Goal: Contribute content: Add original content to the website for others to see

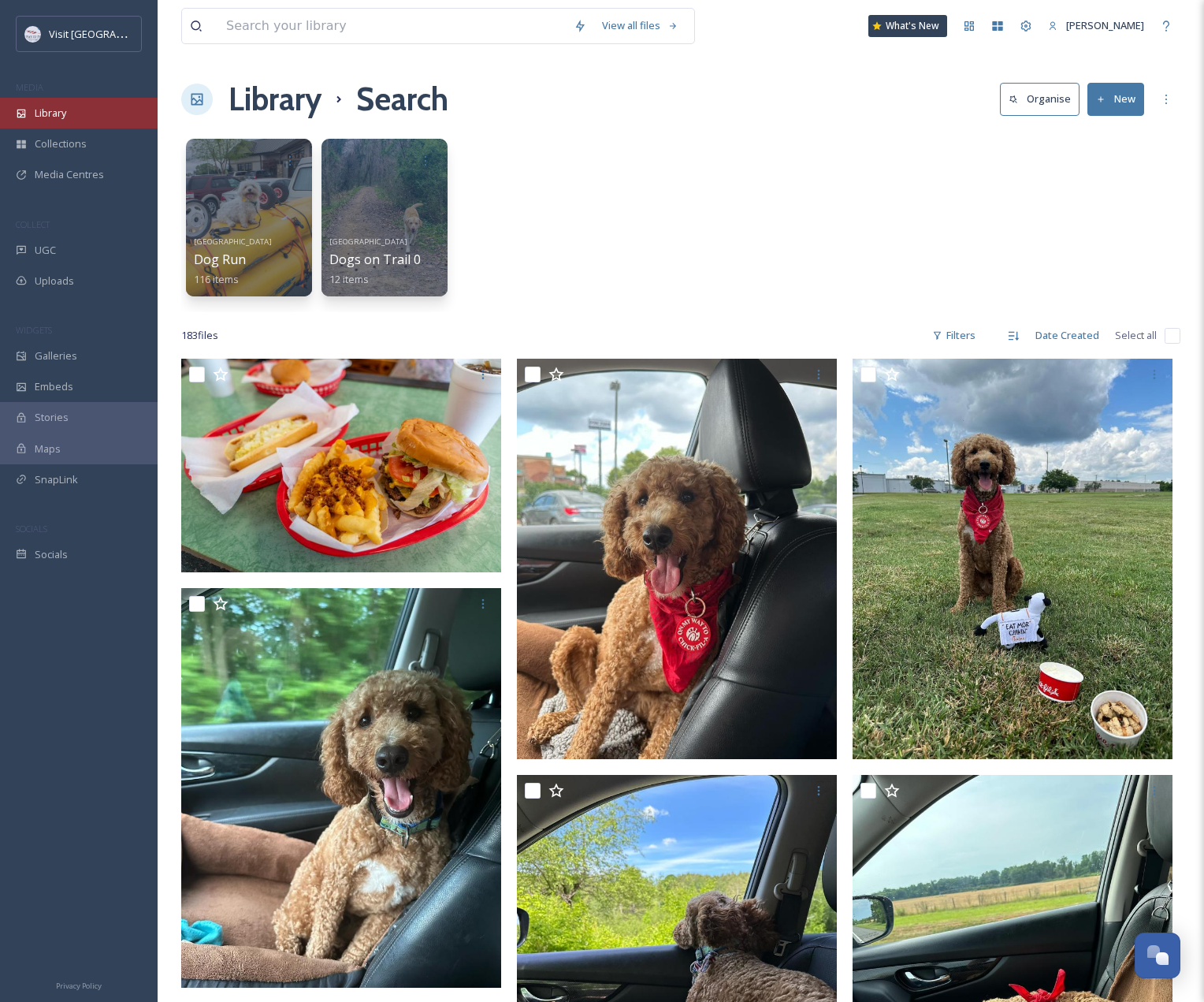
click at [72, 109] on div "Library" at bounding box center [78, 113] width 157 height 30
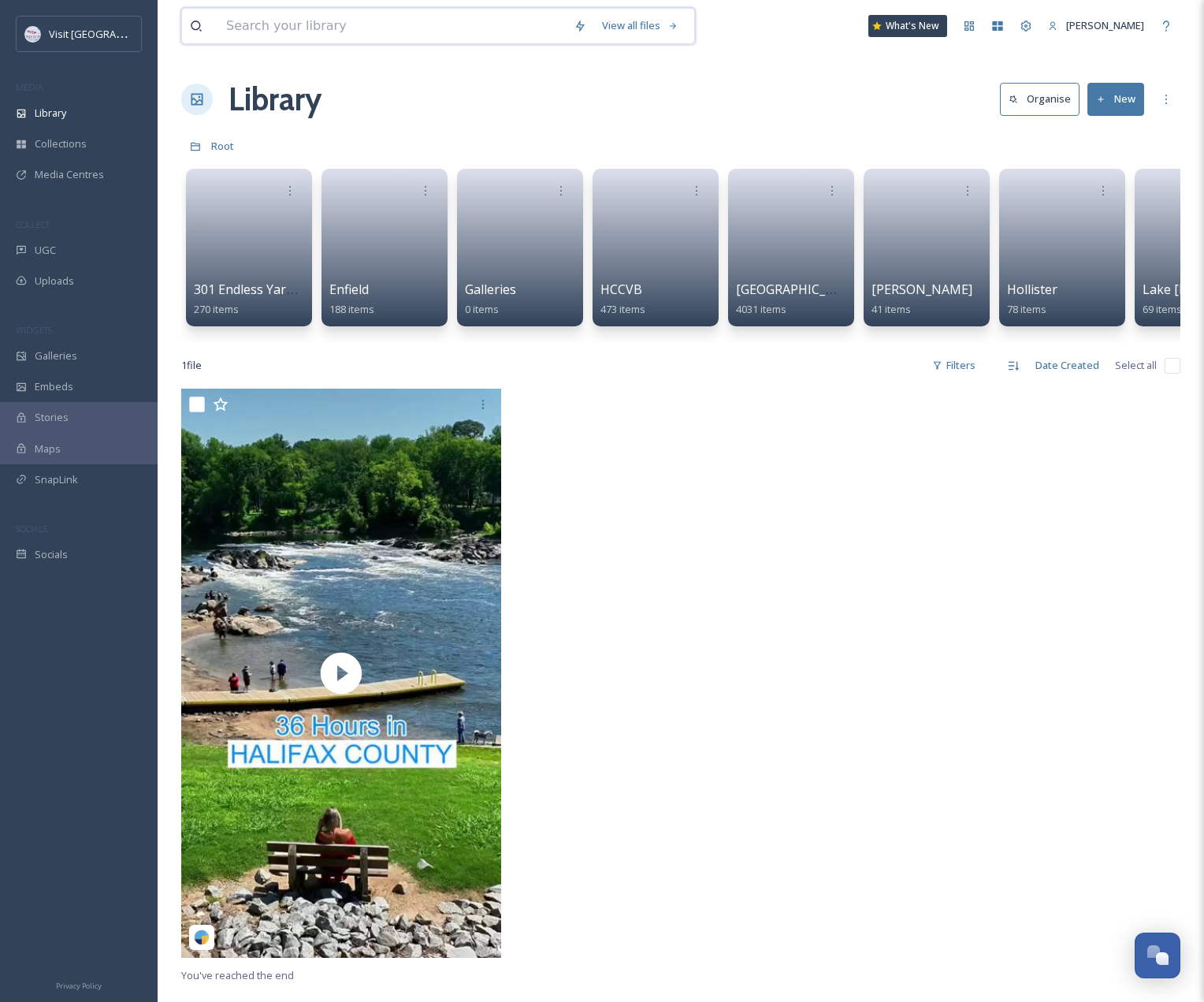
click at [271, 30] on input at bounding box center [392, 26] width 348 height 34
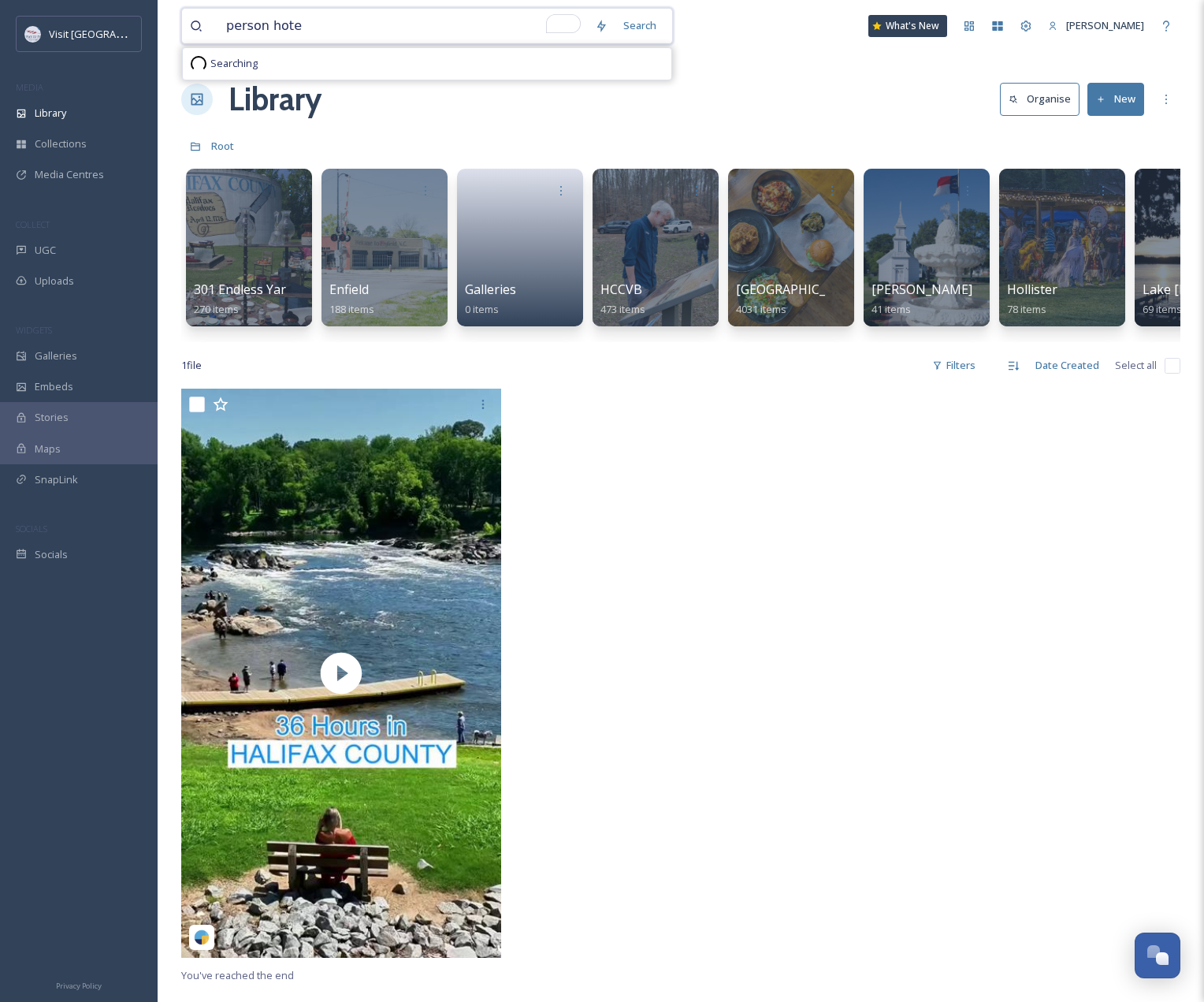
type input "person hotel"
click at [286, 18] on span "person hotel" at bounding box center [257, 26] width 78 height 23
click at [301, 25] on input "To enrich screen reader interactions, please activate Accessibility in Grammarl…" at bounding box center [457, 26] width 321 height 34
type input "p"
type input "hotel"
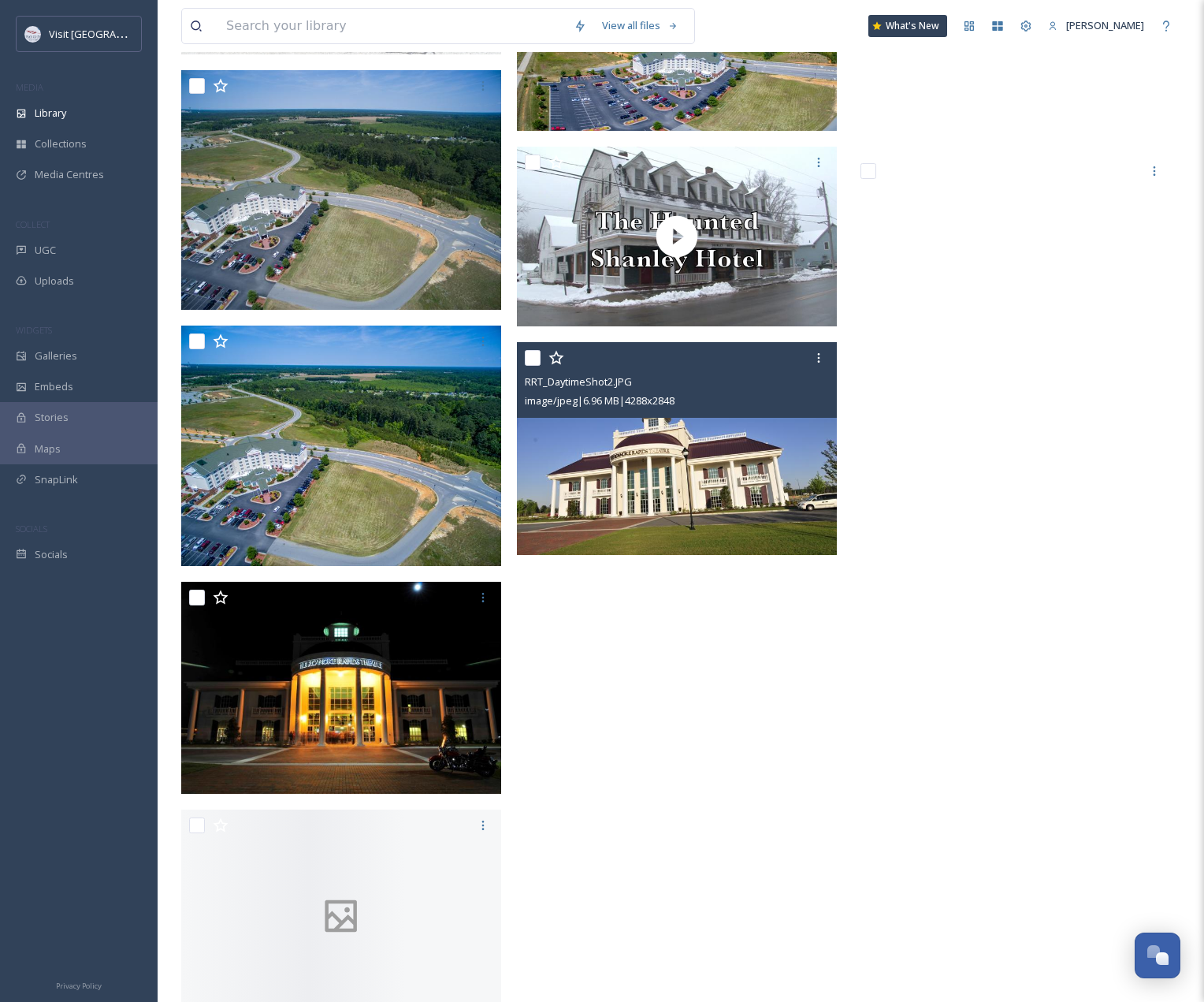
scroll to position [13024, 0]
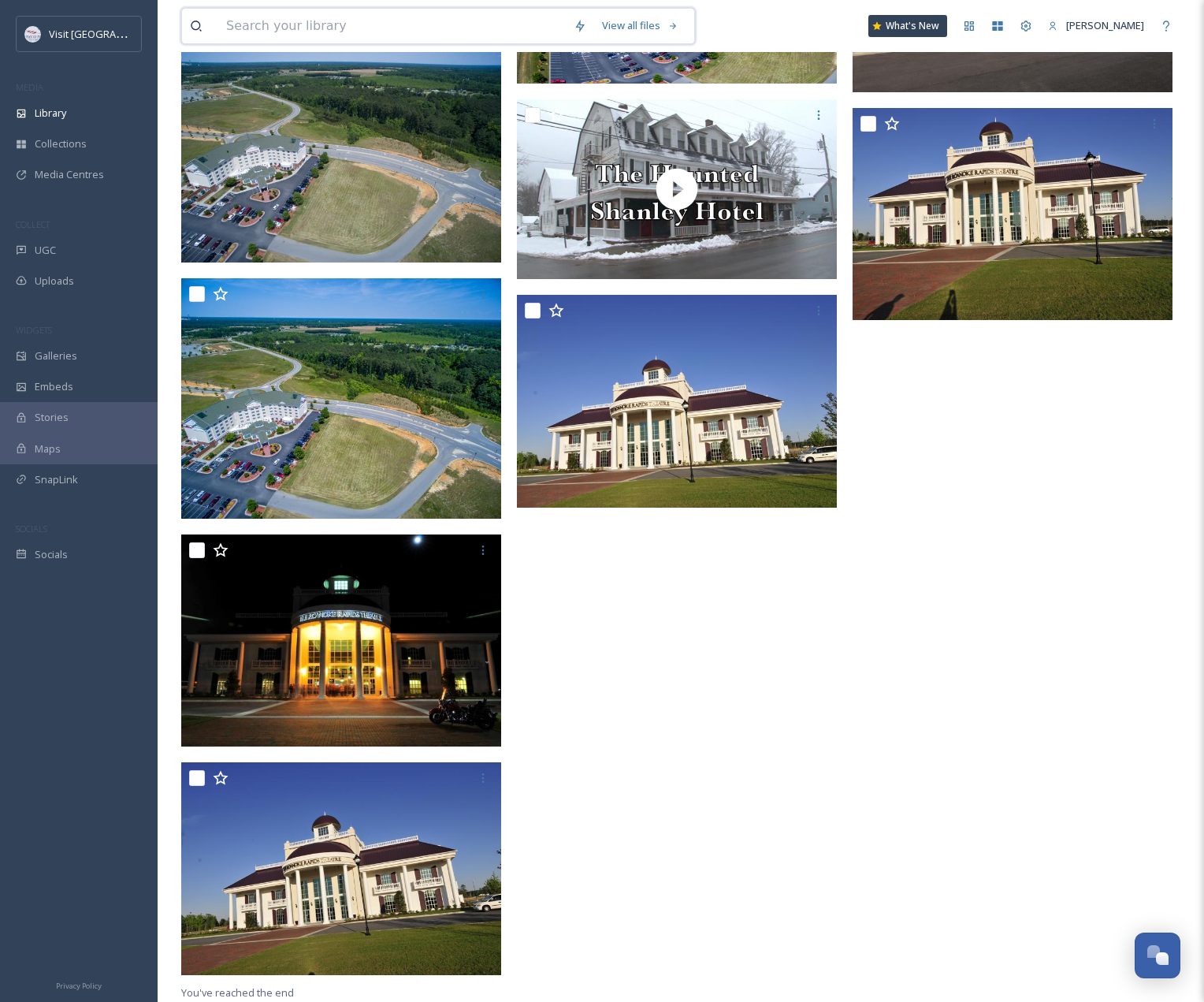
click at [337, 28] on input at bounding box center [392, 26] width 348 height 34
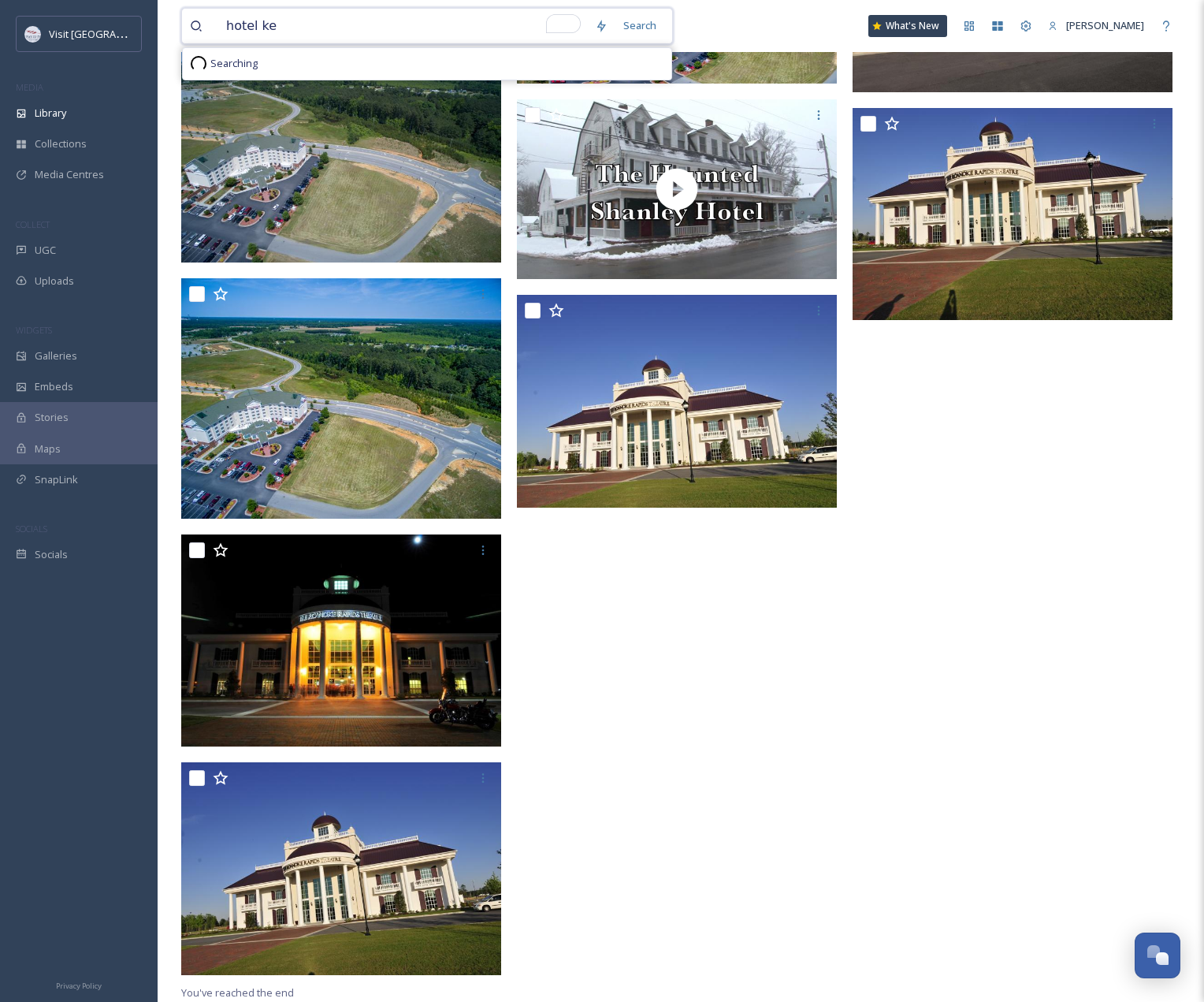
type input "hotel key"
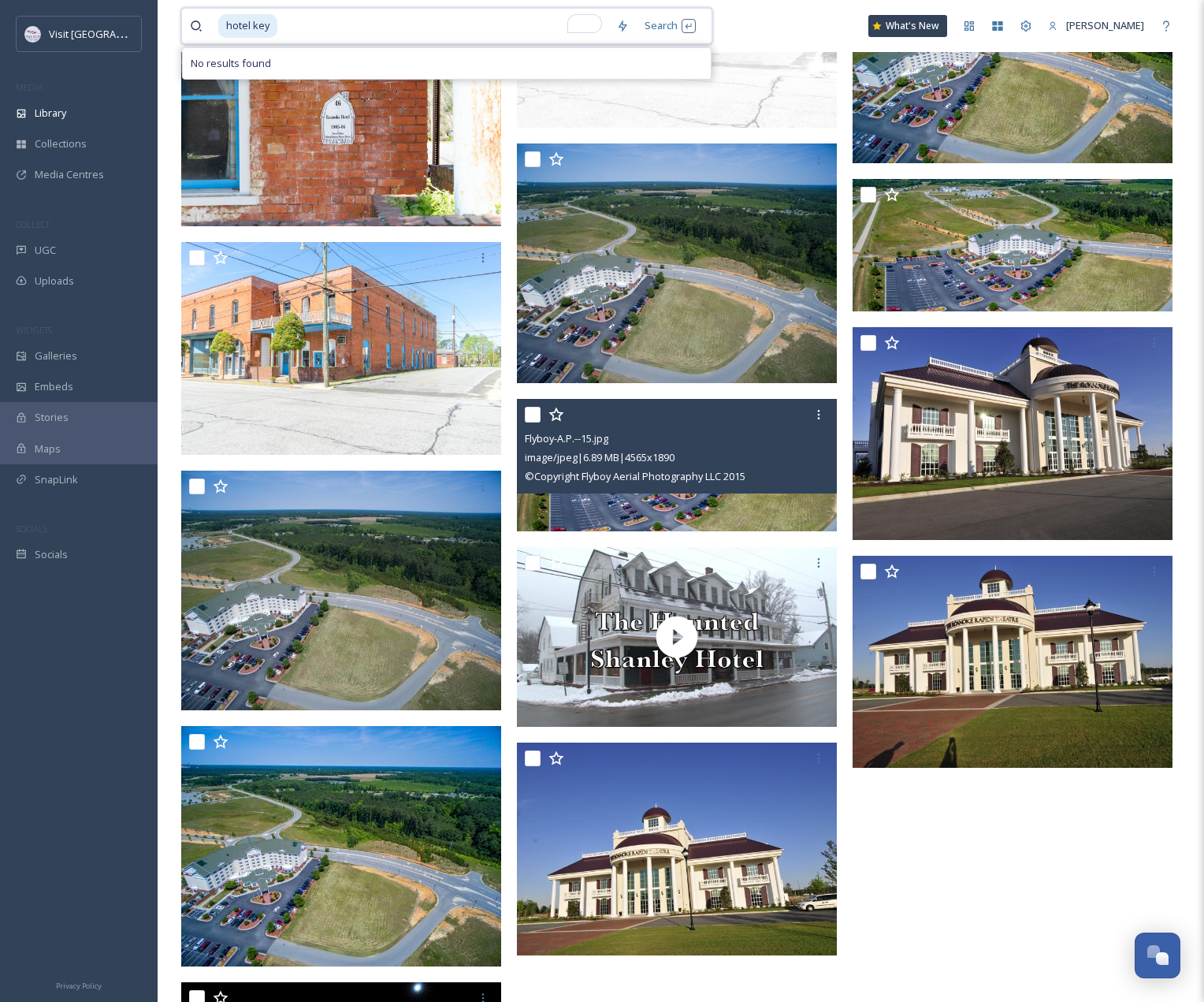
scroll to position [12551, 0]
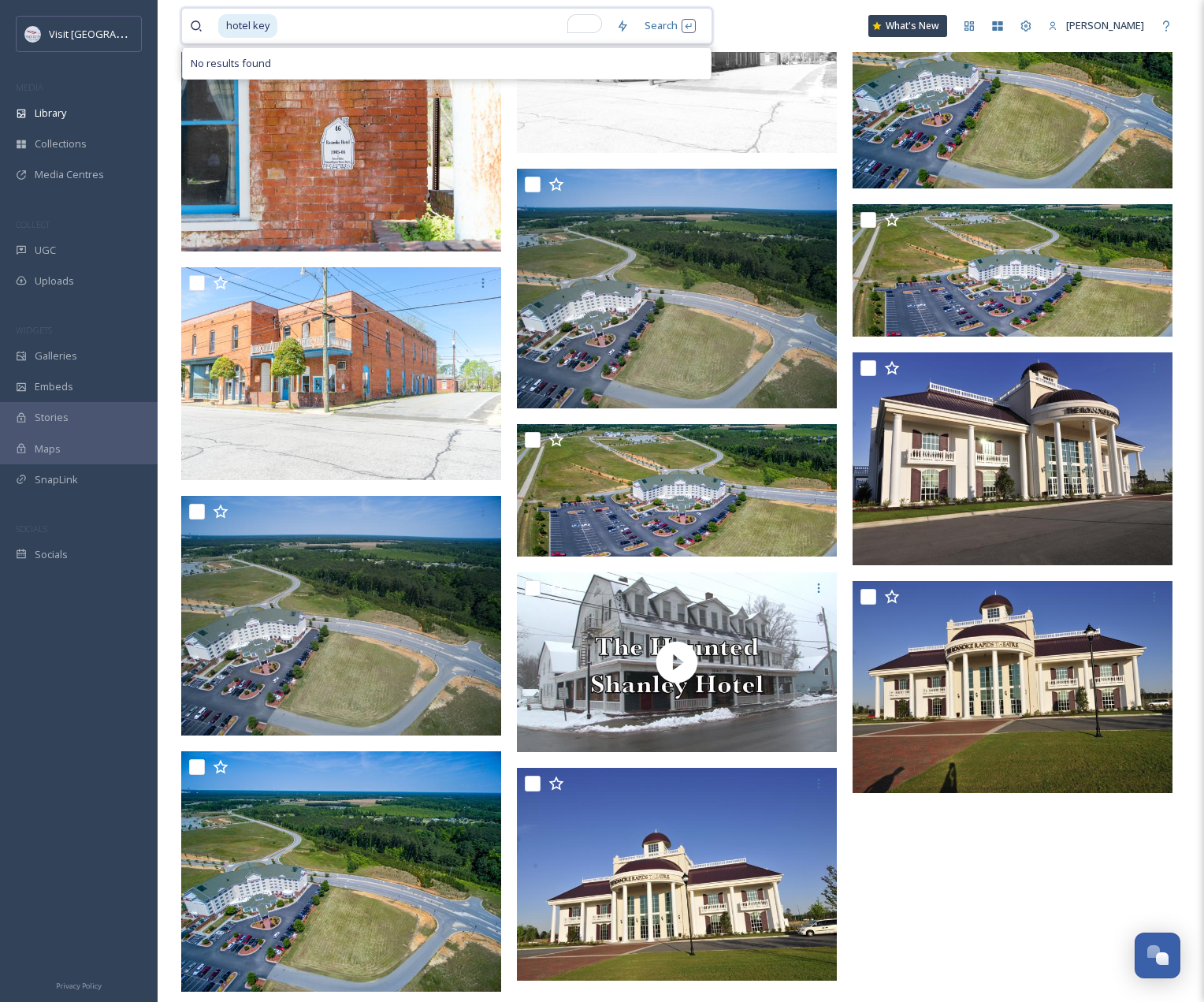
click at [413, 29] on input "To enrich screen reader interactions, please activate Accessibility in Grammarl…" at bounding box center [444, 26] width 329 height 34
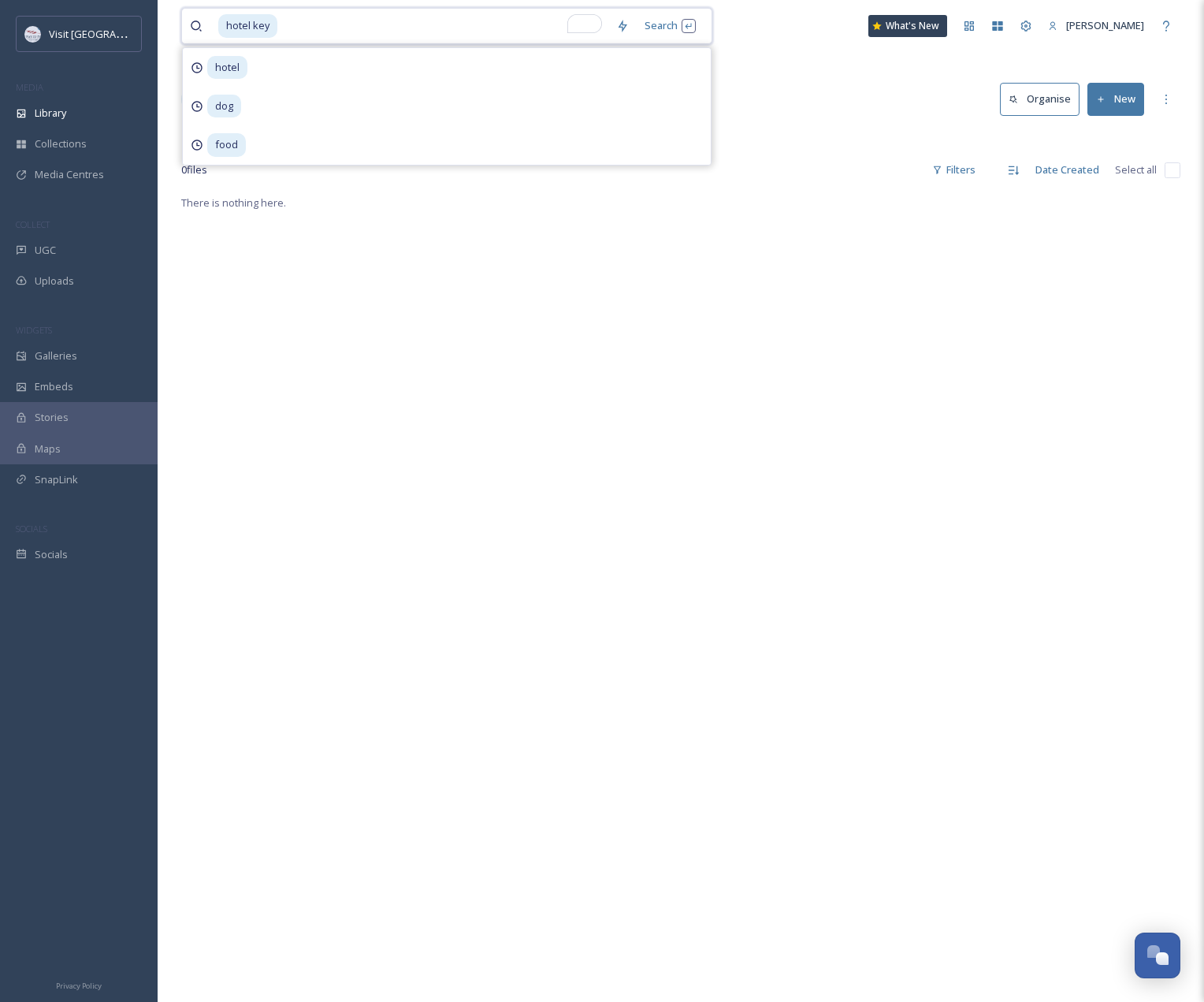
drag, startPoint x: 281, startPoint y: 22, endPoint x: 165, endPoint y: 23, distance: 116.0
click at [186, 19] on div "hotel key Search hotel dog food" at bounding box center [447, 26] width 532 height 36
type input "h"
type input "key"
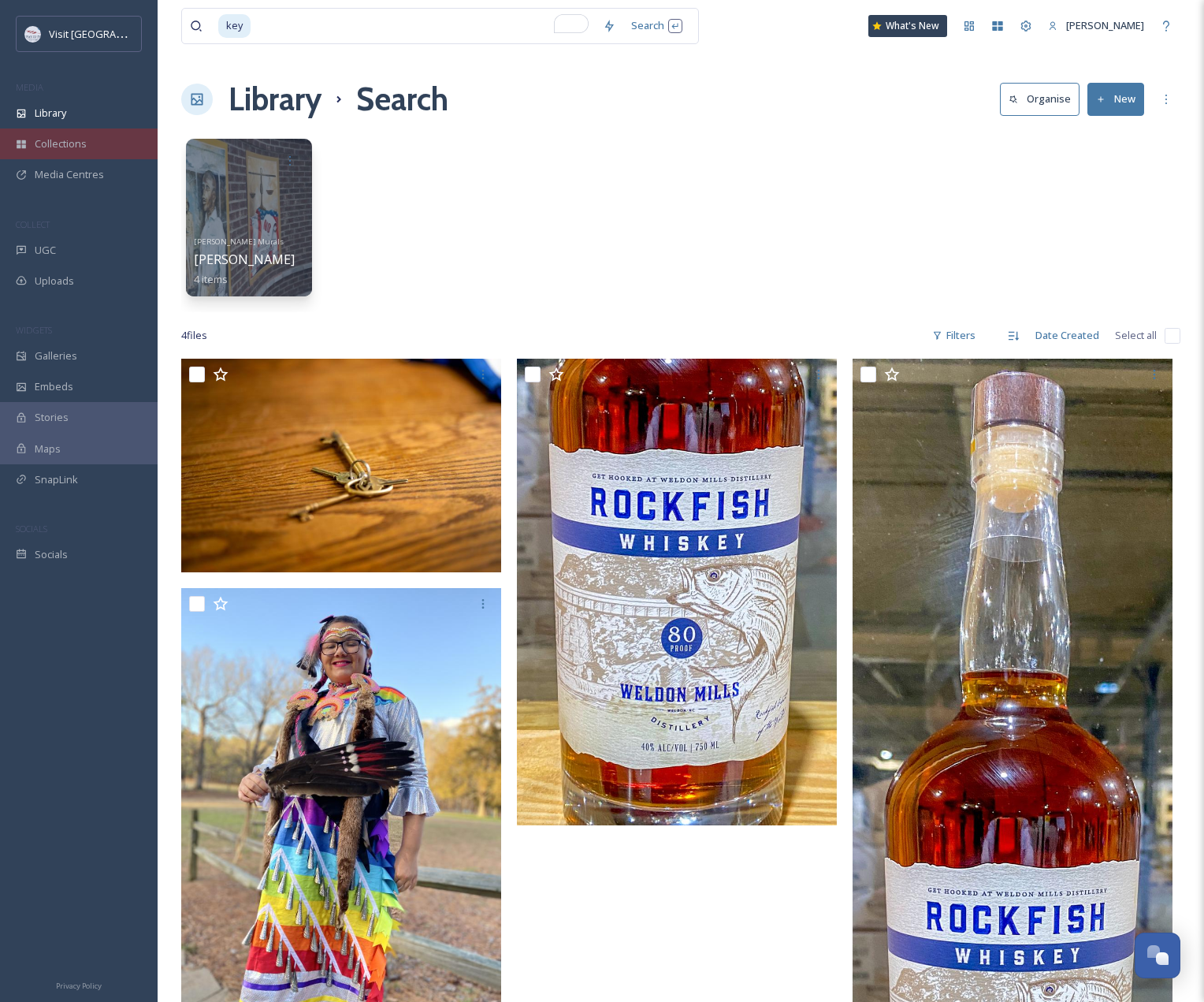
click at [55, 139] on span "Collections" at bounding box center [60, 144] width 52 height 15
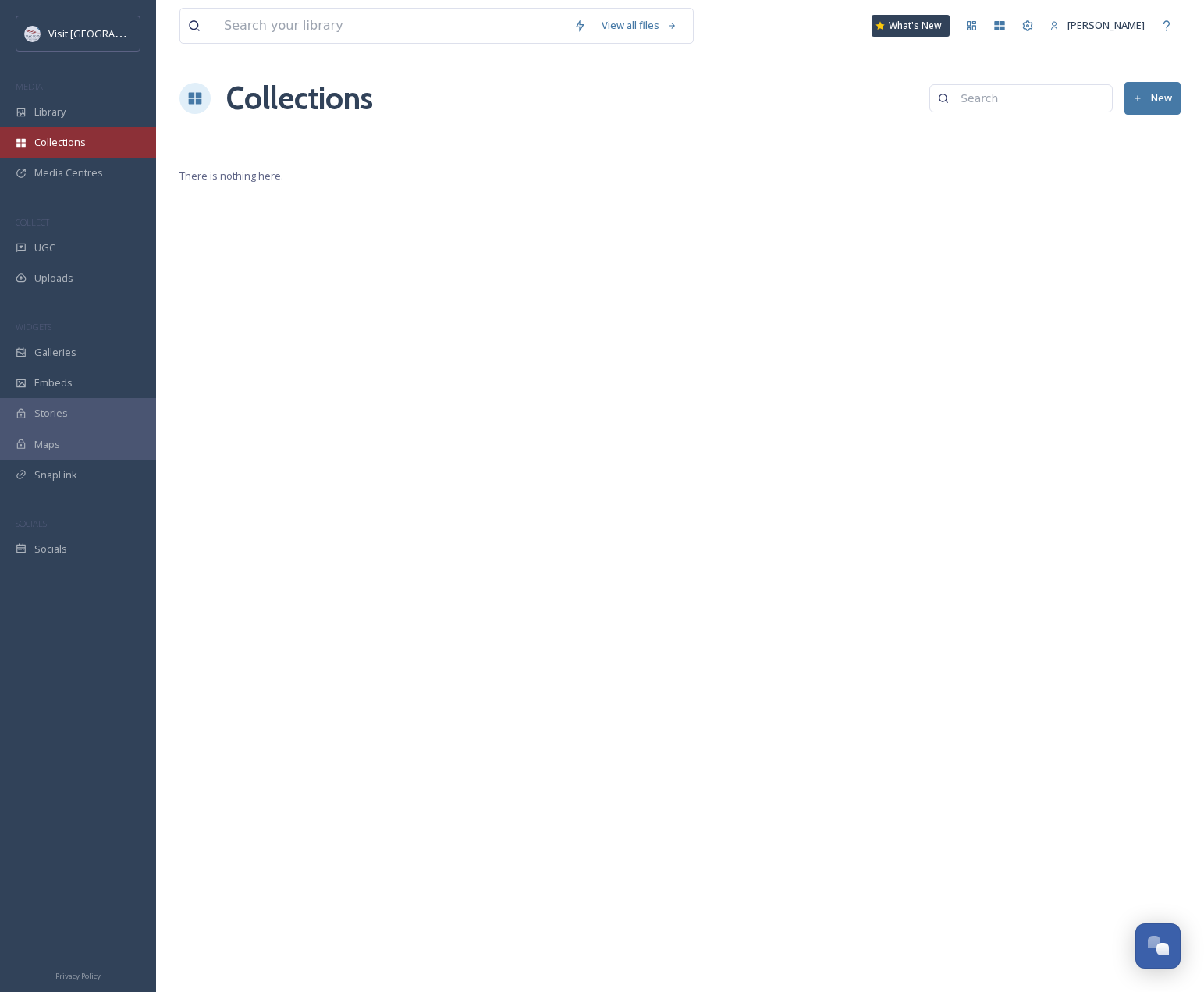
click at [86, 139] on div "Collections" at bounding box center [78, 143] width 156 height 30
click at [66, 118] on span "Library" at bounding box center [49, 112] width 31 height 15
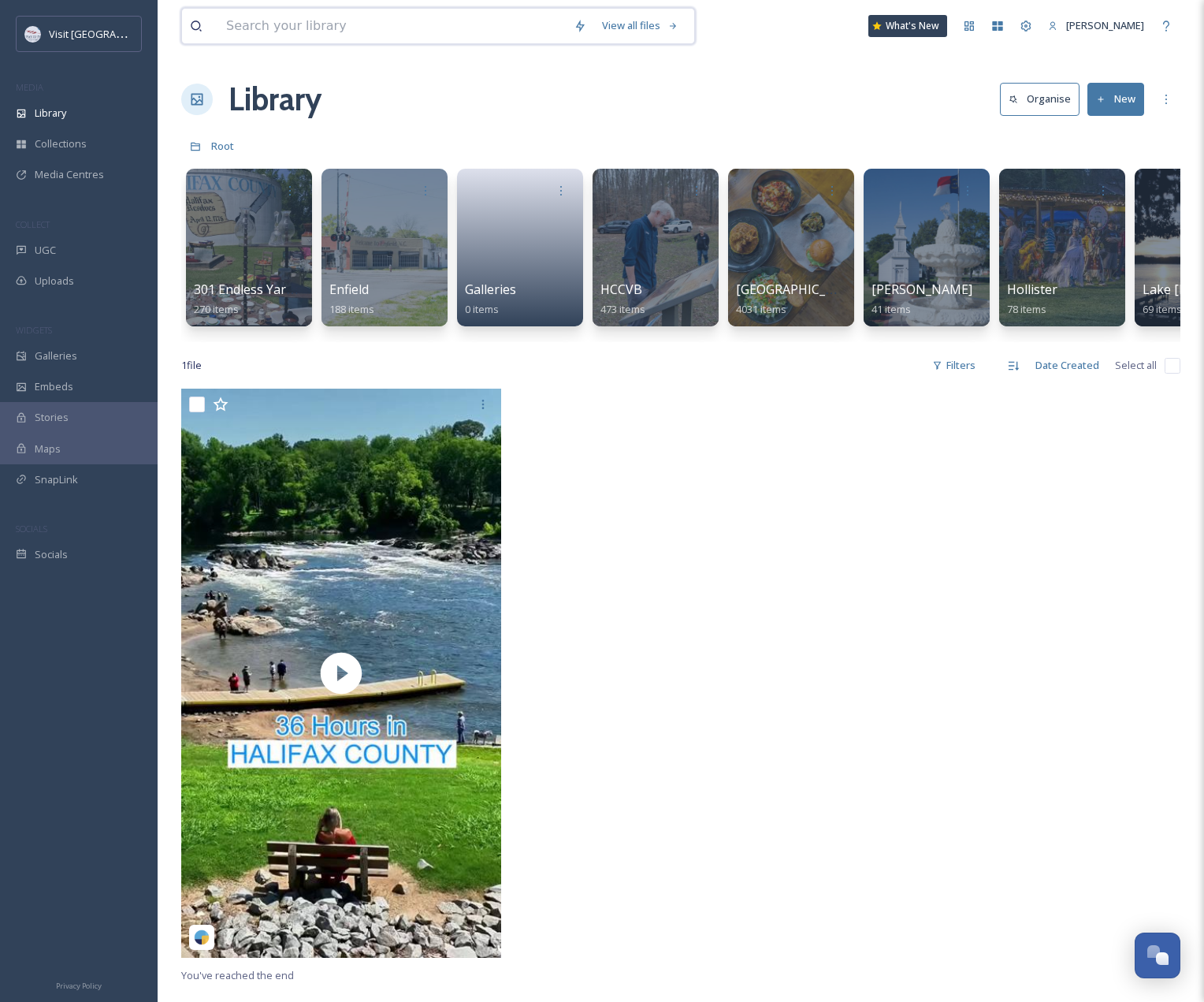
click at [270, 22] on input at bounding box center [392, 26] width 348 height 34
click at [761, 37] on div "View all files What's New [PERSON_NAME]" at bounding box center [681, 26] width 999 height 52
click at [301, 18] on input "To enrich screen reader interactions, please activate Accessibility in Grammarl…" at bounding box center [392, 26] width 348 height 34
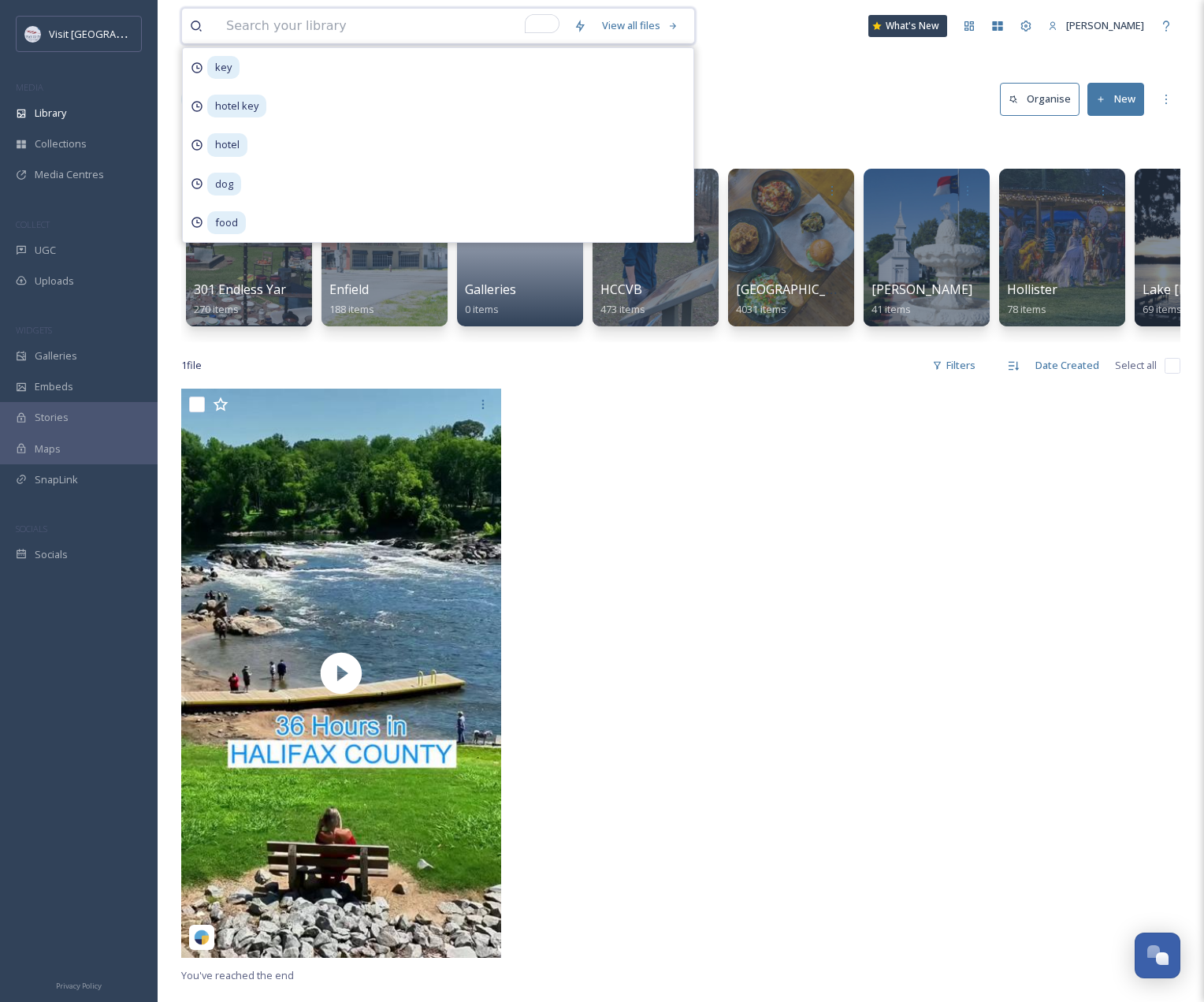
click at [373, 30] on input "To enrich screen reader interactions, please activate Accessibility in Grammarl…" at bounding box center [392, 26] width 348 height 34
paste input "[URL][DOMAIN_NAME]"
type input "[URL][DOMAIN_NAME]"
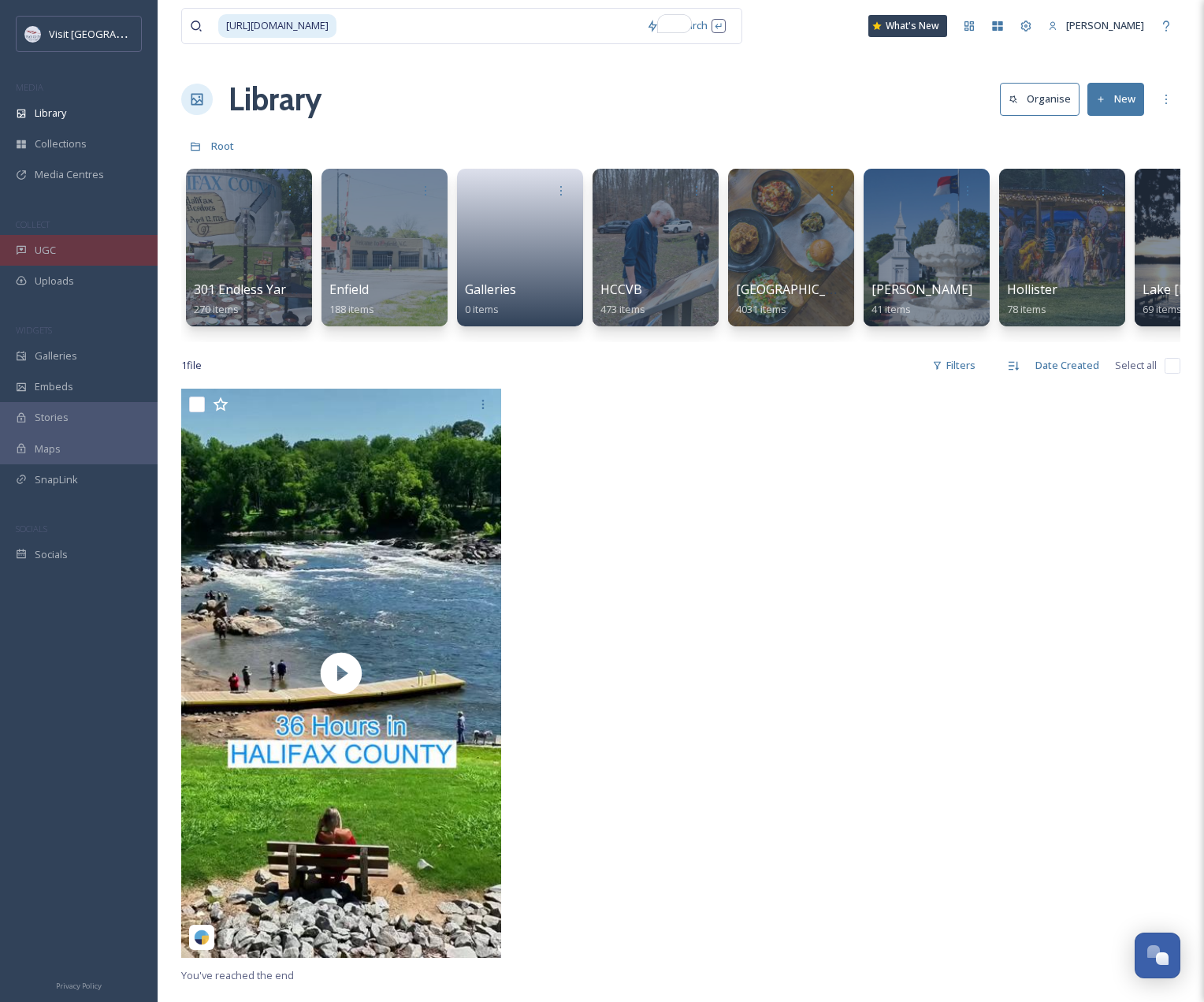
click at [72, 260] on div "UGC" at bounding box center [78, 250] width 157 height 30
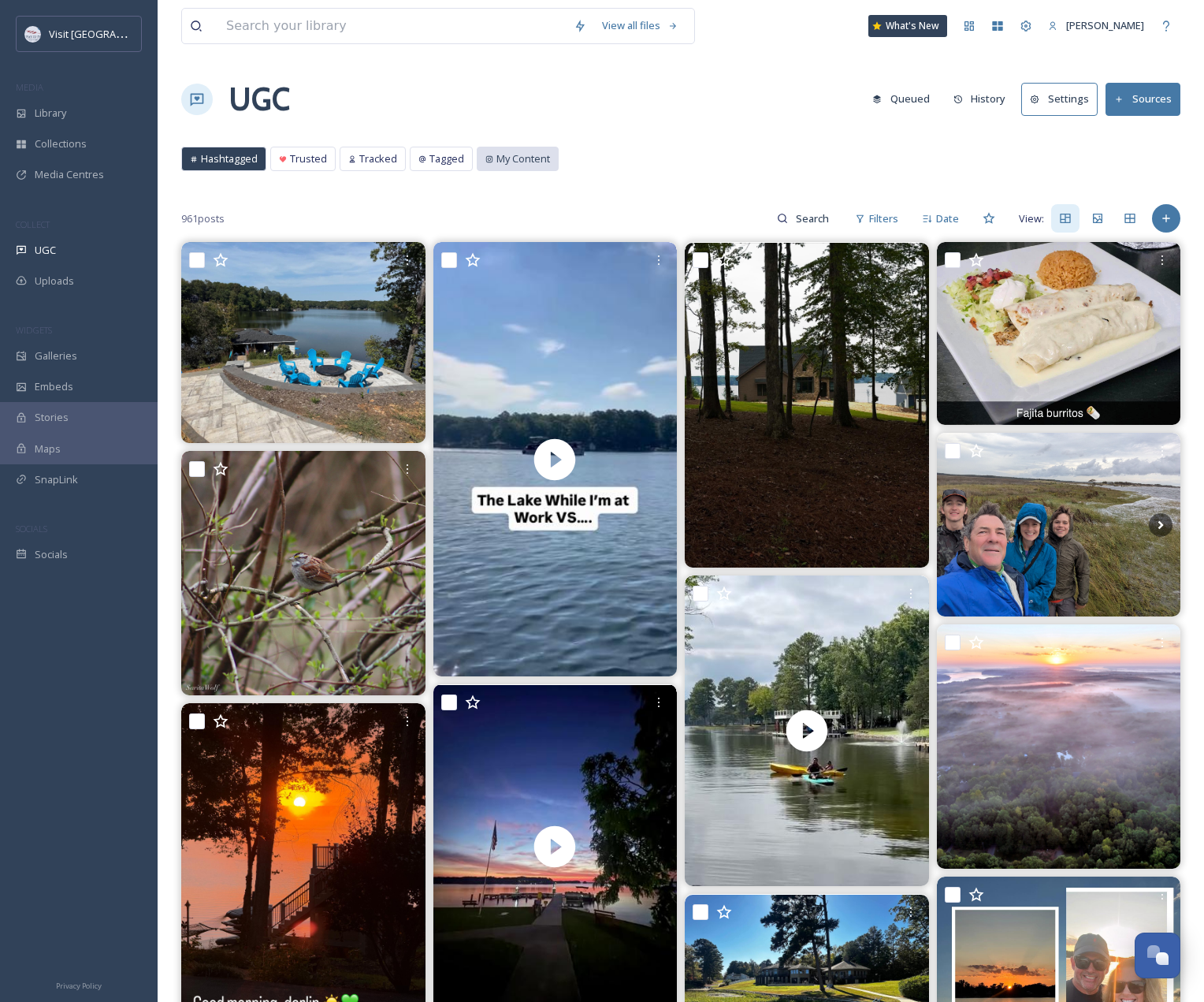
click at [536, 158] on span "My Content" at bounding box center [523, 158] width 54 height 15
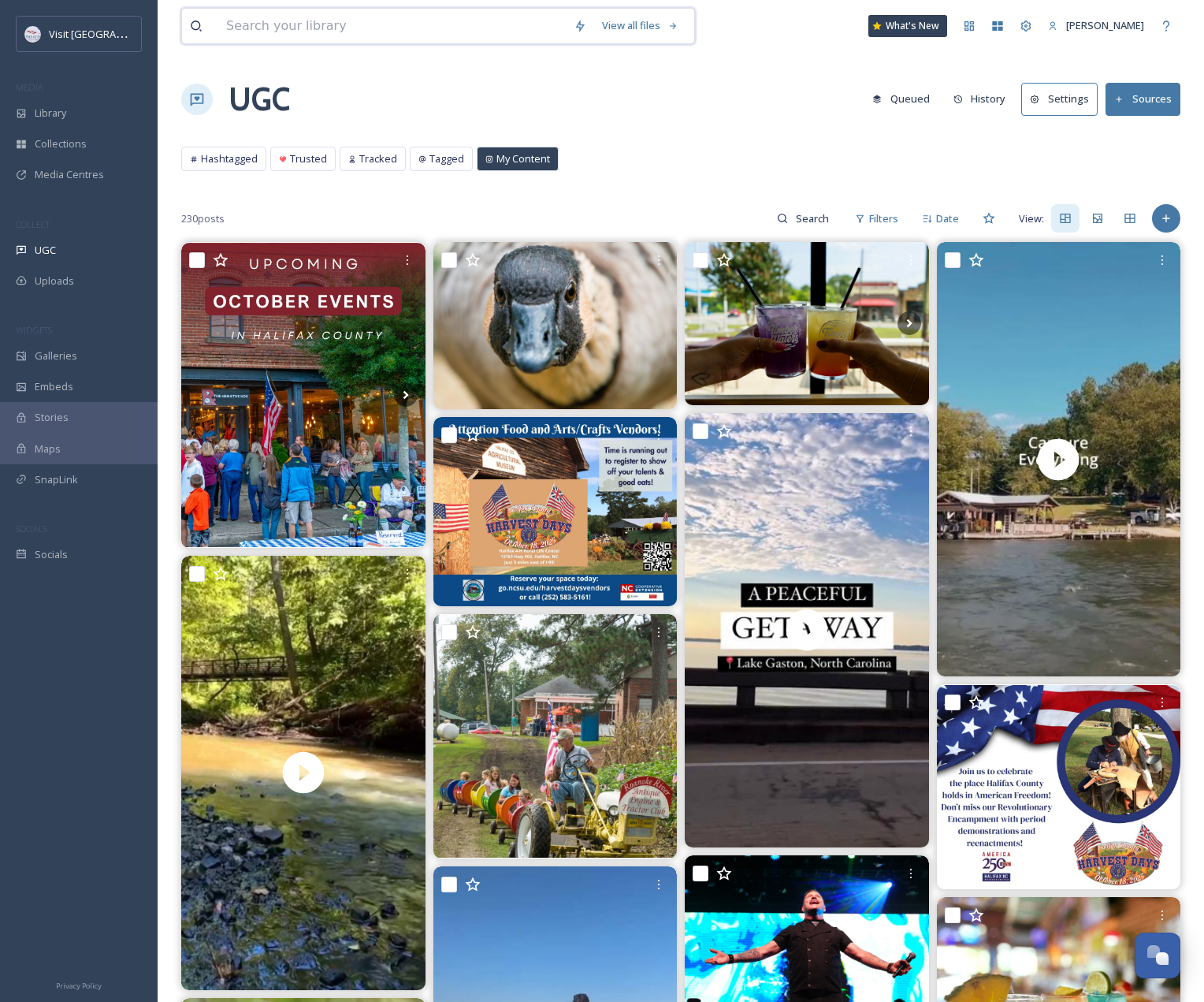
click at [314, 18] on input at bounding box center [392, 26] width 348 height 34
type input "5 things"
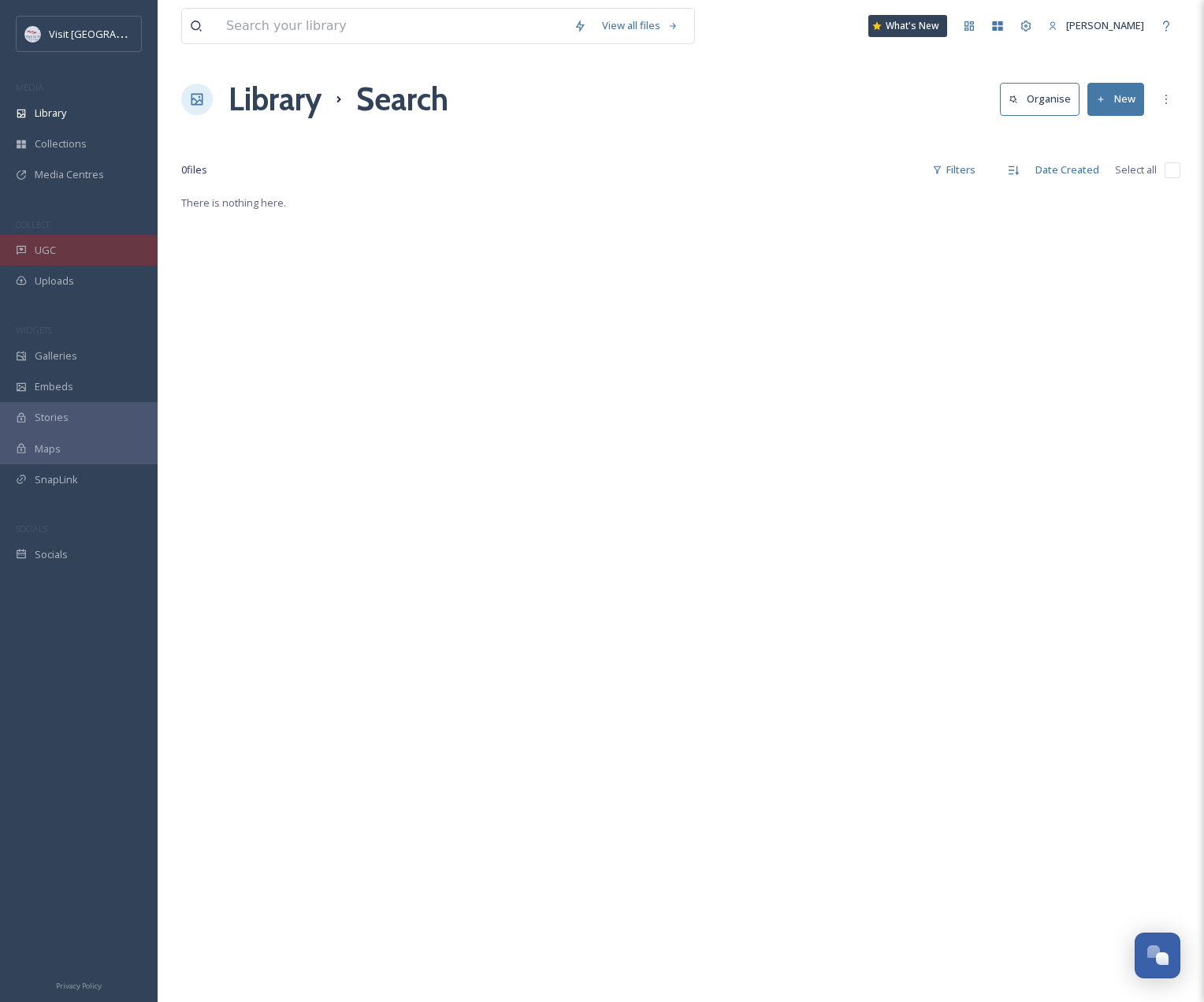
click at [85, 252] on div "UGC" at bounding box center [78, 250] width 157 height 30
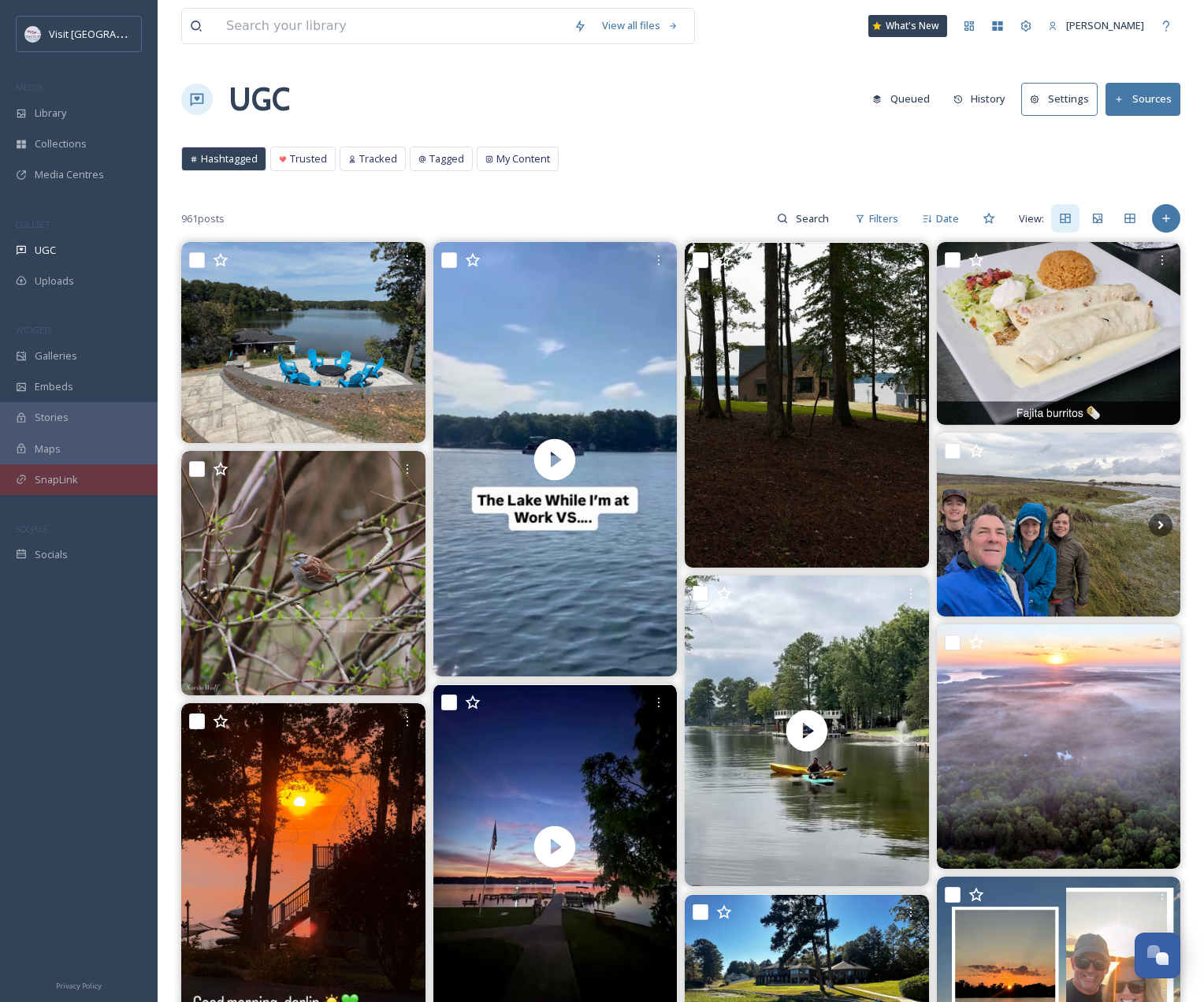
click at [64, 483] on span "SnapLink" at bounding box center [56, 480] width 43 height 15
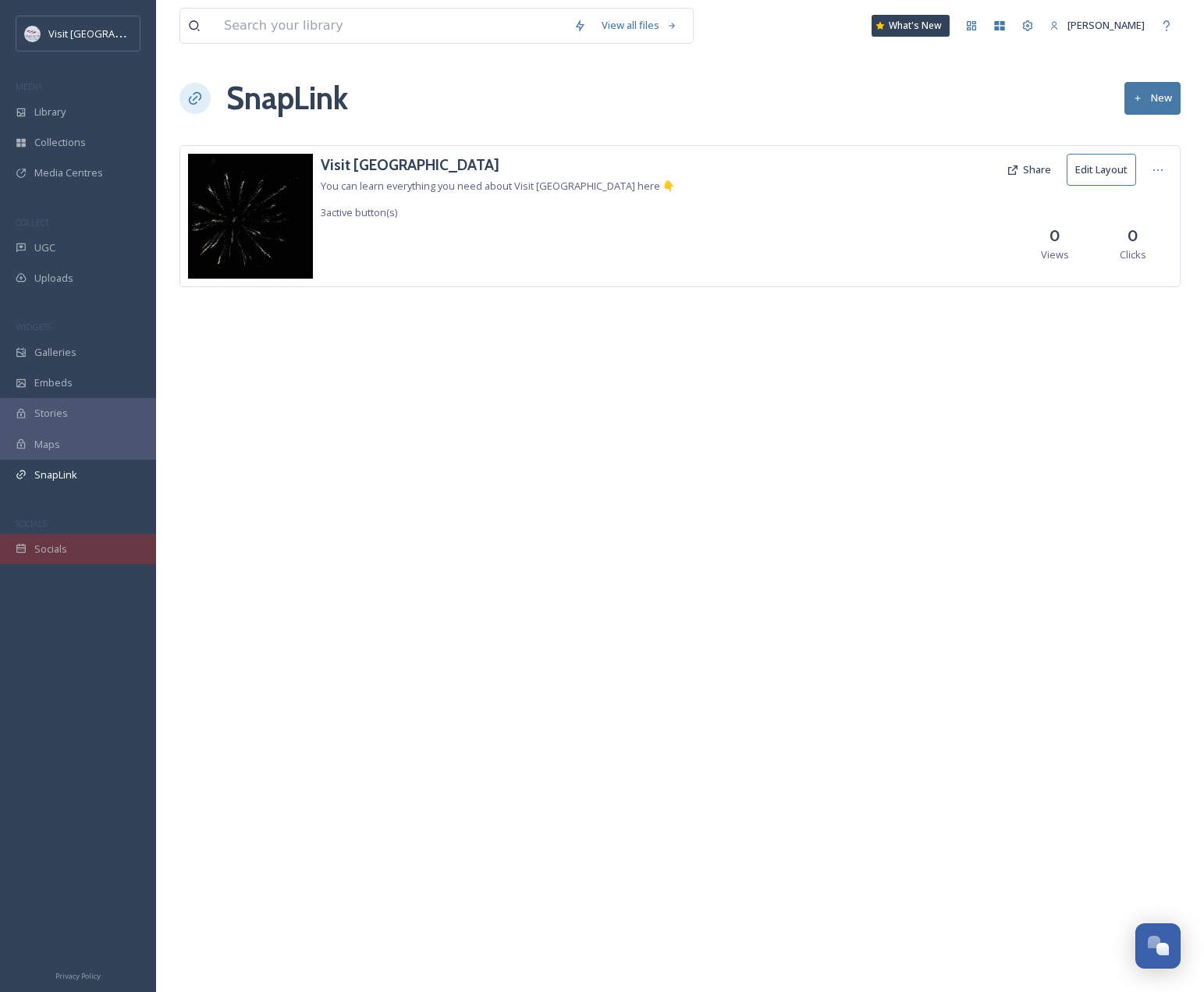
click at [50, 557] on div "Socials" at bounding box center [78, 549] width 156 height 30
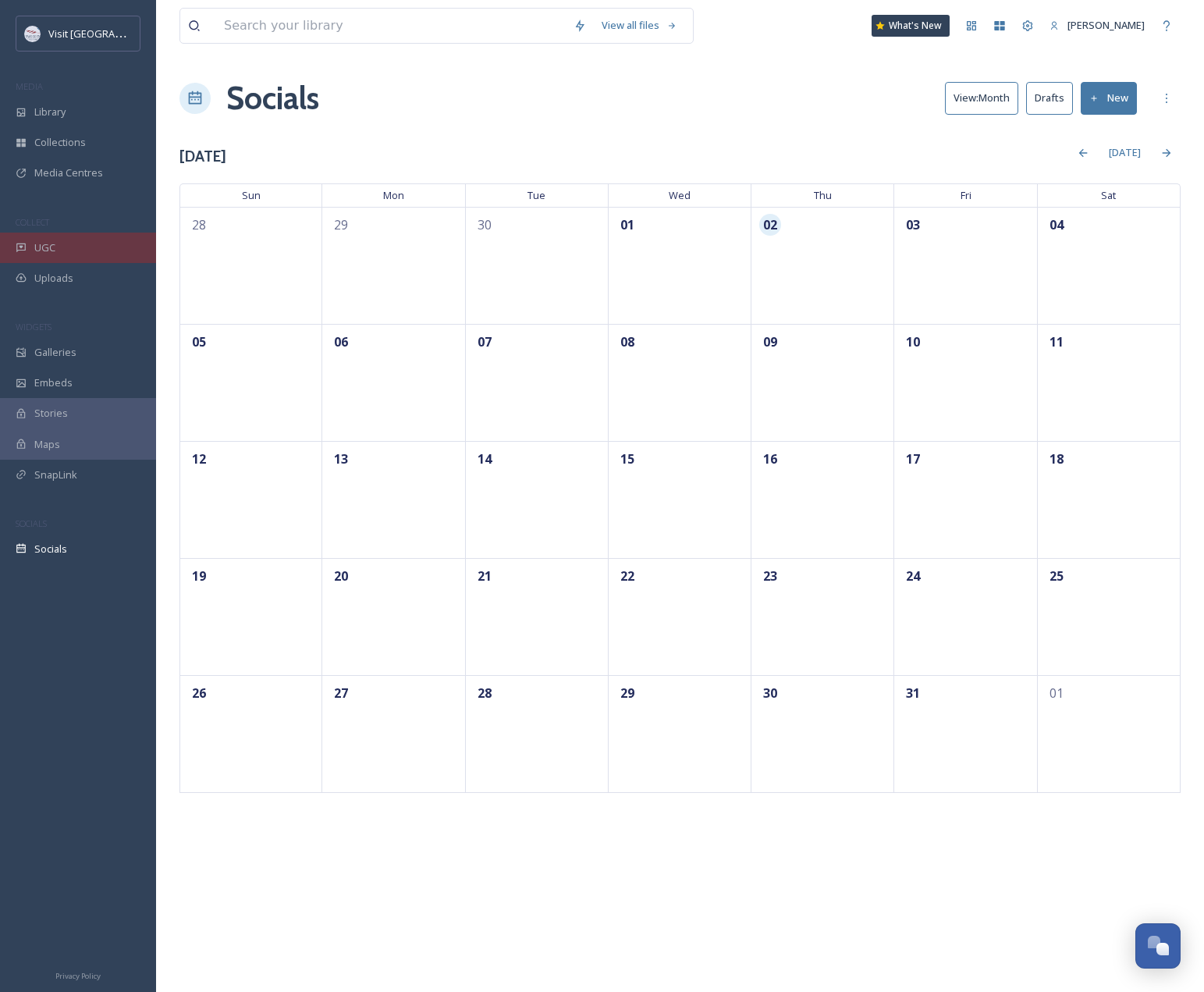
click at [59, 249] on div "UGC" at bounding box center [78, 248] width 156 height 30
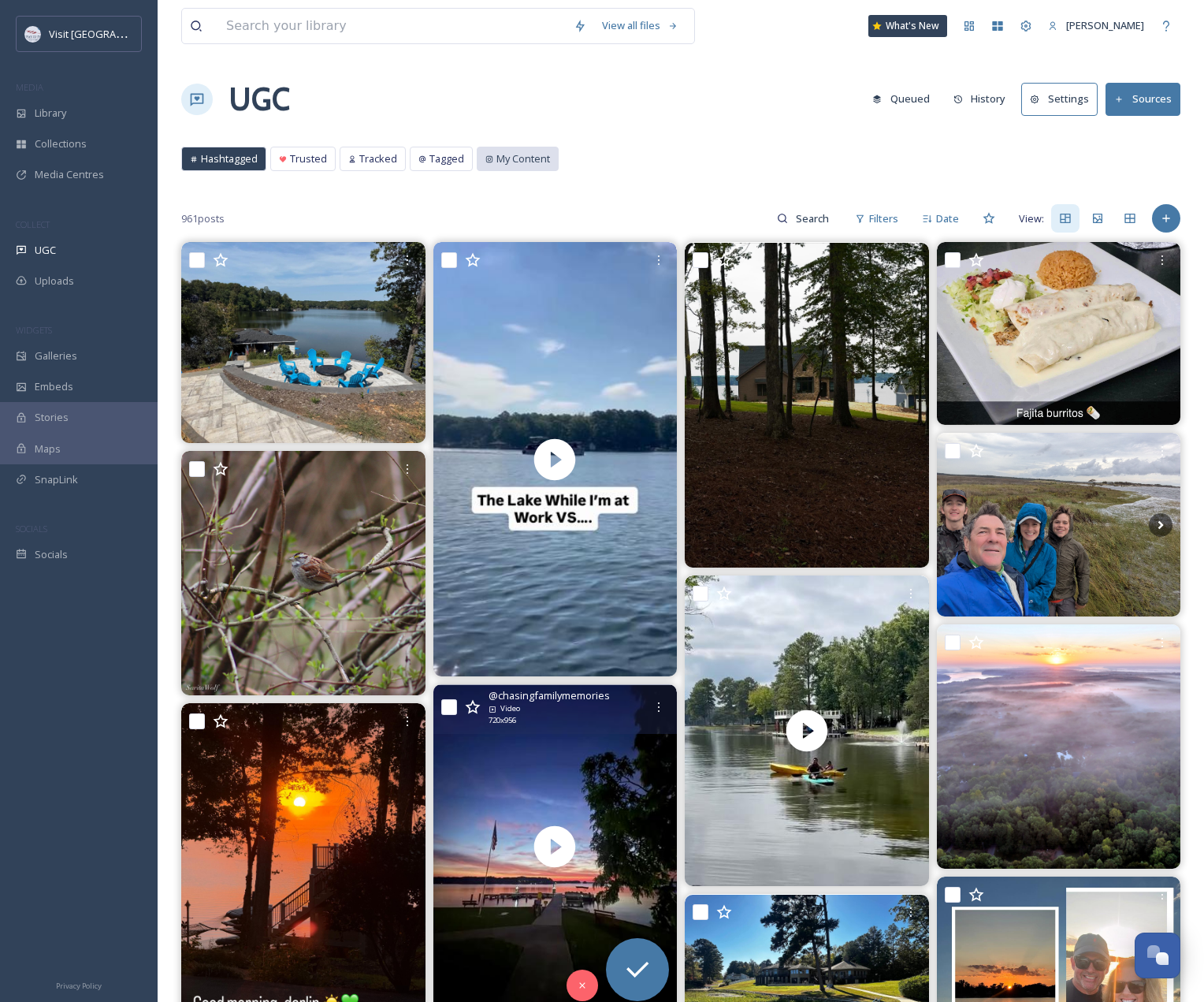
click at [515, 150] on div "My Content" at bounding box center [517, 158] width 81 height 23
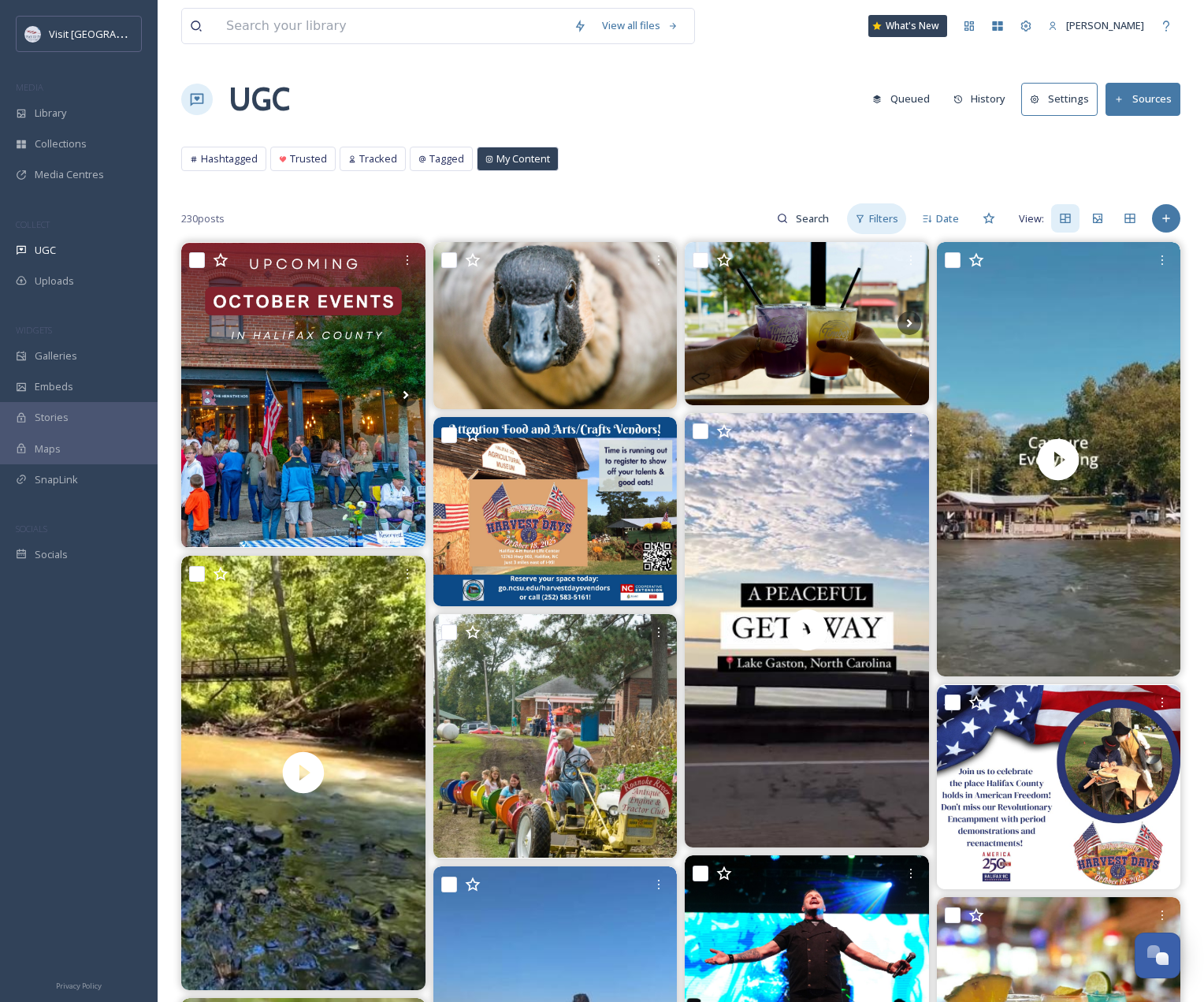
click at [859, 219] on icon at bounding box center [860, 218] width 10 height 10
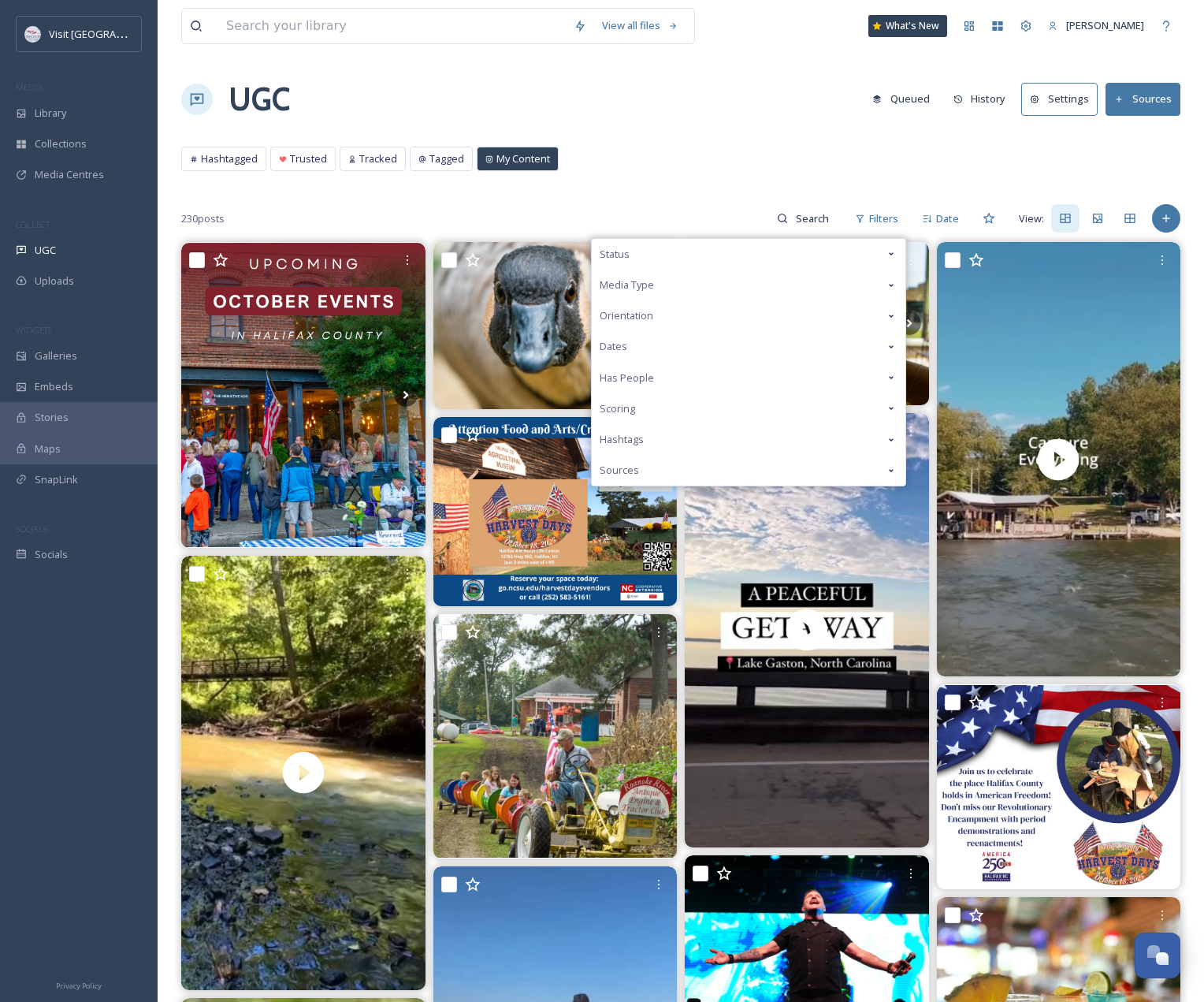
click at [643, 283] on span "Media Type" at bounding box center [627, 285] width 54 height 15
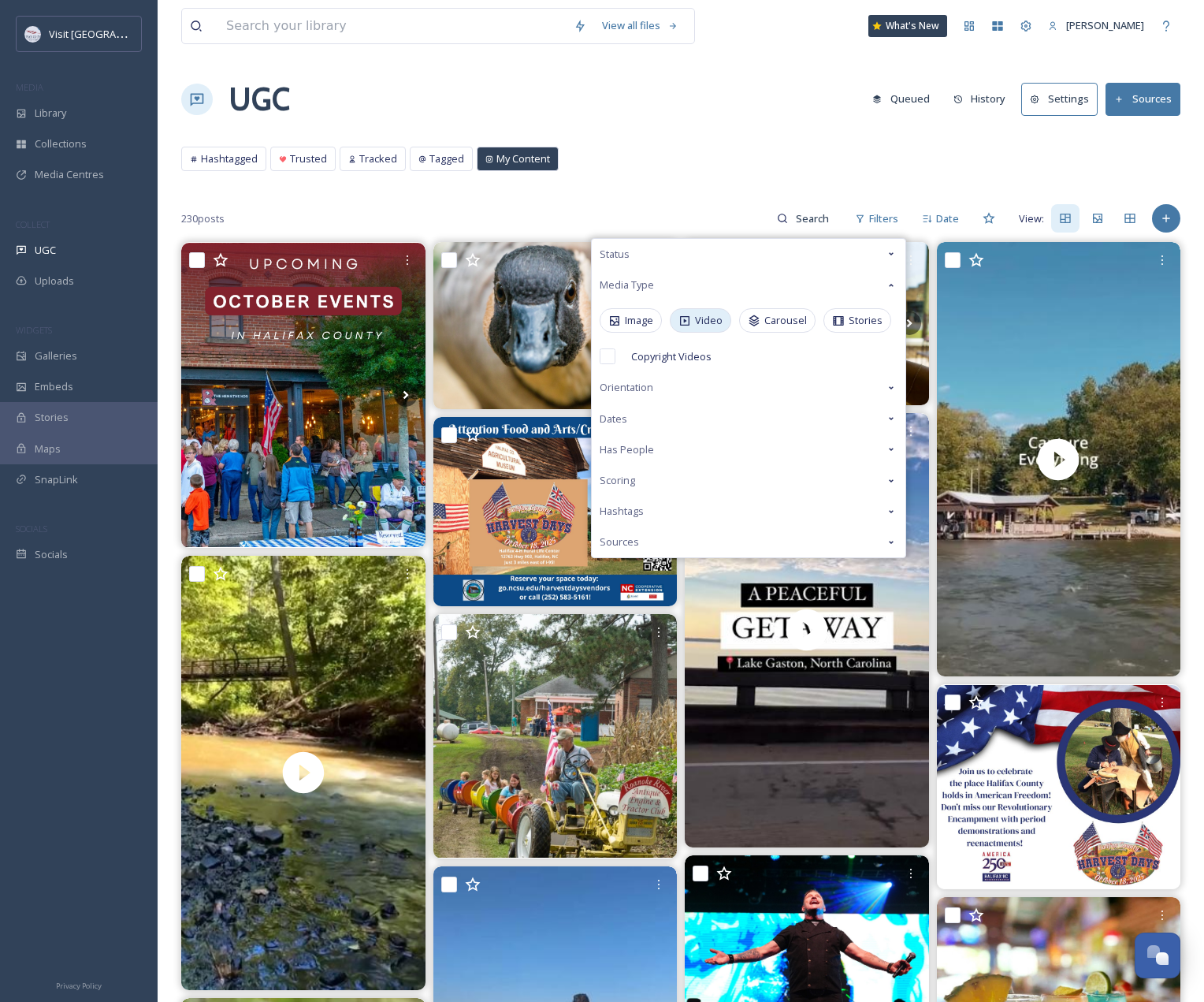
click at [699, 313] on span "Video" at bounding box center [709, 320] width 28 height 15
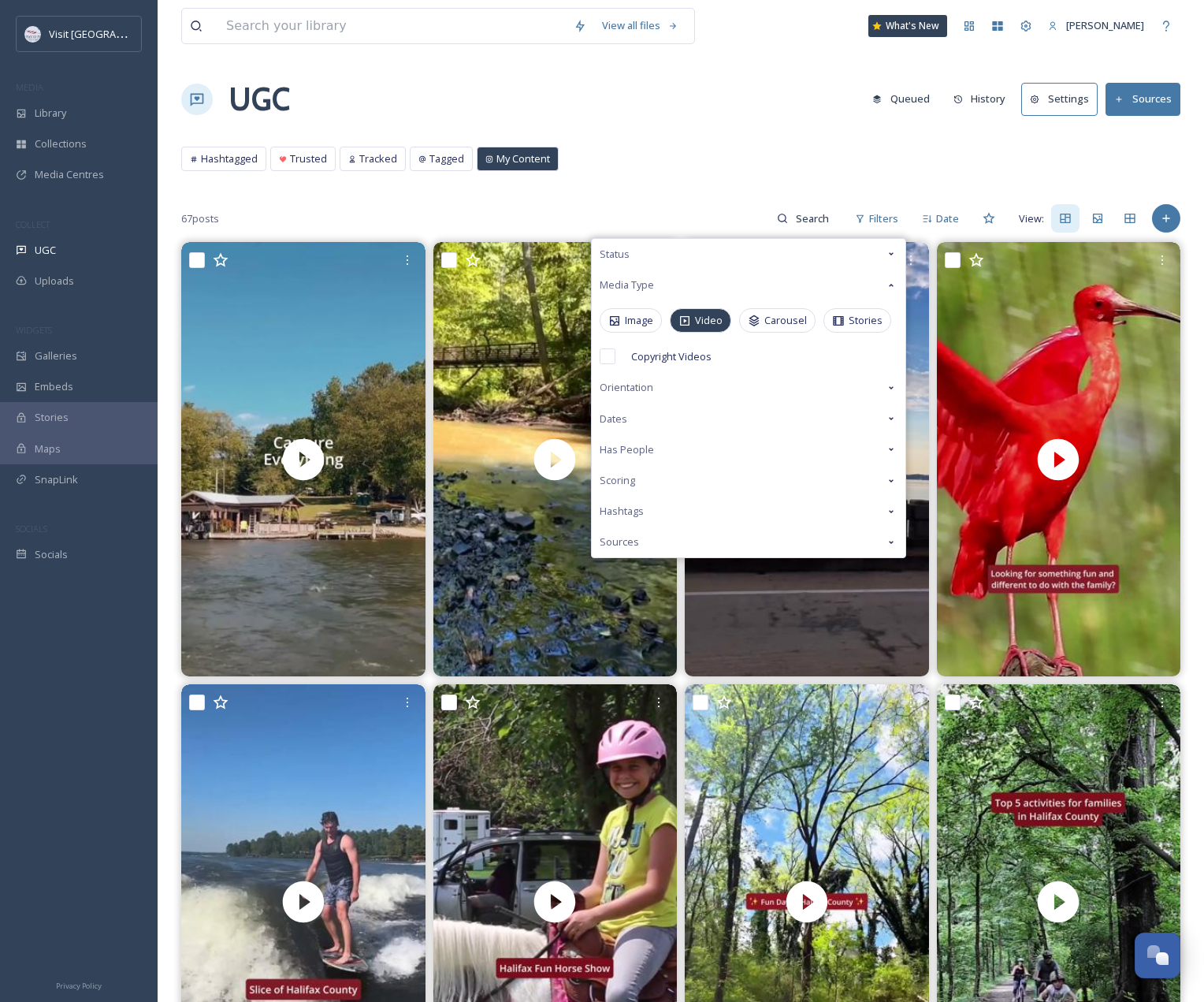
click at [700, 207] on div "67 posts Filters Status Media Type Image Video Carousel Stories Copyright Video…" at bounding box center [681, 218] width 999 height 31
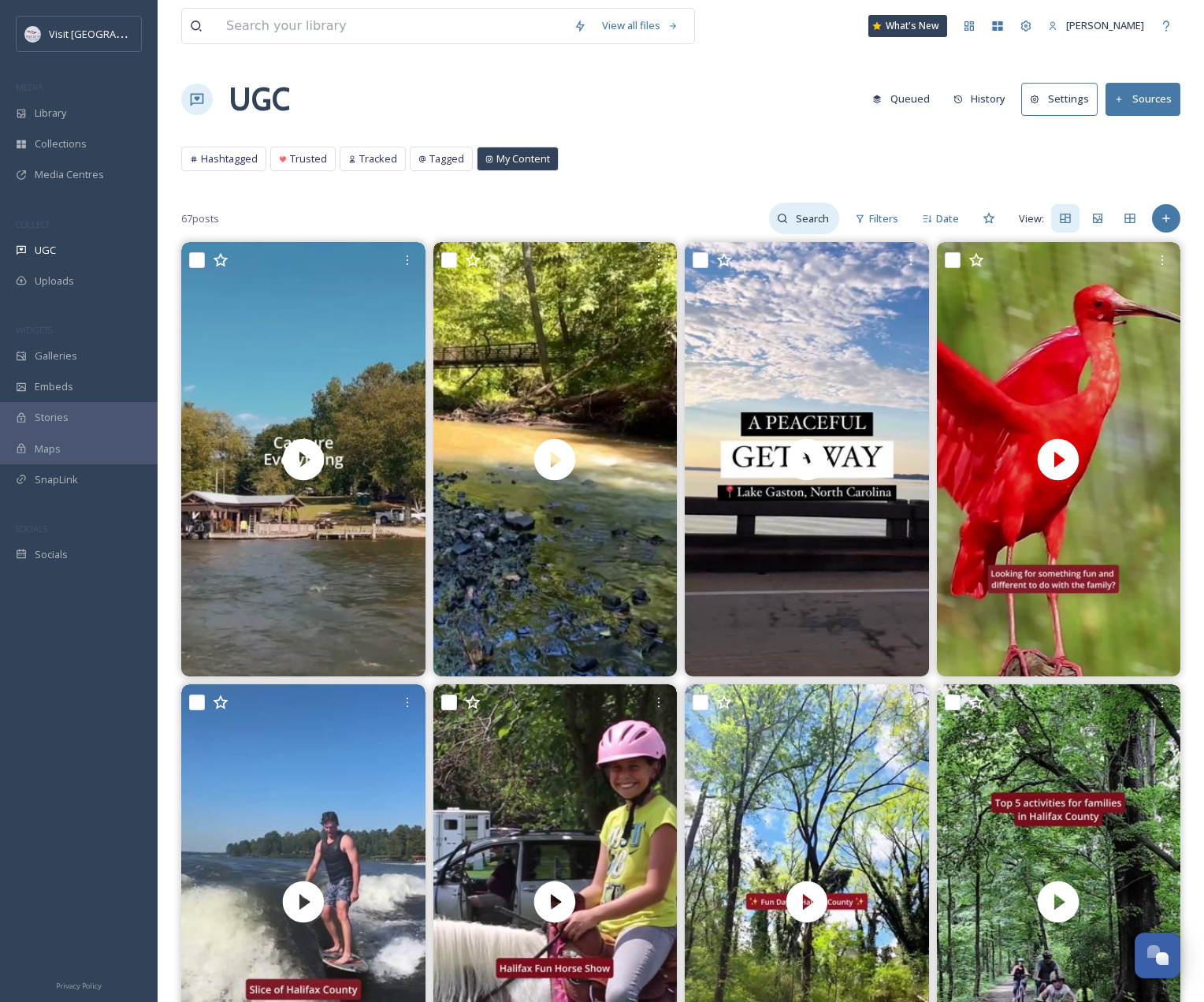
click at [788, 210] on div at bounding box center [804, 218] width 70 height 31
click at [745, 216] on input at bounding box center [780, 218] width 118 height 31
paste input "[URL][DOMAIN_NAME]"
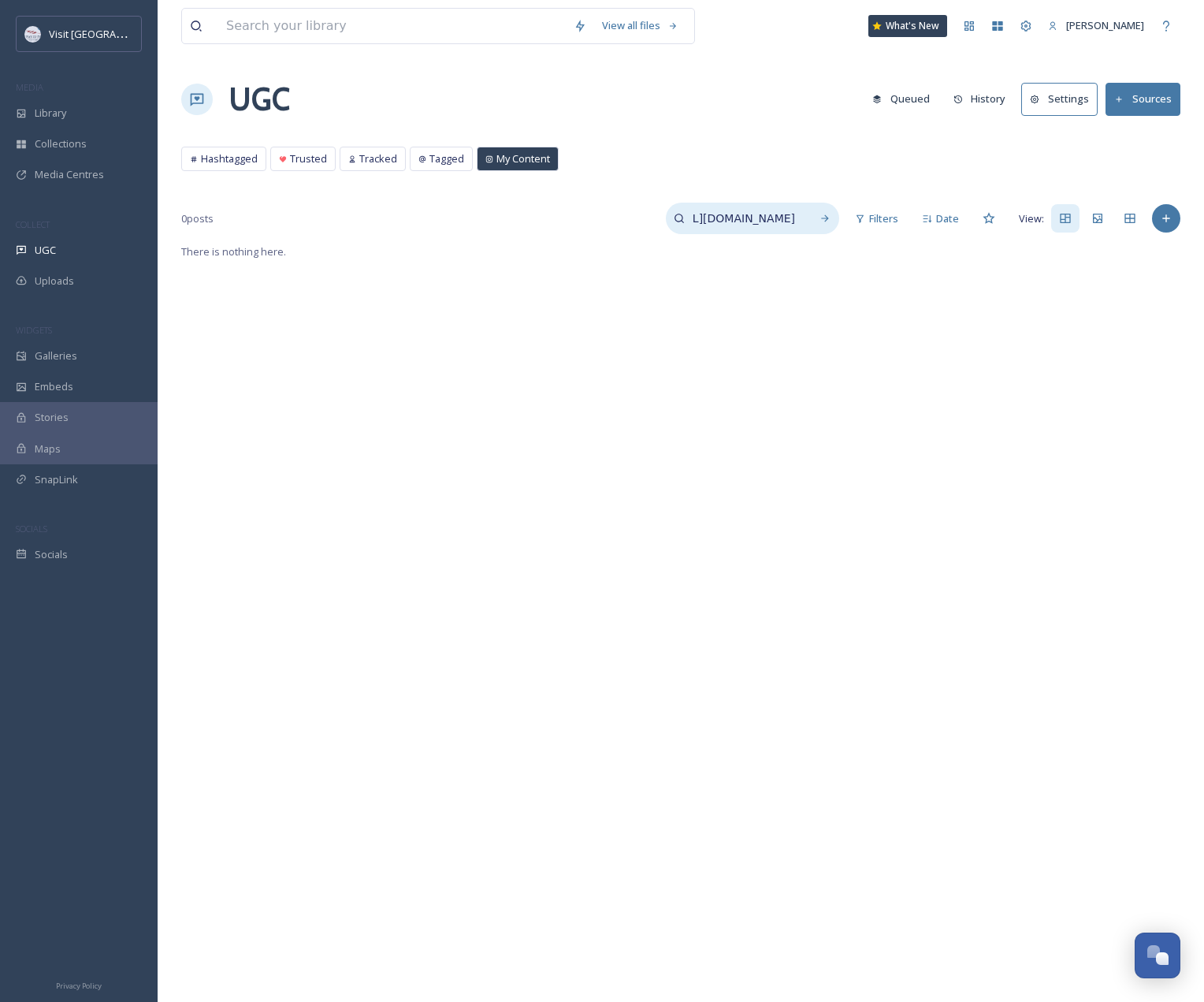
click at [742, 221] on input "[URL][DOMAIN_NAME]" at bounding box center [744, 218] width 118 height 31
drag, startPoint x: 714, startPoint y: 217, endPoint x: 478, endPoint y: 217, distance: 236.0
click at [478, 217] on div "0 posts [URL][DOMAIN_NAME] Filters Date View:" at bounding box center [681, 218] width 999 height 31
click at [740, 218] on input "Cywd7ODM1_M" at bounding box center [744, 218] width 118 height 31
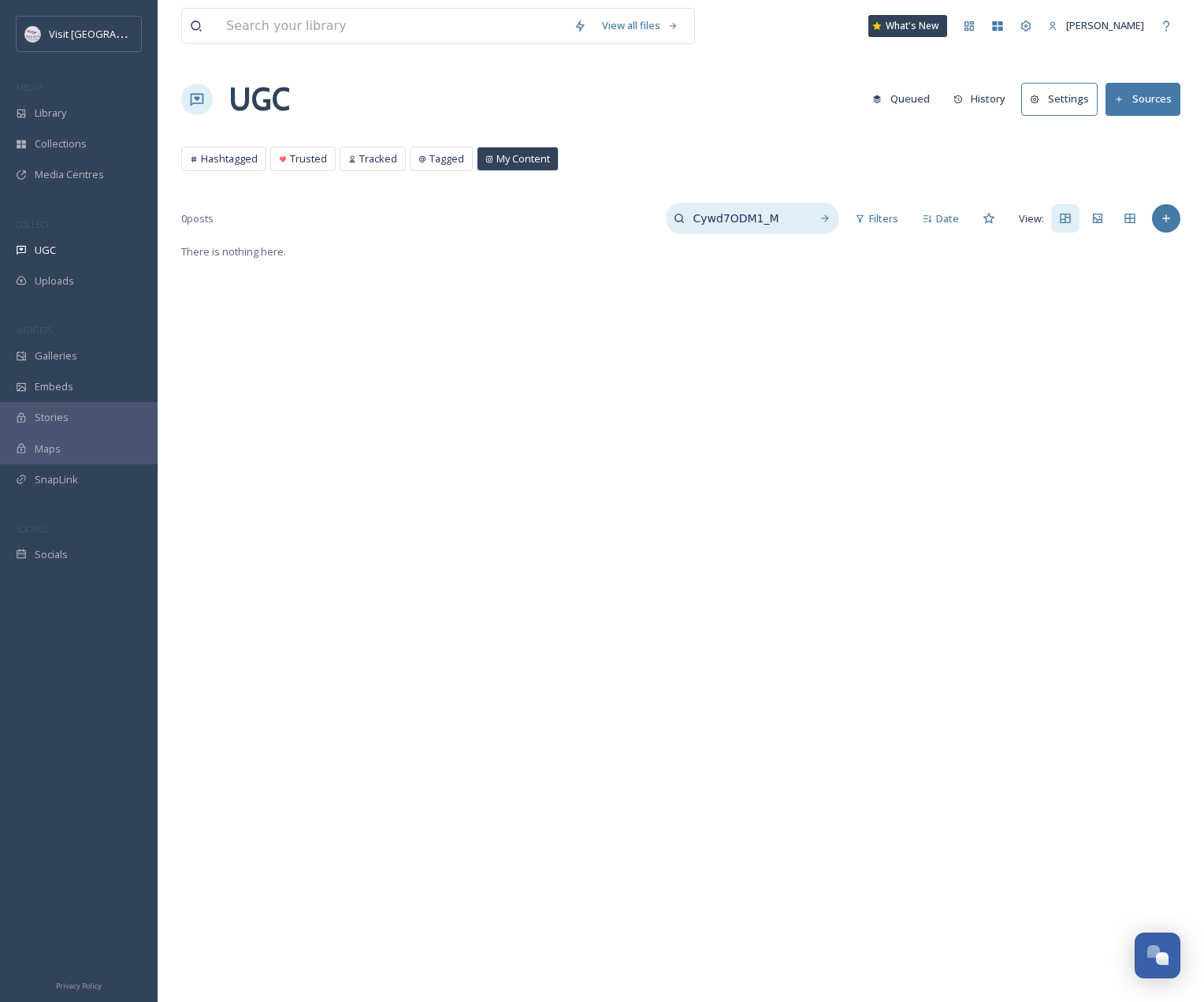
click at [740, 218] on input "Cywd7ODM1_M" at bounding box center [744, 218] width 118 height 31
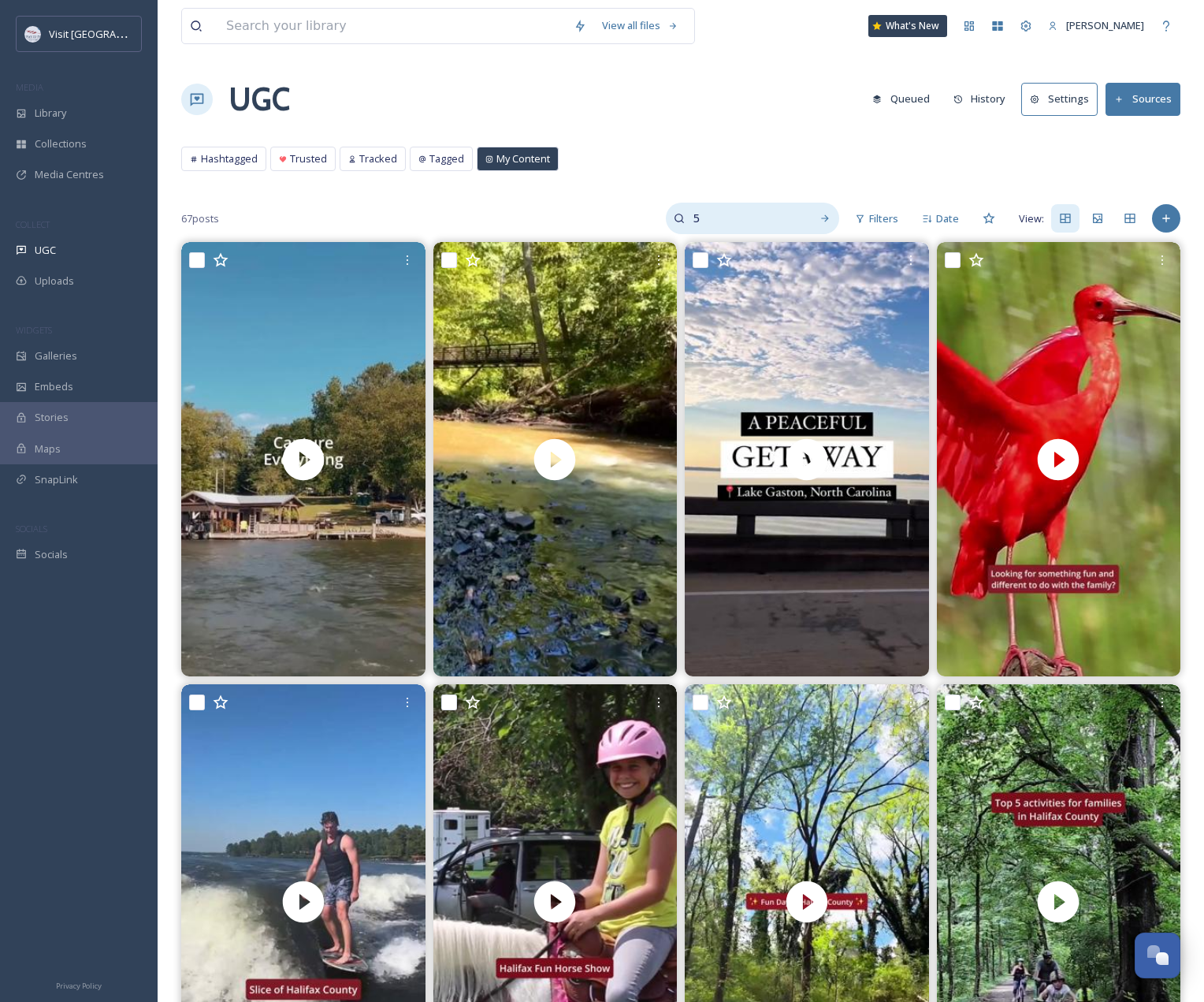
click at [720, 220] on input "5" at bounding box center [744, 218] width 118 height 31
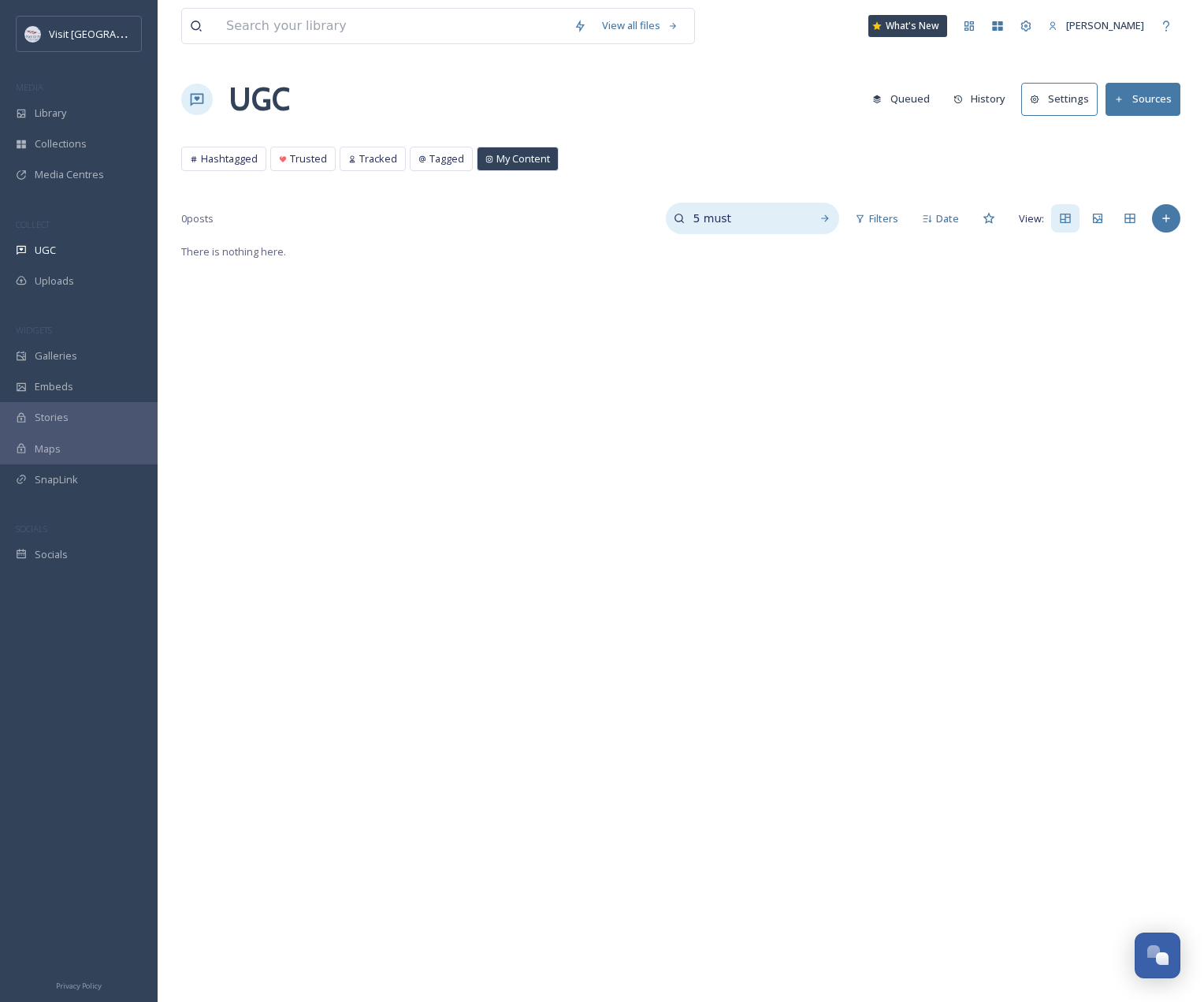
click at [705, 215] on input "5 must" at bounding box center [744, 218] width 118 height 31
type input "5must"
click at [828, 217] on icon at bounding box center [825, 218] width 11 height 11
click at [736, 218] on input "5must" at bounding box center [744, 218] width 118 height 31
drag, startPoint x: 736, startPoint y: 218, endPoint x: 643, endPoint y: 212, distance: 93.2
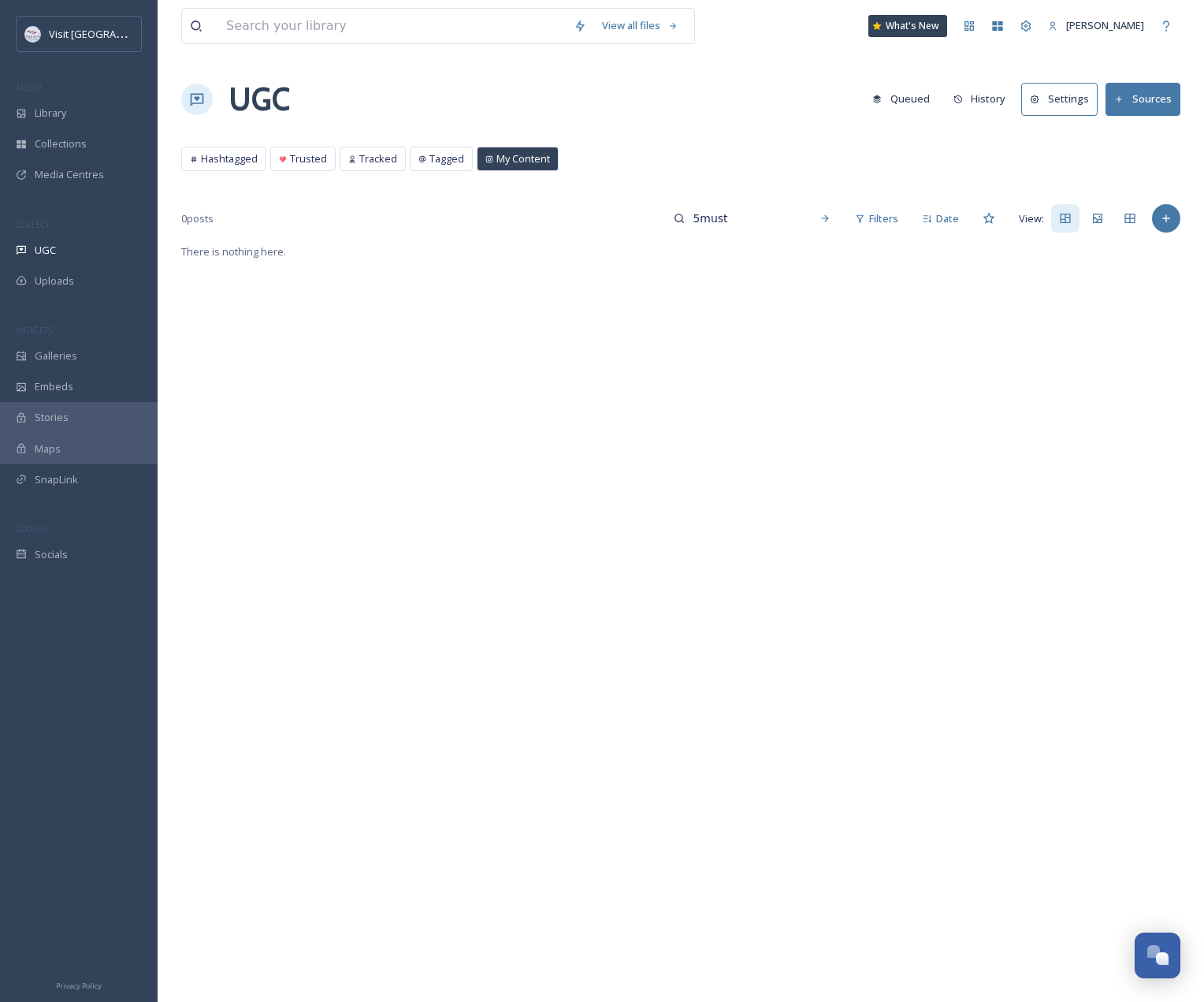
click at [643, 212] on div "0 posts 5must Filters Date View:" at bounding box center [681, 218] width 999 height 31
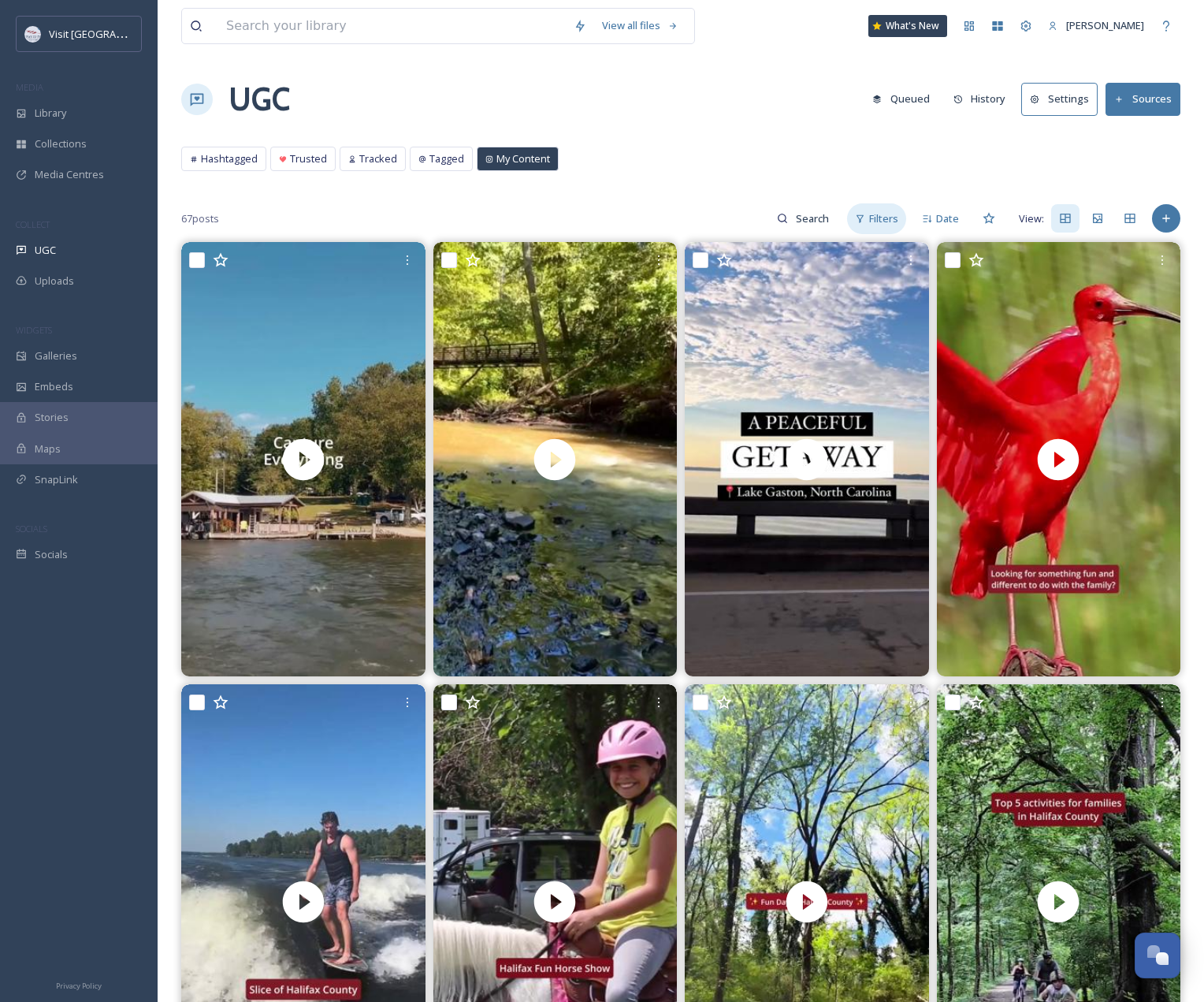
click at [895, 215] on span "Filters" at bounding box center [883, 218] width 29 height 15
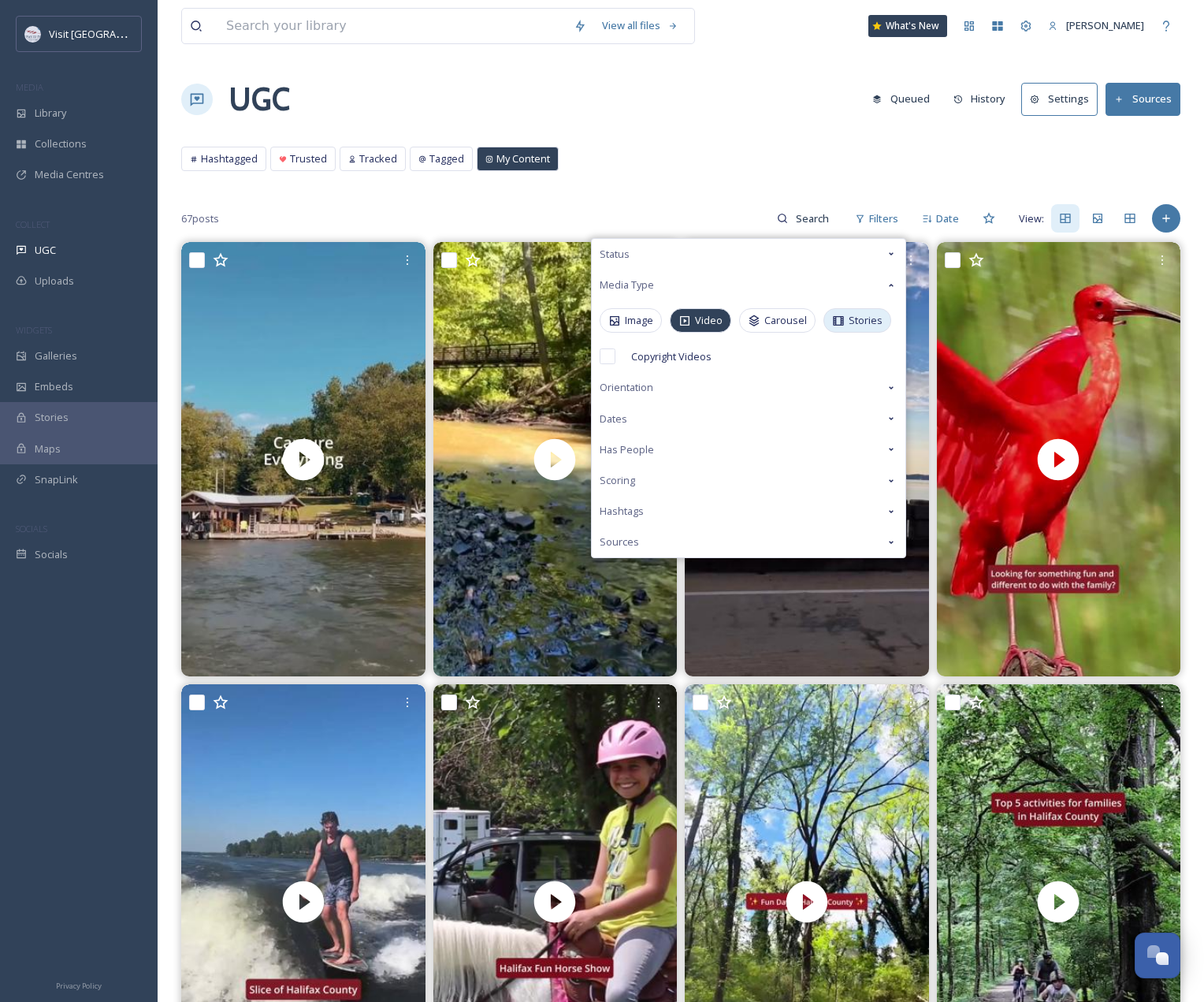
click at [841, 320] on icon at bounding box center [839, 321] width 13 height 13
click at [692, 316] on icon at bounding box center [685, 321] width 13 height 13
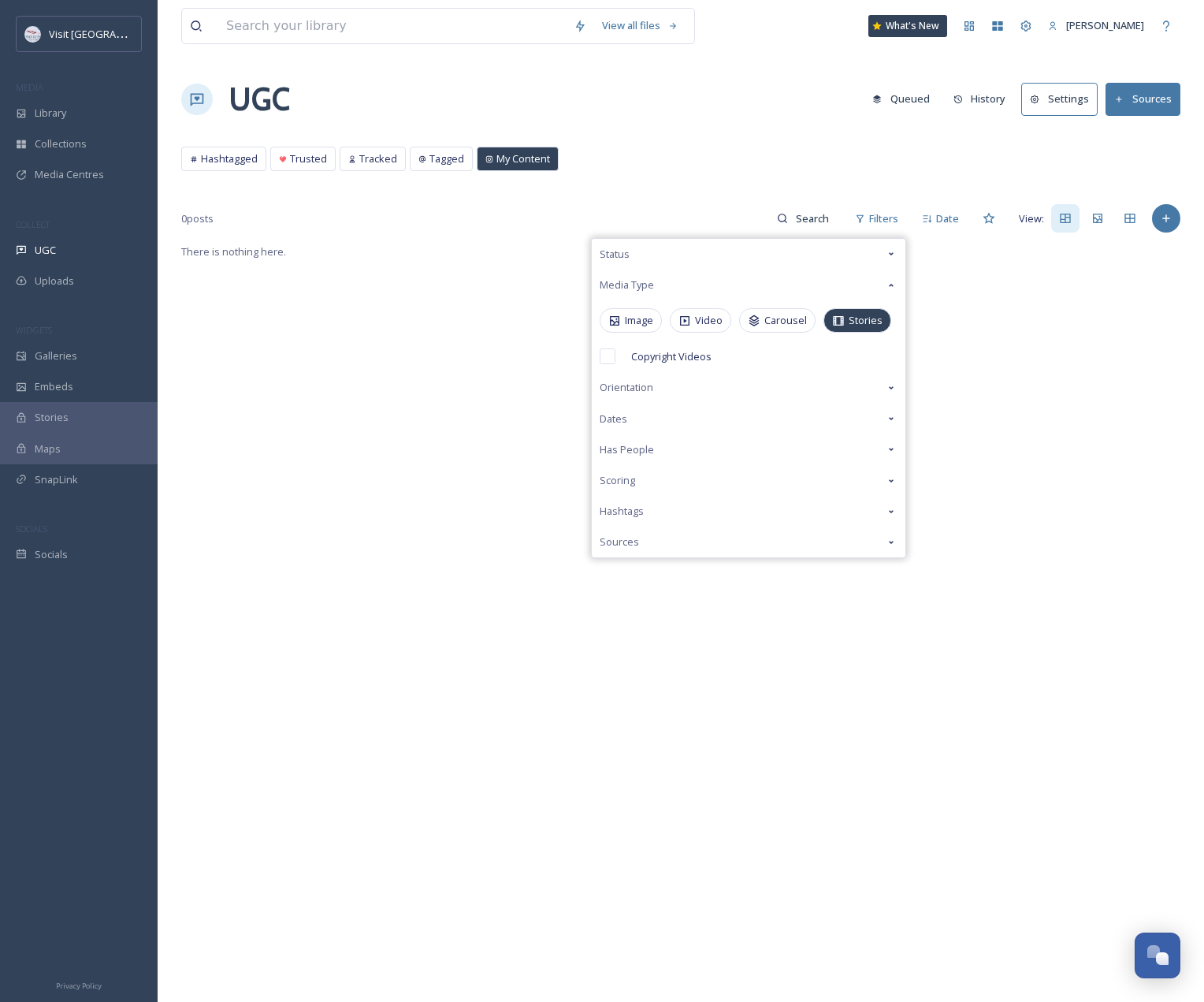
click at [707, 173] on div "Hashtagged Trusted Tracked Tagged My Content Hashtagged Trusted Tracked Tagged …" at bounding box center [681, 162] width 999 height 32
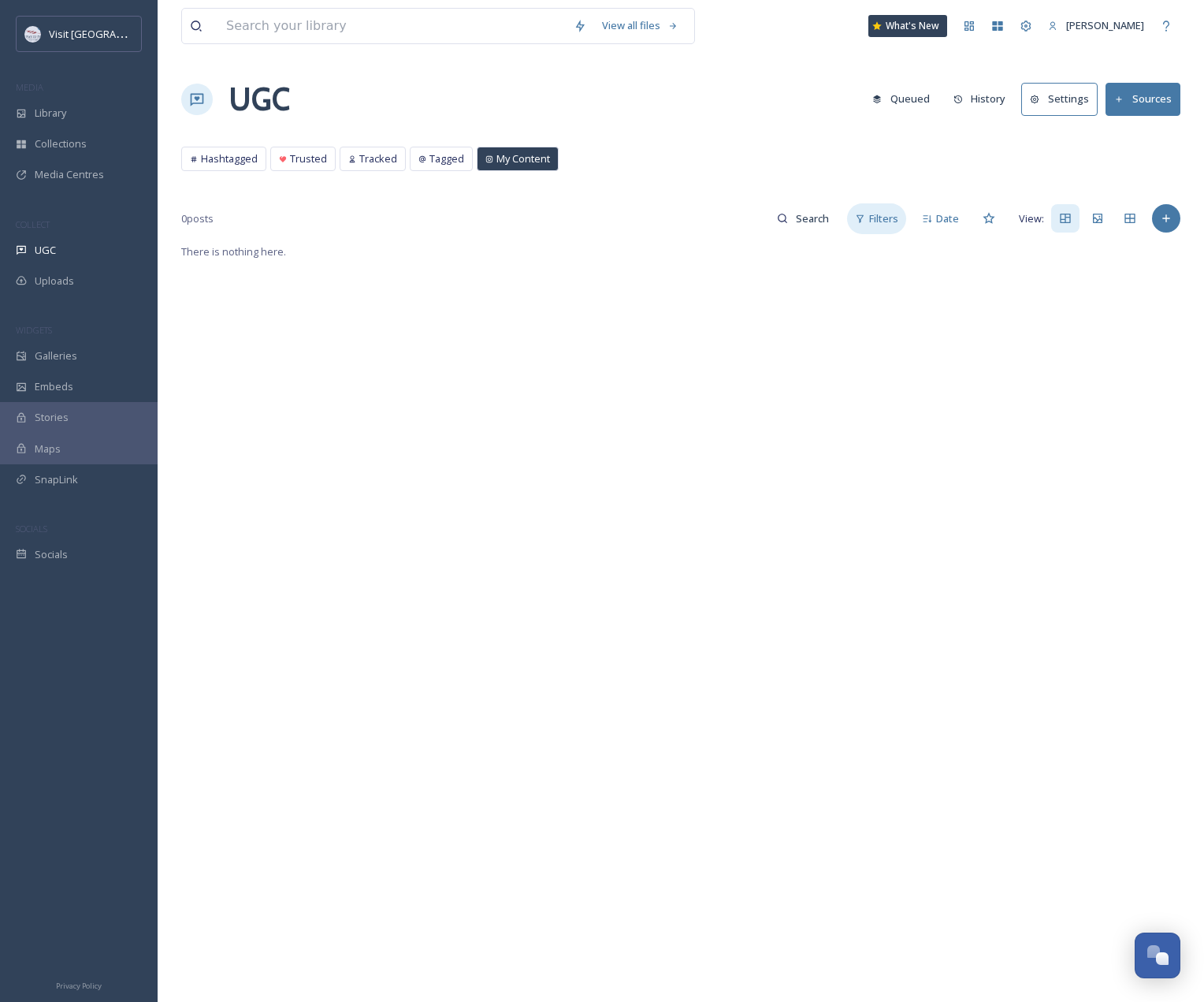
click at [890, 222] on span "Filters" at bounding box center [883, 218] width 29 height 15
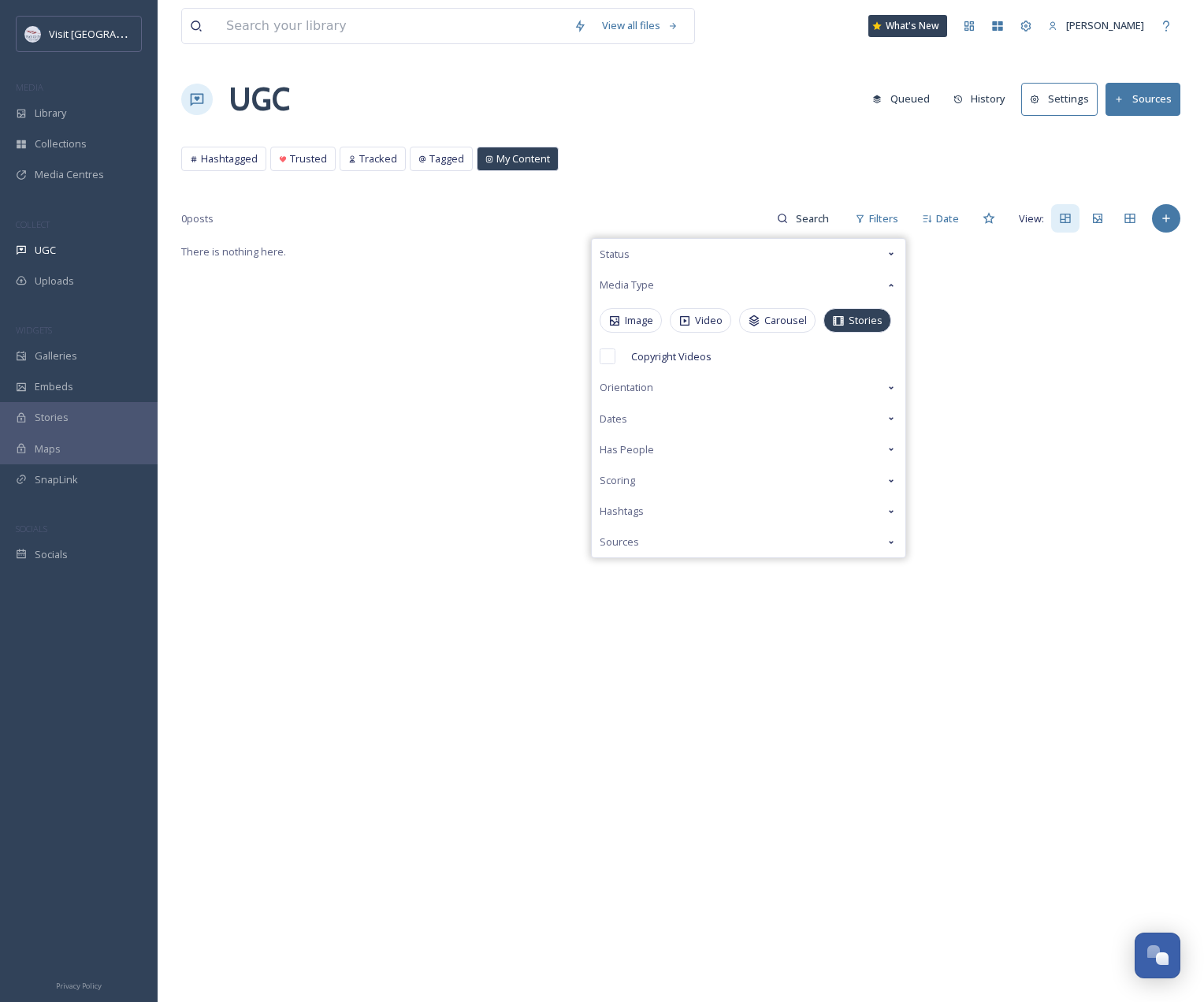
click at [862, 312] on div "Stories" at bounding box center [857, 320] width 68 height 25
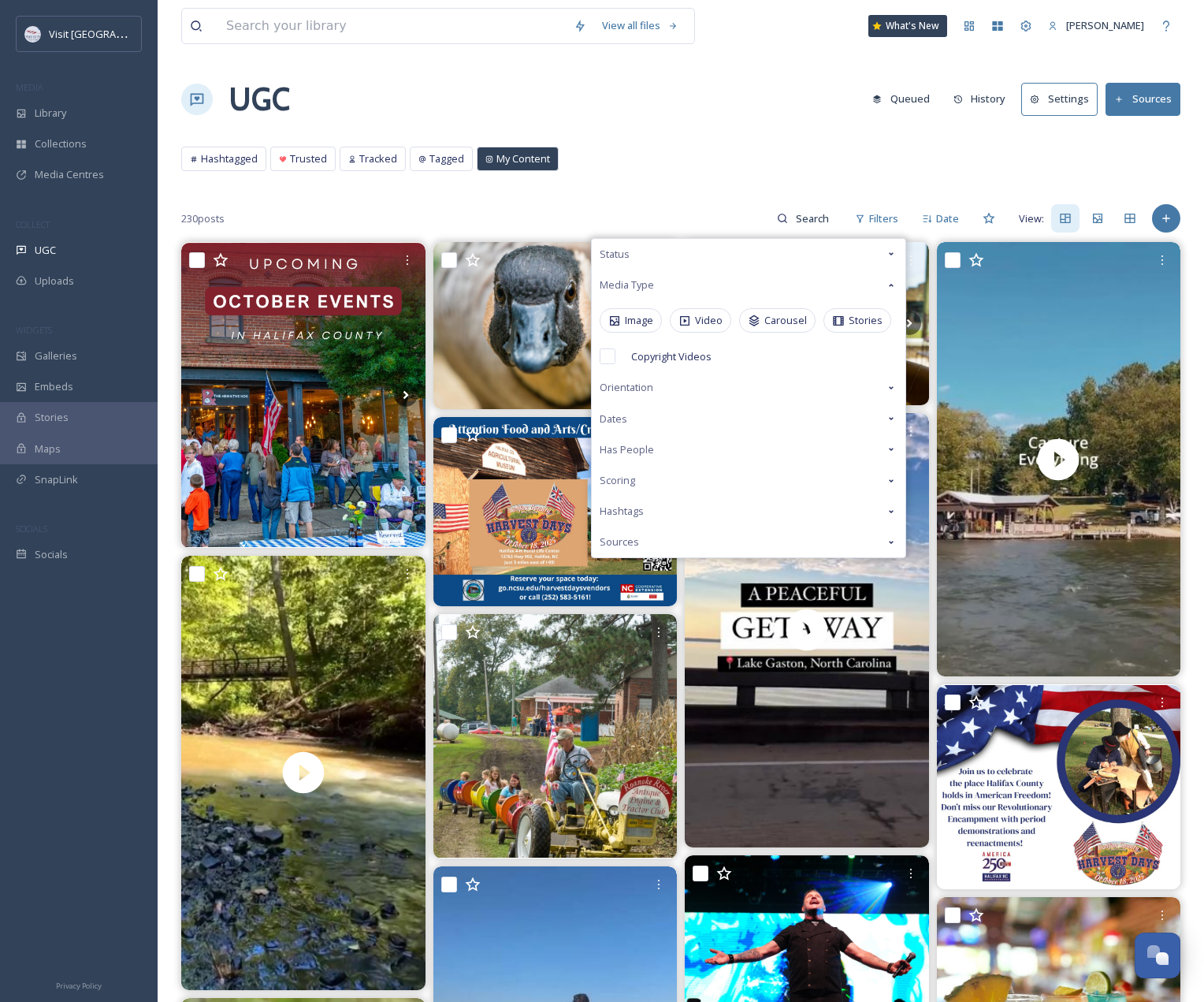
click at [715, 192] on div "View all files What's New [PERSON_NAME] UGC Queued History Settings Sources Has…" at bounding box center [680, 999] width 1047 height 1998
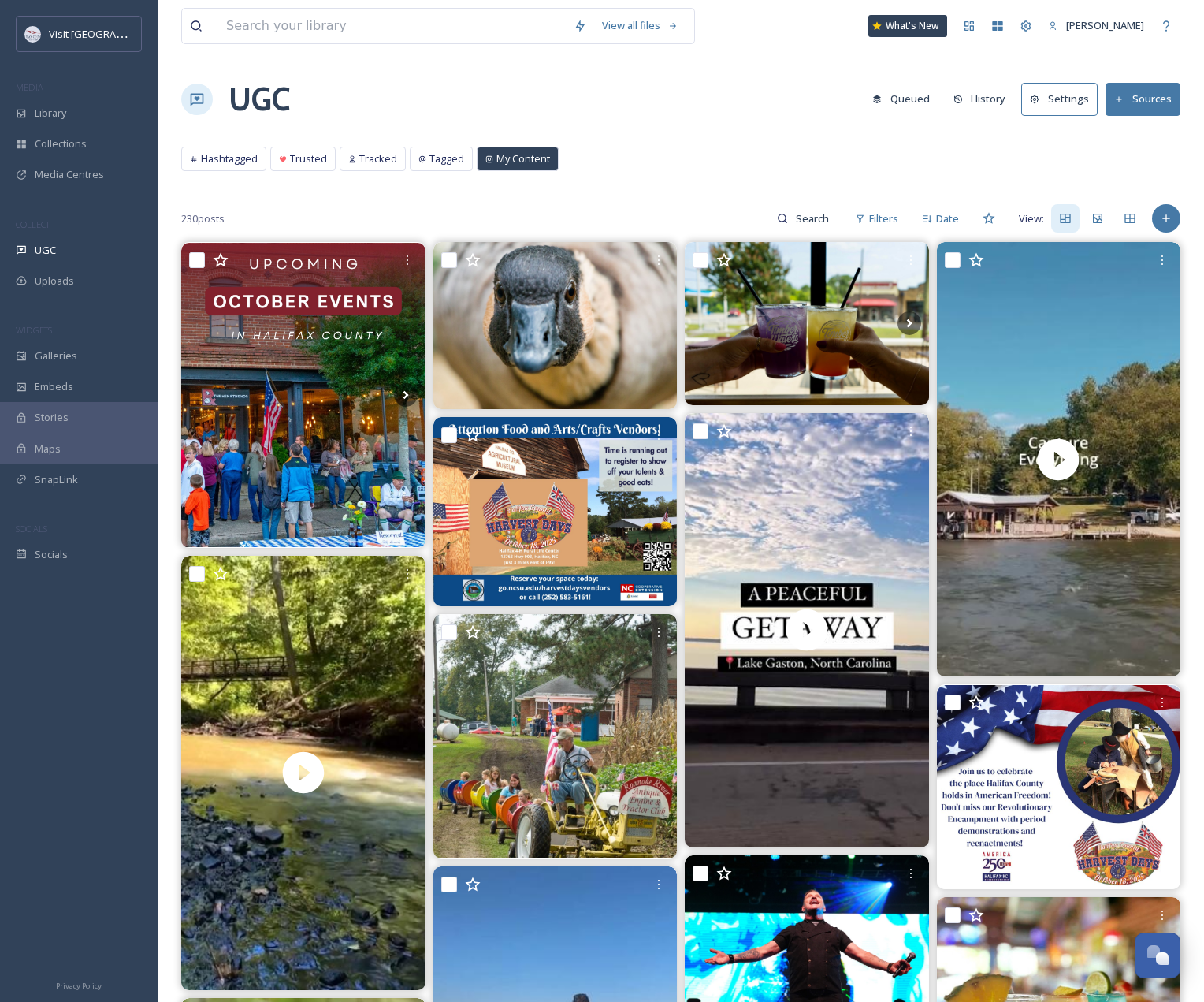
click at [1138, 98] on button "Sources" at bounding box center [1143, 99] width 75 height 32
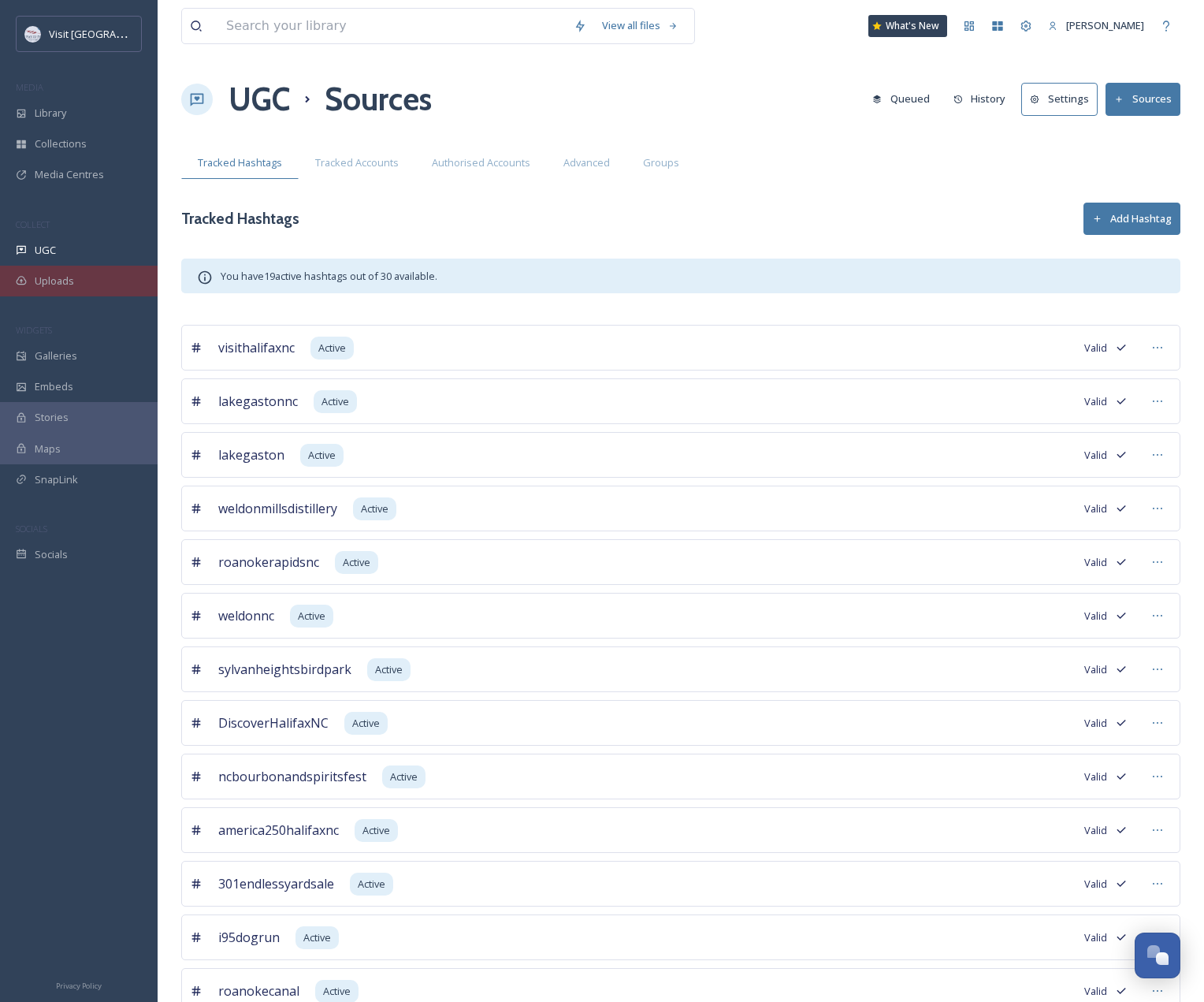
click at [50, 284] on span "Uploads" at bounding box center [54, 281] width 39 height 15
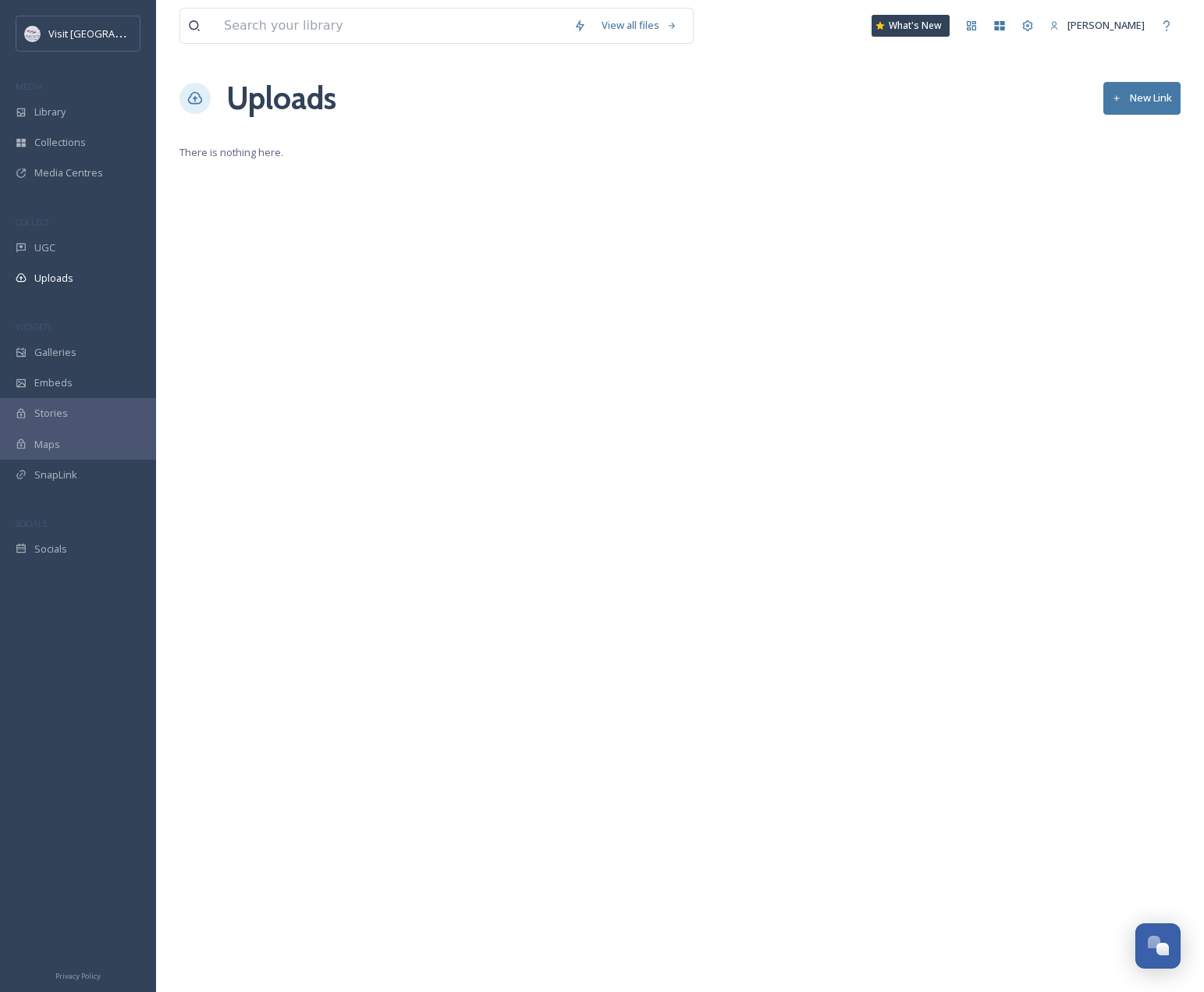
click at [1127, 95] on button "New Link" at bounding box center [1142, 98] width 78 height 32
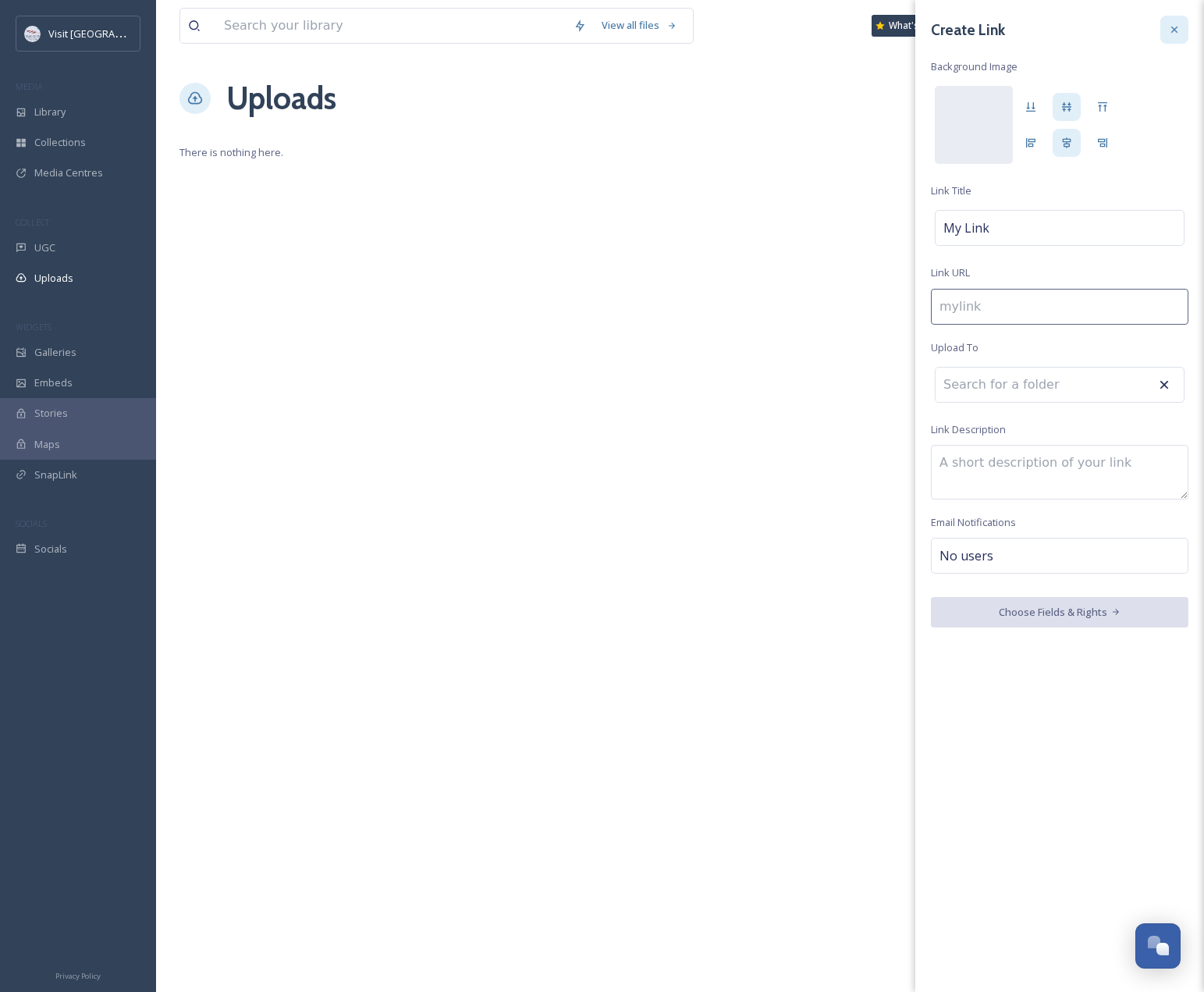
click at [1172, 28] on icon at bounding box center [1175, 30] width 6 height 6
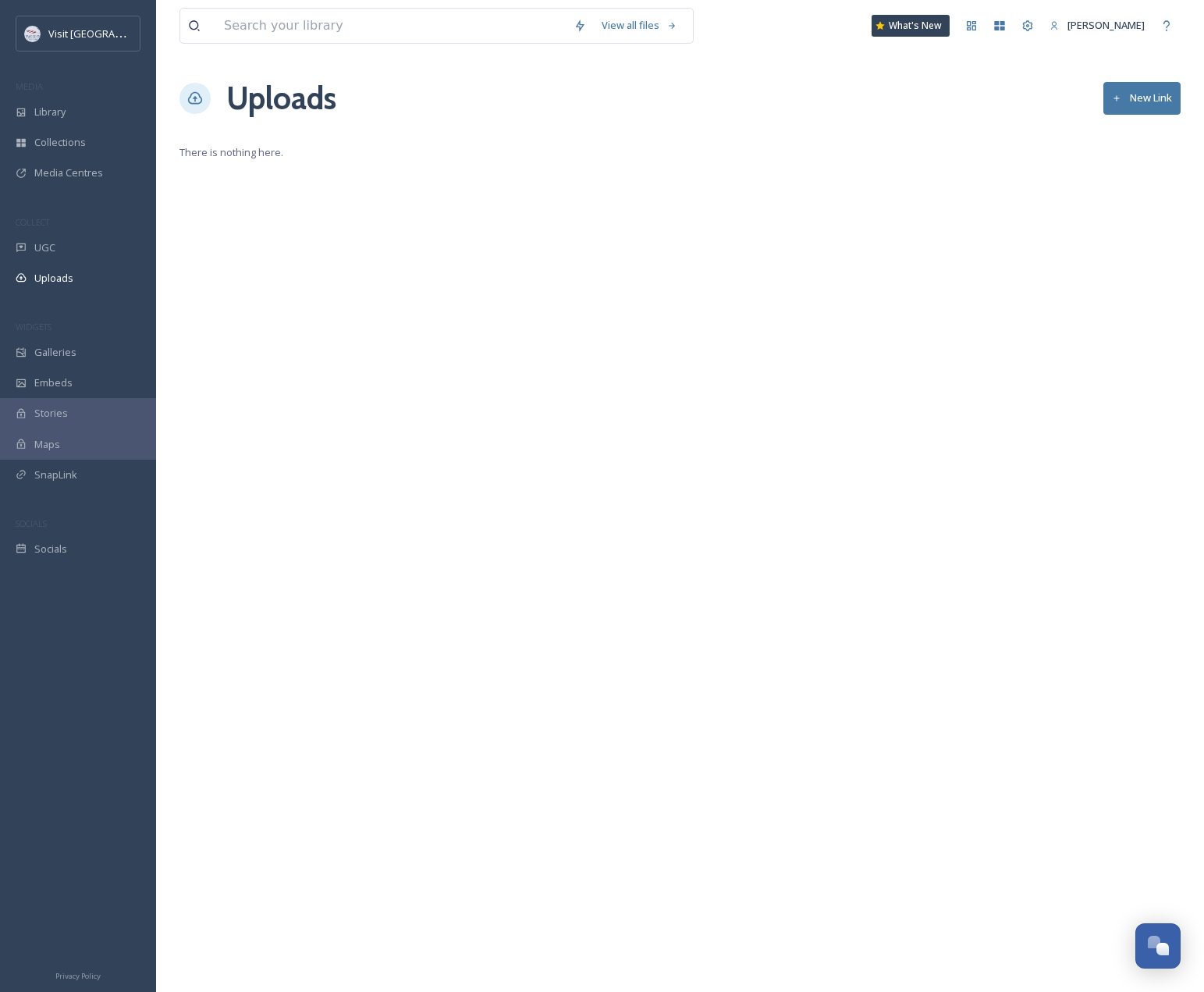
click at [1122, 102] on button "New Link" at bounding box center [1142, 98] width 78 height 32
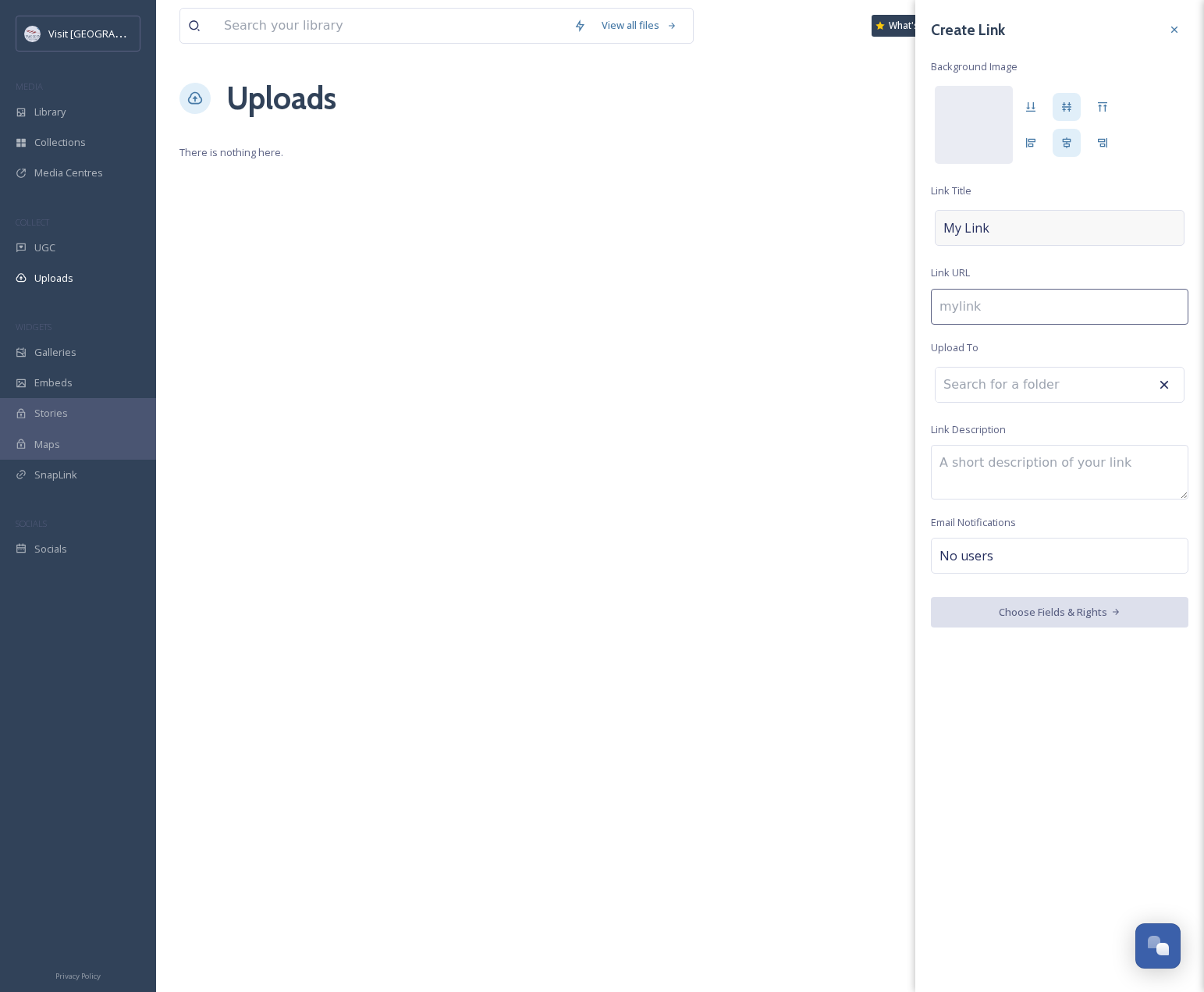
click at [978, 230] on span "My Link" at bounding box center [967, 228] width 46 height 19
click at [982, 280] on div "Create Link Background Image [PERSON_NAME] Link URL Upload To Link Description …" at bounding box center [1059, 319] width 289 height 639
click at [984, 303] on input "To enrich screen reader interactions, please activate Accessibility in Grammarl…" at bounding box center [1059, 306] width 257 height 36
paste input "httpswwwinstagramcompcywd7odm1m"
click at [975, 307] on input "httpswwwinstagramcompcywd7odm1m" at bounding box center [1059, 306] width 257 height 36
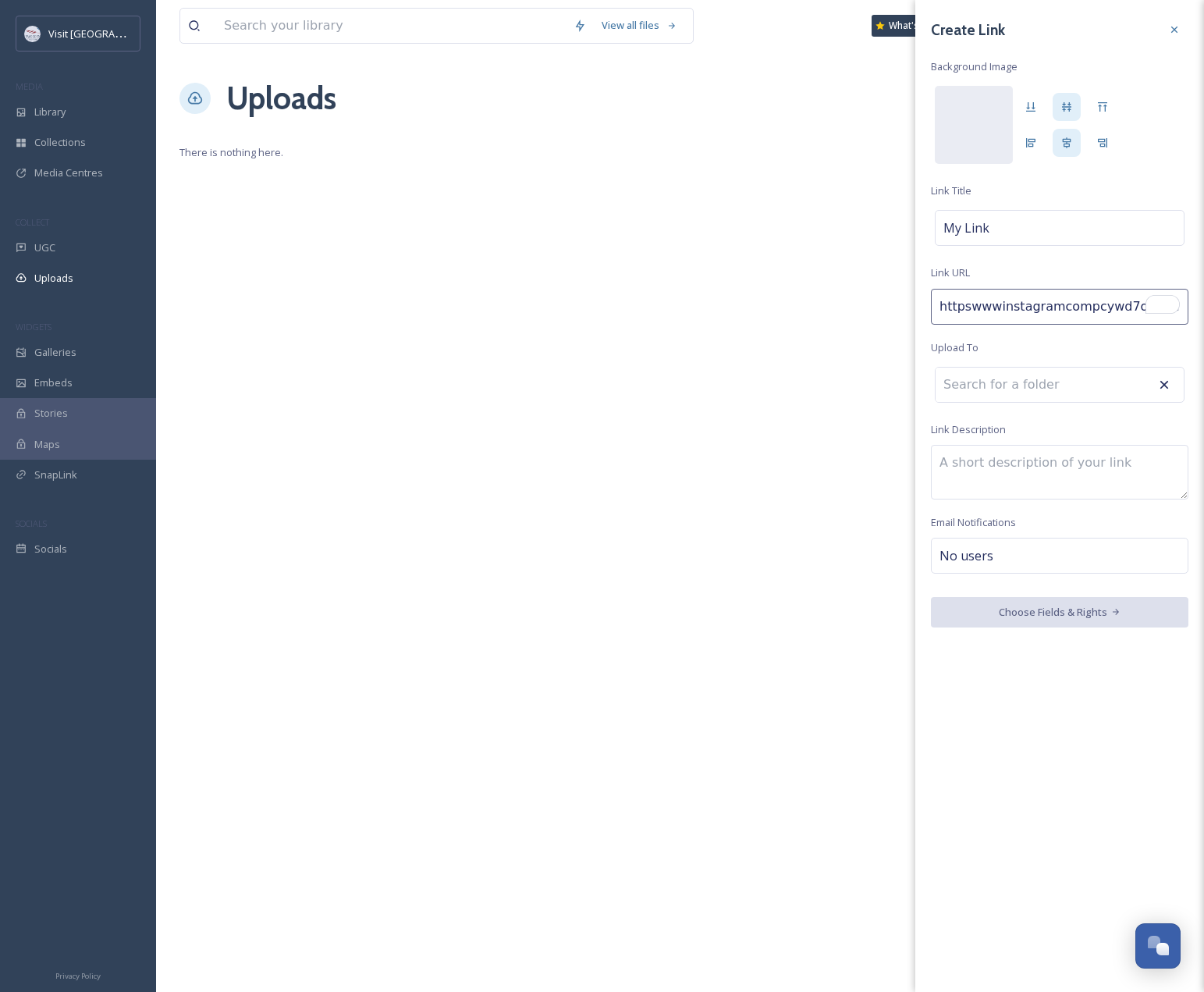
click at [975, 307] on input "httpswwwinstagramcompcywd7odm1m" at bounding box center [1059, 306] width 257 height 36
paste input "To enrich screen reader interactions, please activate Accessibility in Grammarl…"
type input "httpswwwinstagramcompcywd7odm1m"
click at [1171, 33] on icon at bounding box center [1175, 30] width 13 height 13
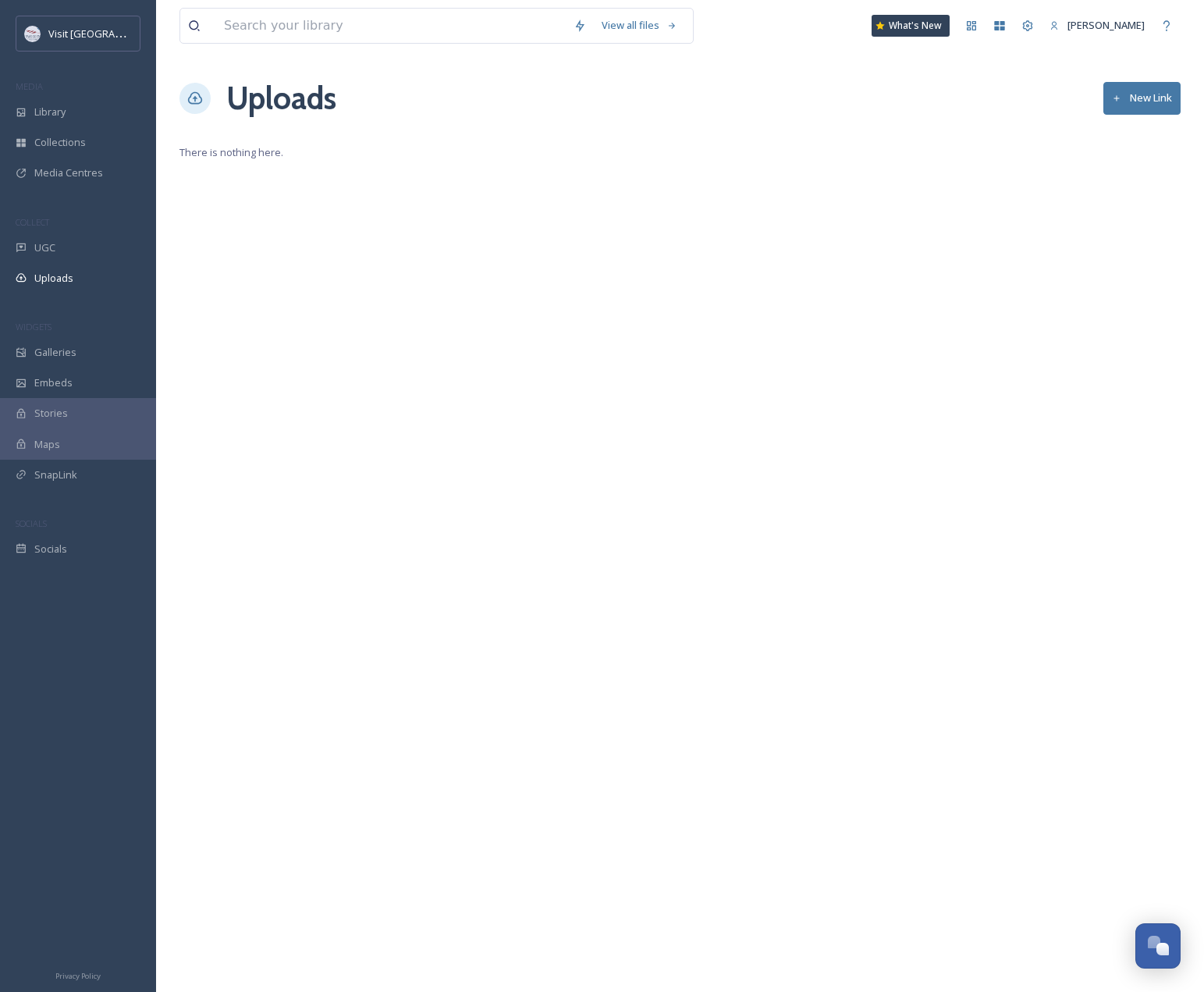
click at [1060, 179] on div "View all files What's New [PERSON_NAME] Uploads New Link There is nothing here." at bounding box center [680, 496] width 1048 height 992
click at [29, 247] on div "UGC" at bounding box center [78, 248] width 156 height 30
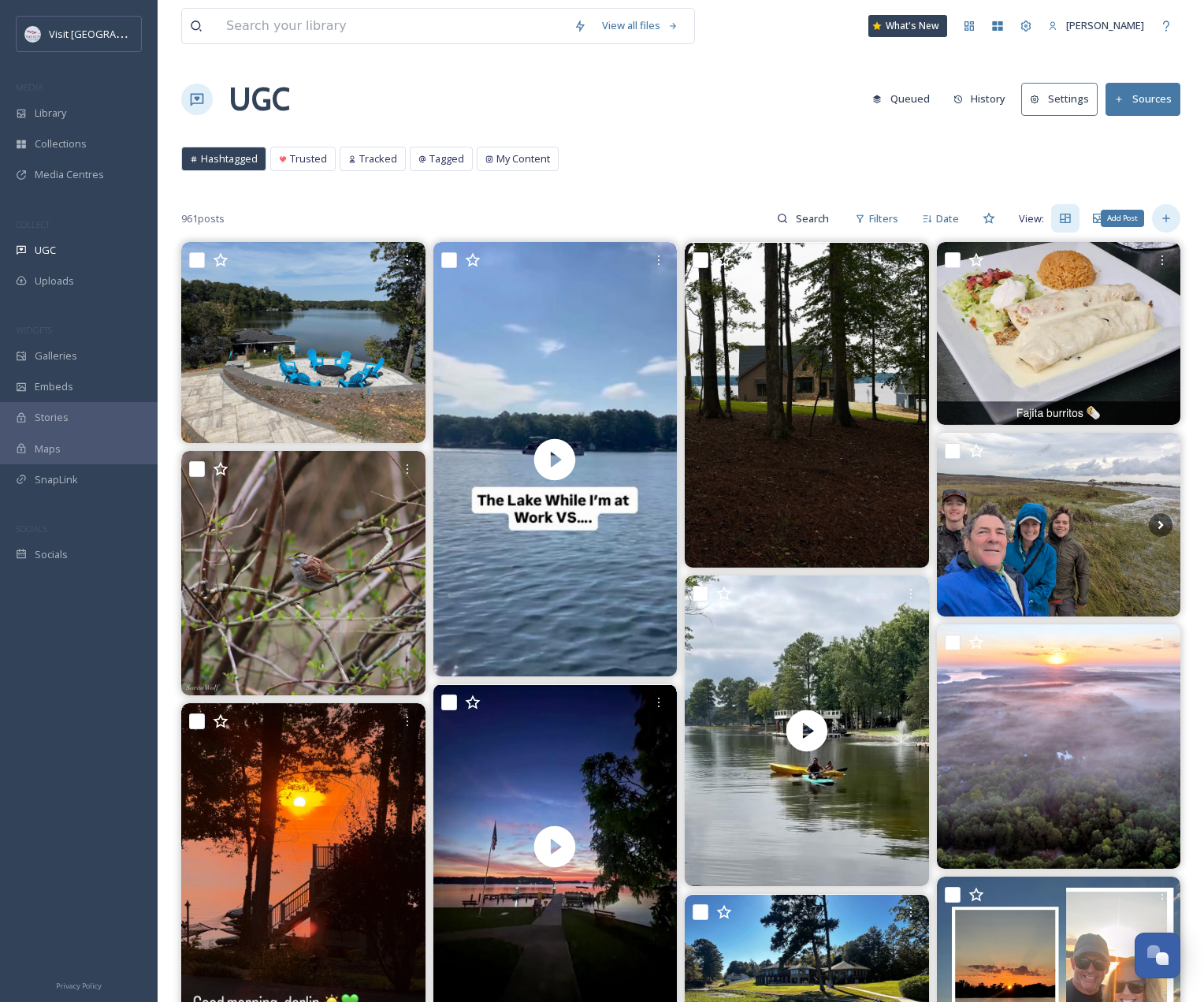
click at [1170, 211] on div "Add Post" at bounding box center [1166, 218] width 28 height 28
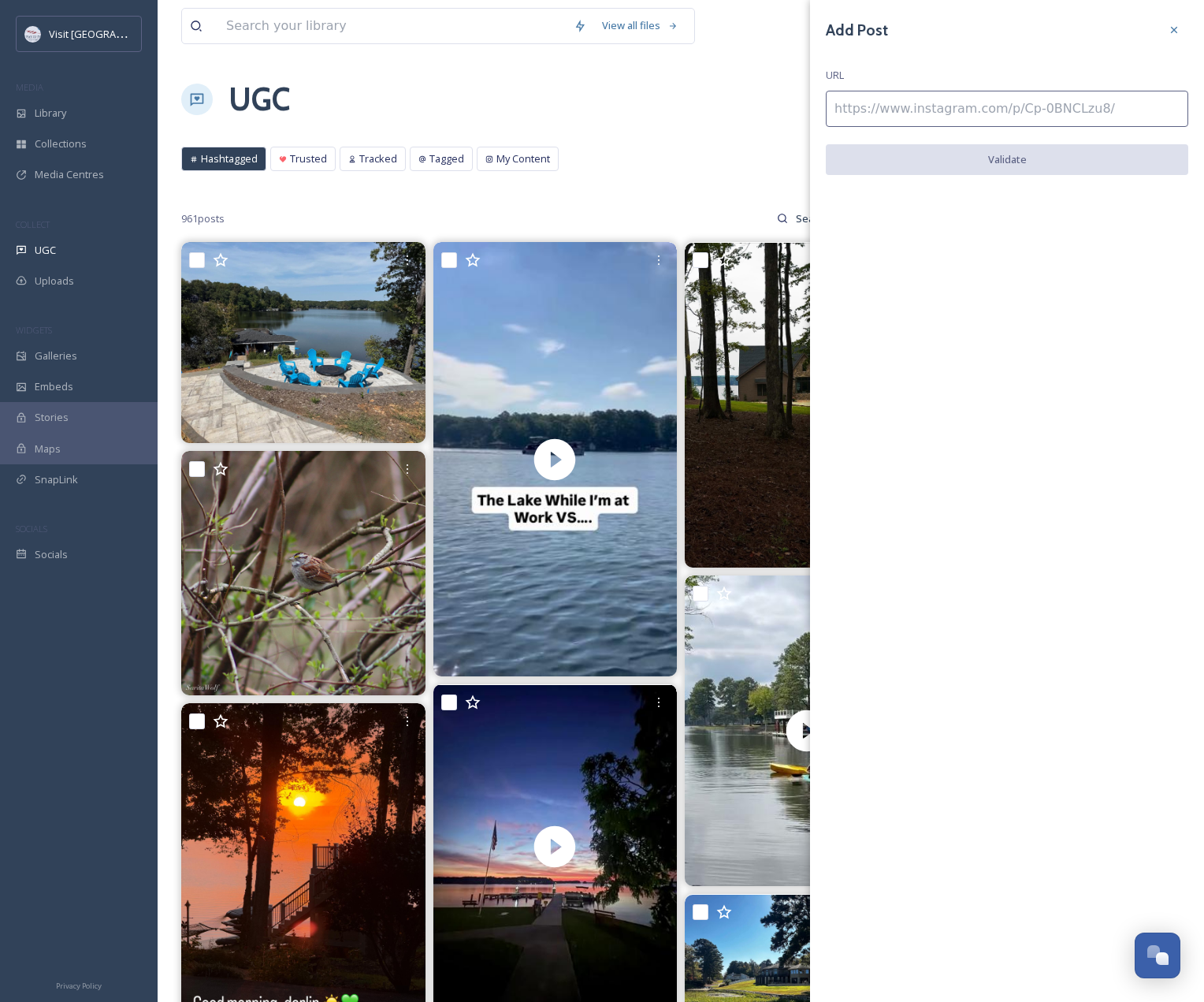
click at [1015, 103] on input at bounding box center [1007, 108] width 363 height 36
paste input "[URL][DOMAIN_NAME]"
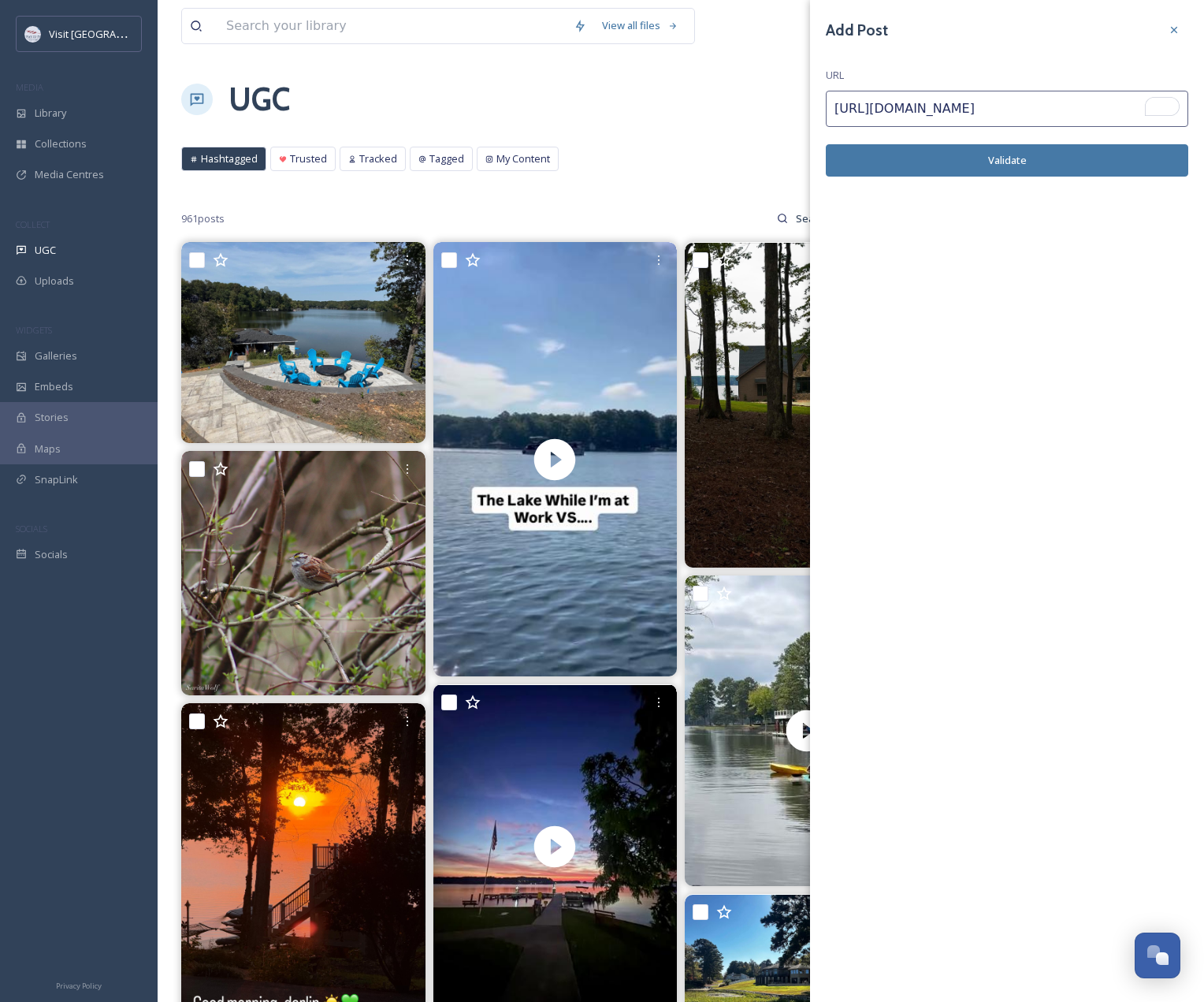
type input "[URL][DOMAIN_NAME]"
click at [1037, 160] on button "Validate" at bounding box center [1007, 160] width 363 height 32
click at [1007, 158] on button "Add Post" at bounding box center [1007, 160] width 363 height 32
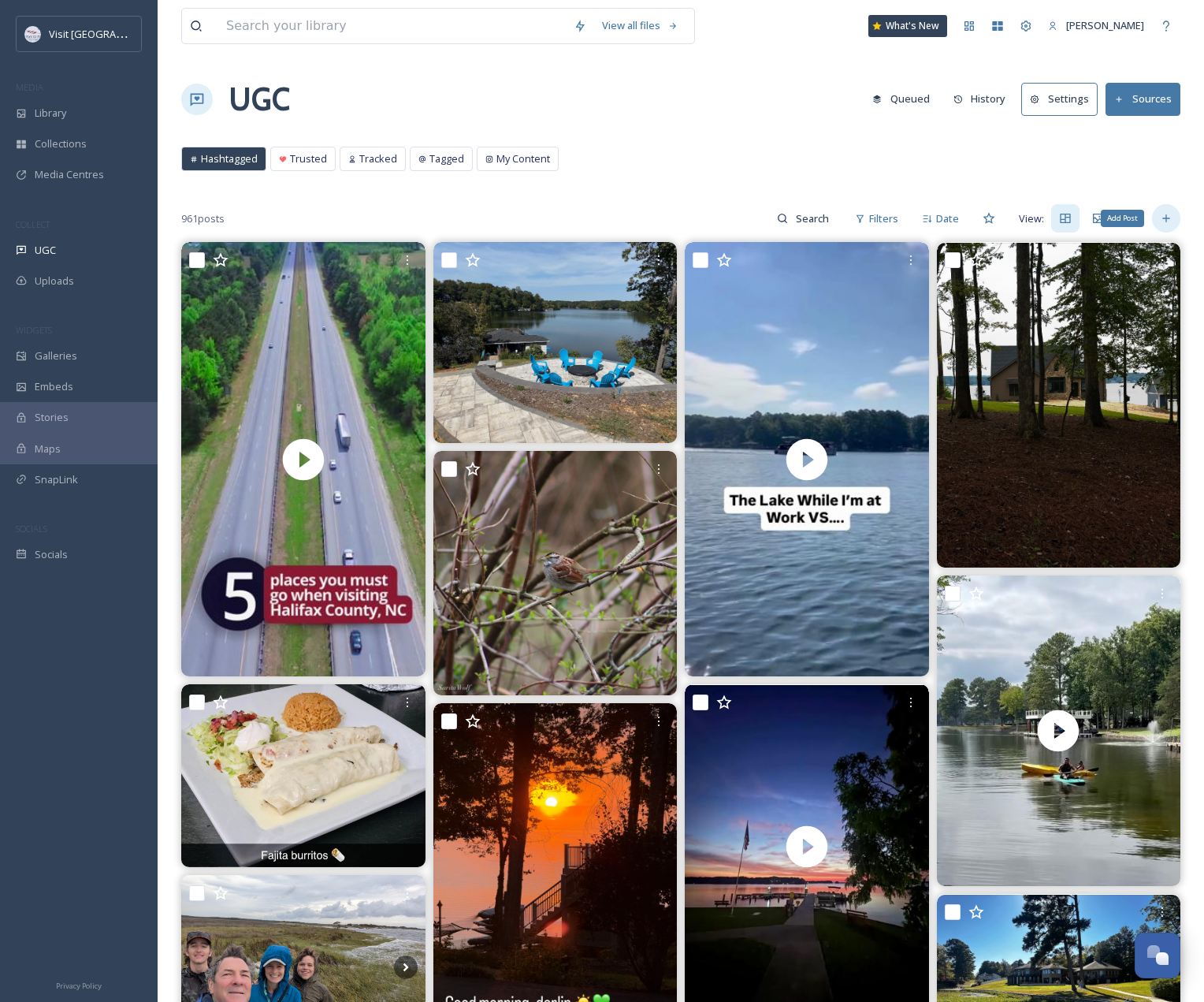
click at [1174, 223] on div "Add Post" at bounding box center [1166, 218] width 28 height 28
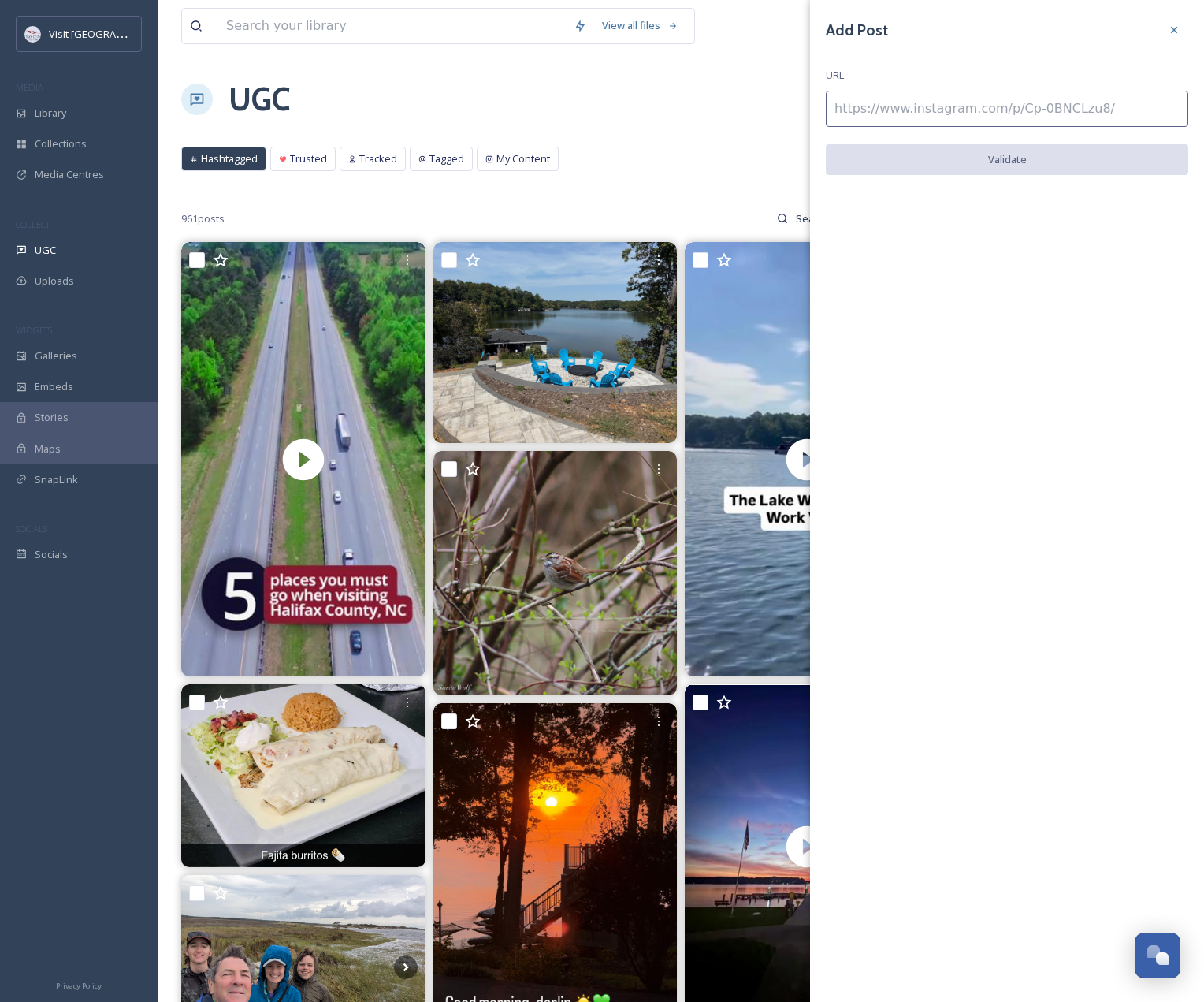
click at [986, 106] on input at bounding box center [1007, 108] width 363 height 36
paste input "https://www.instagram.com/p/DMKvCXFsmRC/"
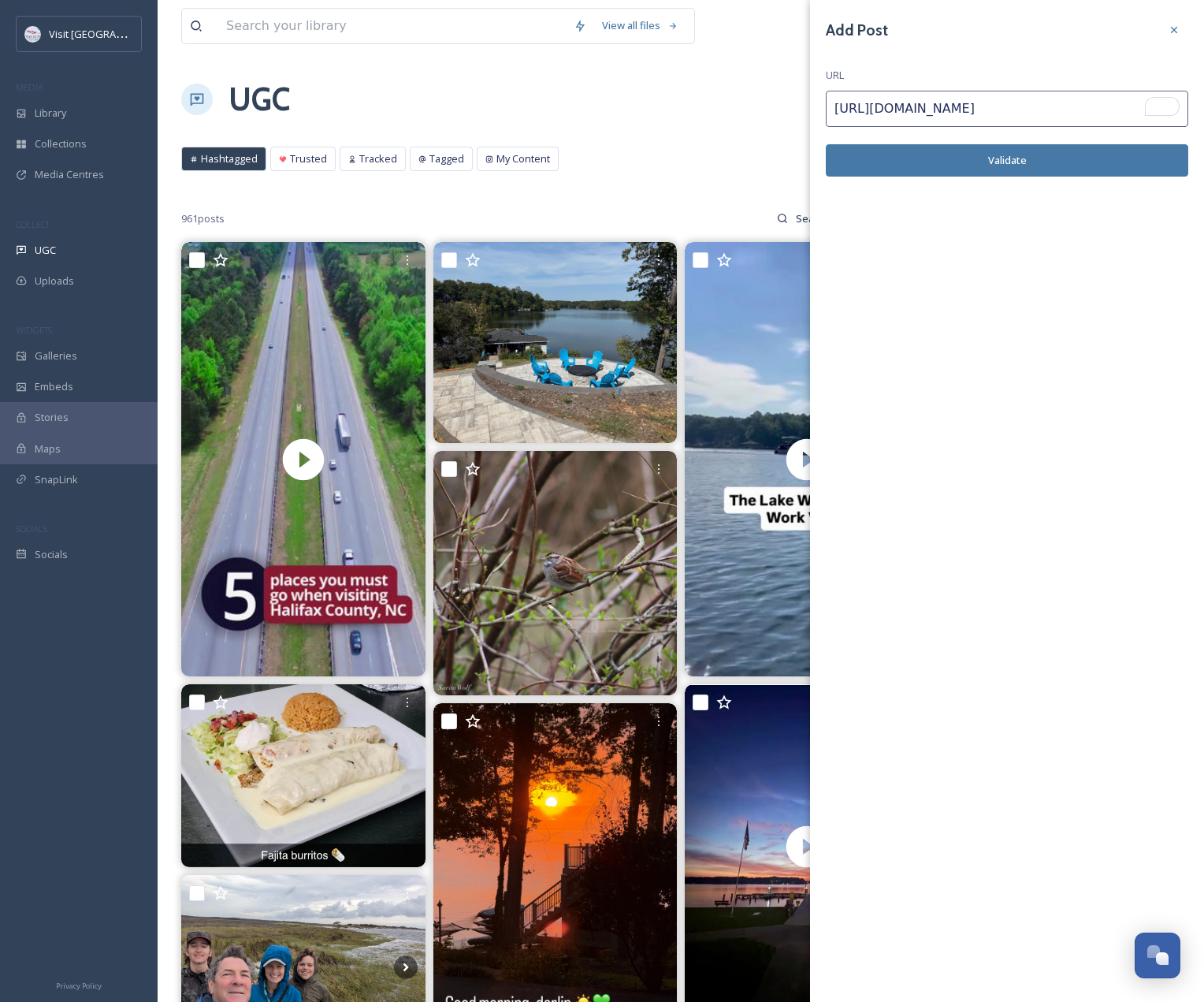
type input "https://www.instagram.com/p/DMKvCXFsmRC/"
click at [1002, 162] on button "Validate" at bounding box center [1007, 160] width 363 height 32
click at [1096, 162] on button "Add Post" at bounding box center [1007, 160] width 363 height 32
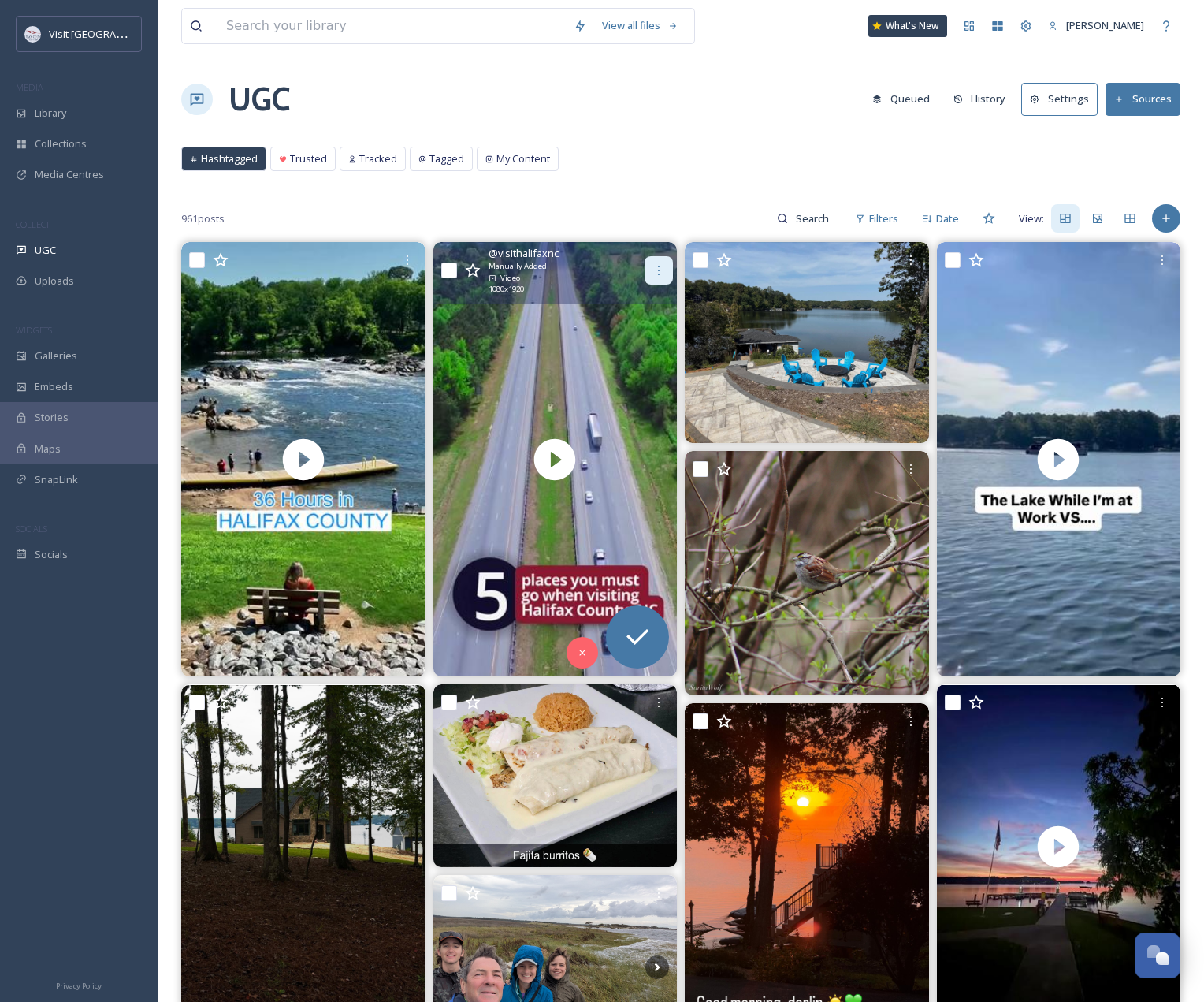
click at [658, 272] on icon at bounding box center [659, 270] width 13 height 13
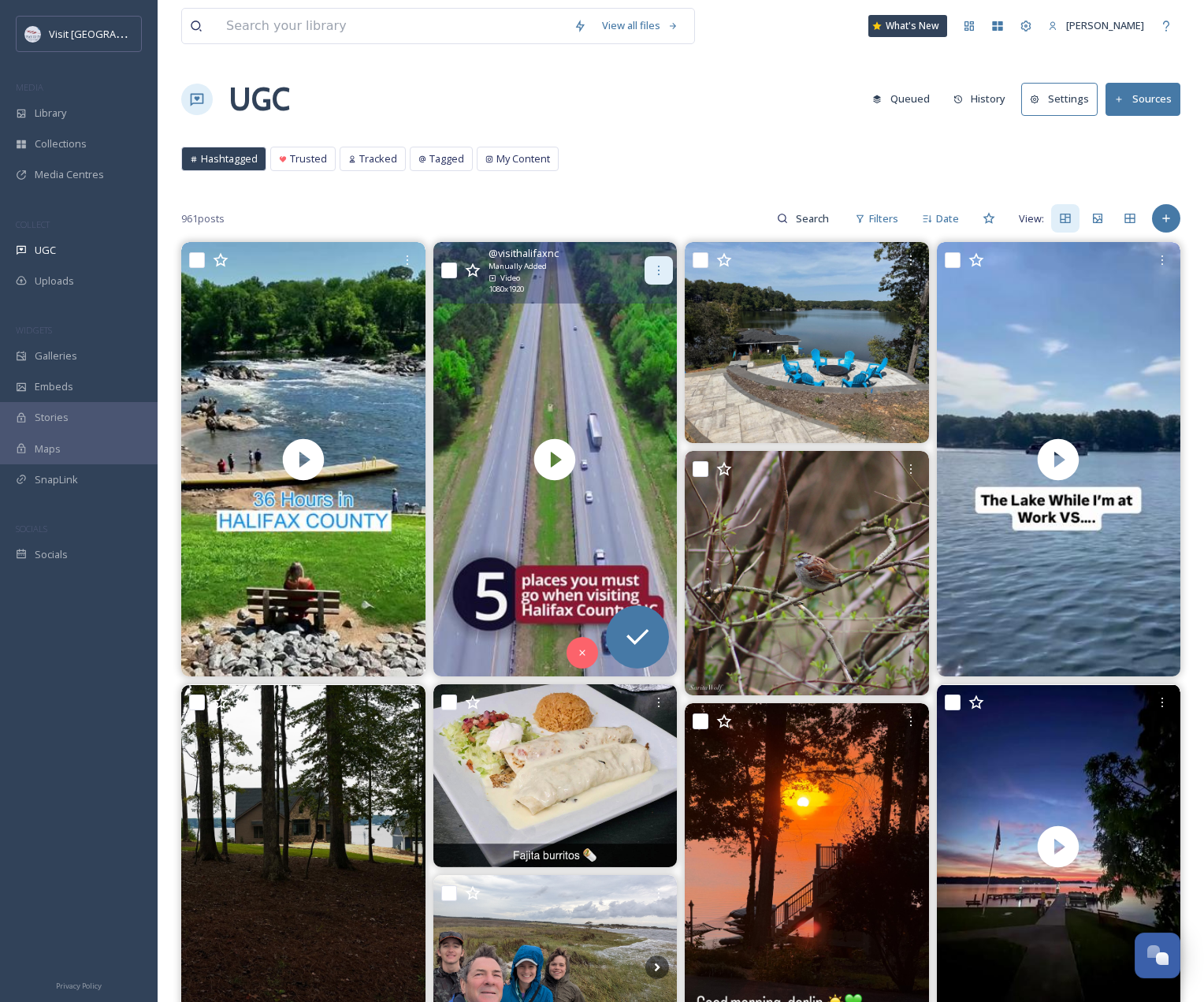
click at [655, 274] on icon at bounding box center [659, 270] width 13 height 13
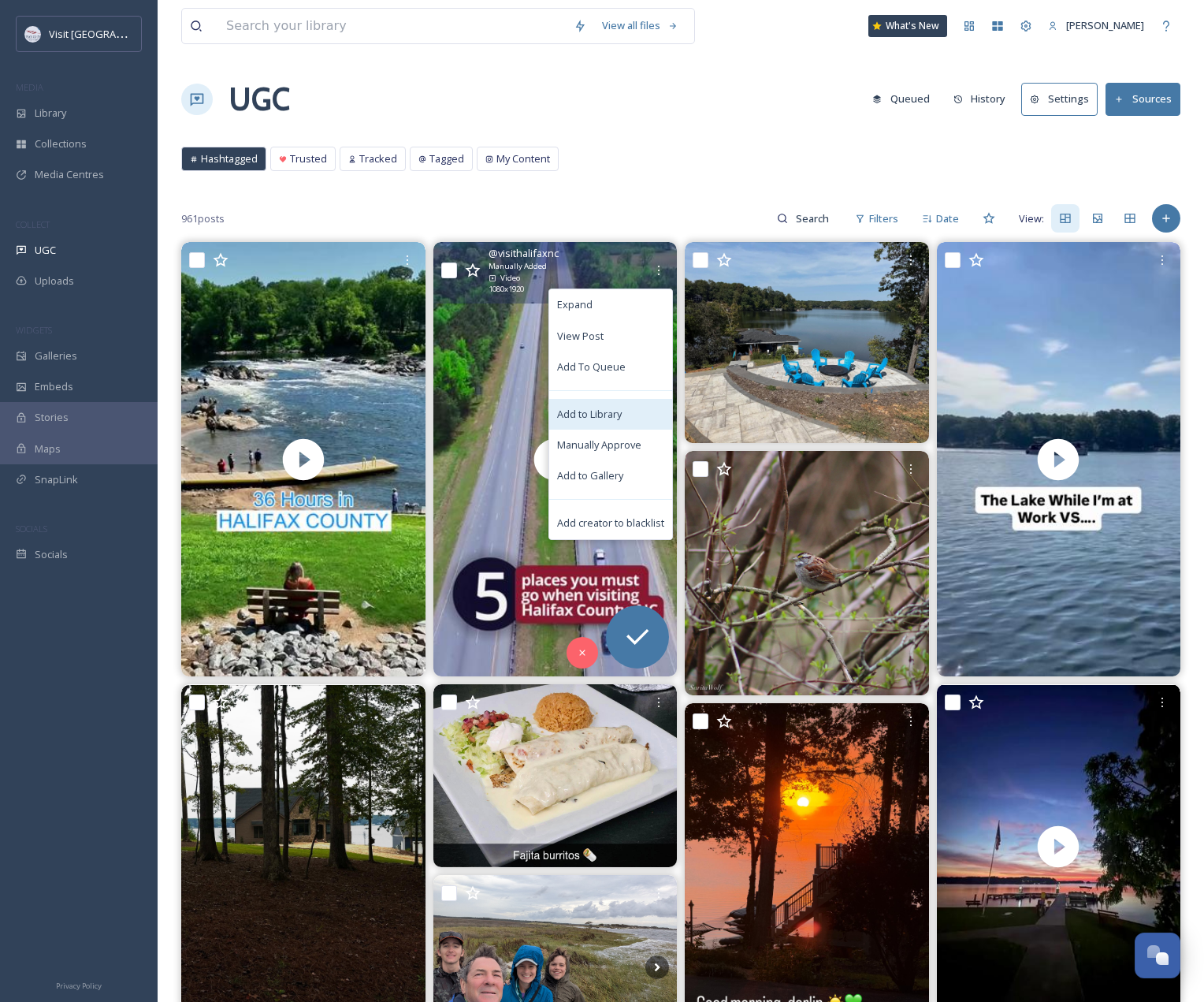
click at [626, 405] on div "Add to Library" at bounding box center [611, 414] width 123 height 30
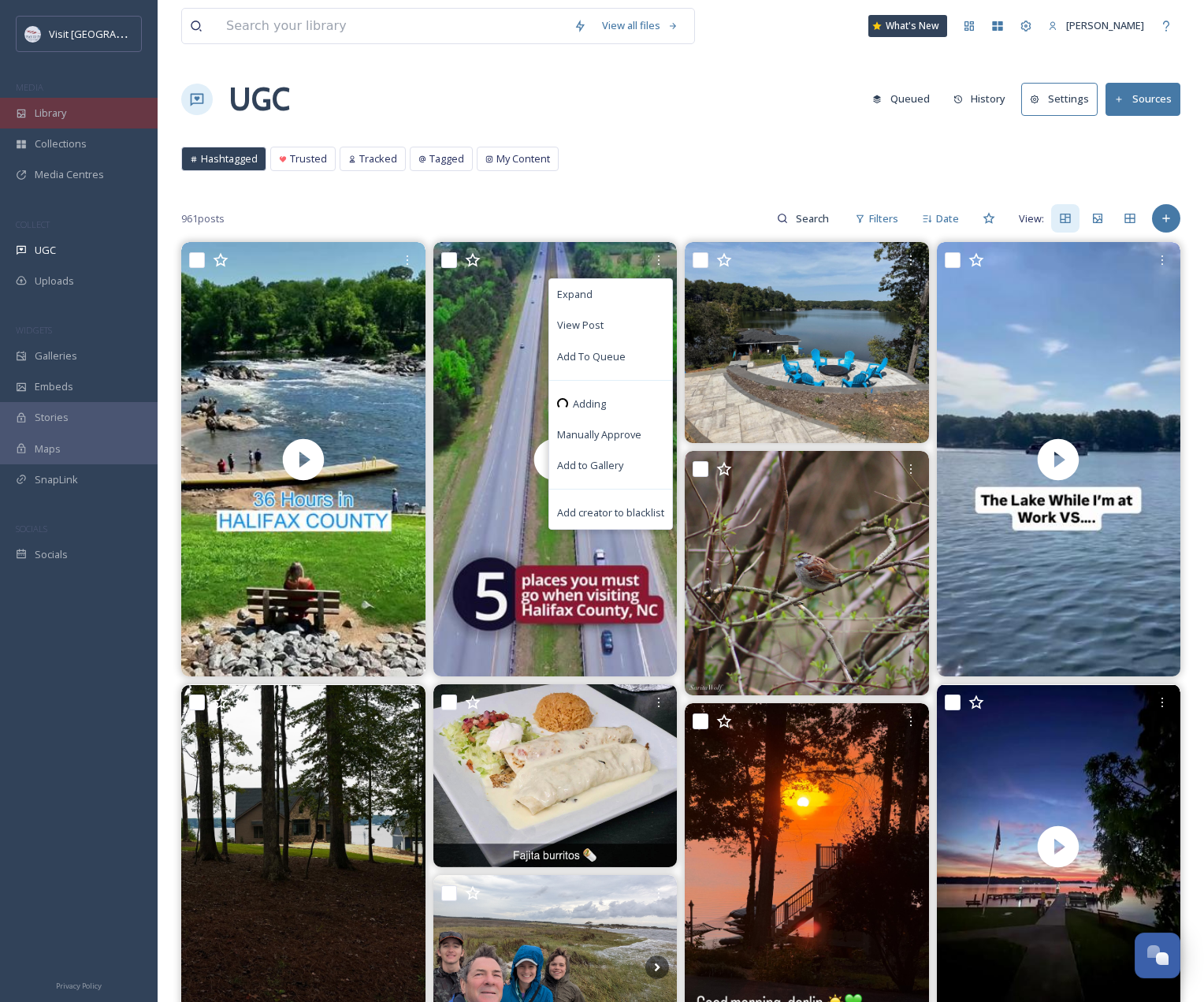
click at [71, 121] on div "Library" at bounding box center [78, 113] width 157 height 30
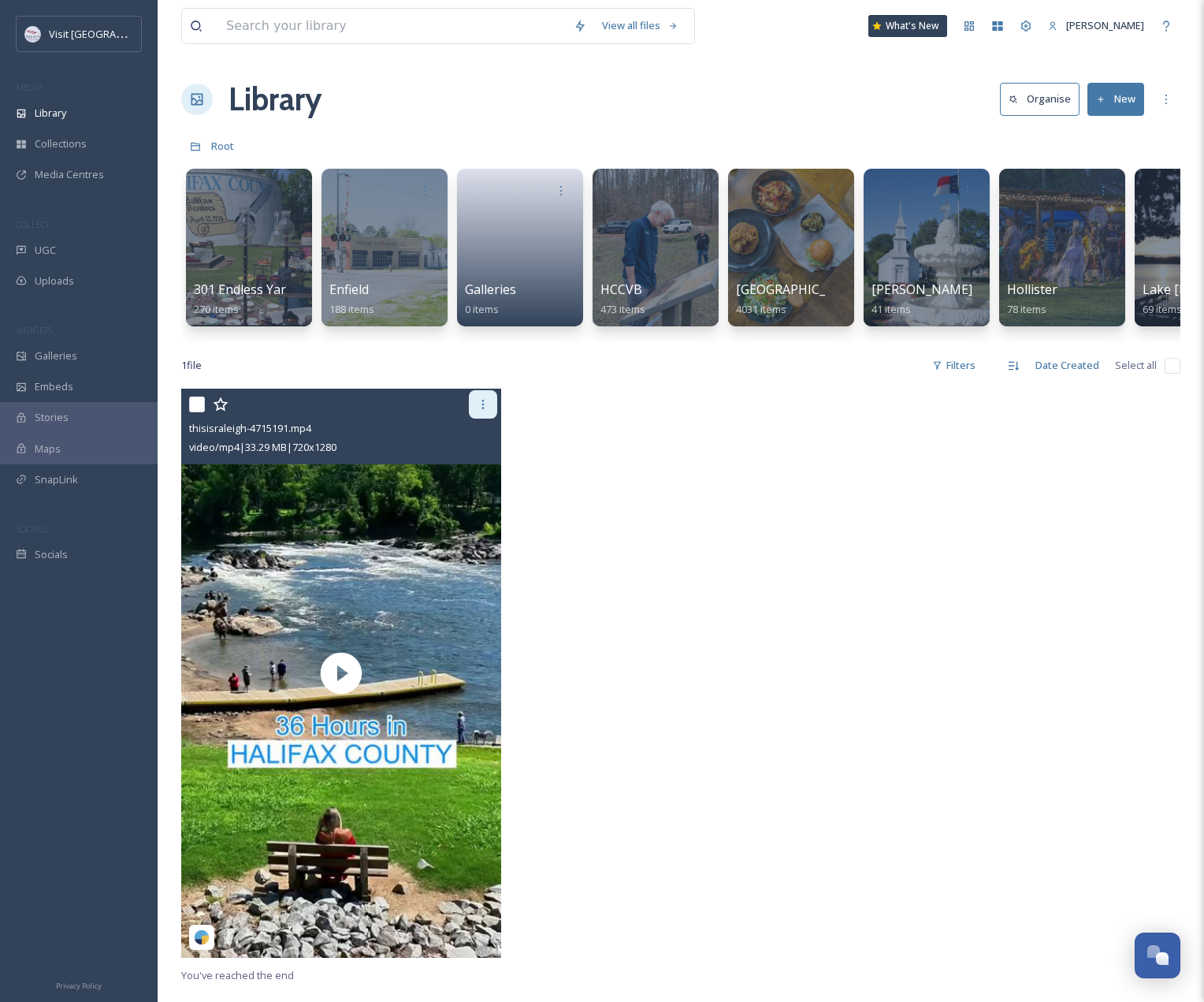
click at [488, 411] on icon at bounding box center [483, 405] width 13 height 13
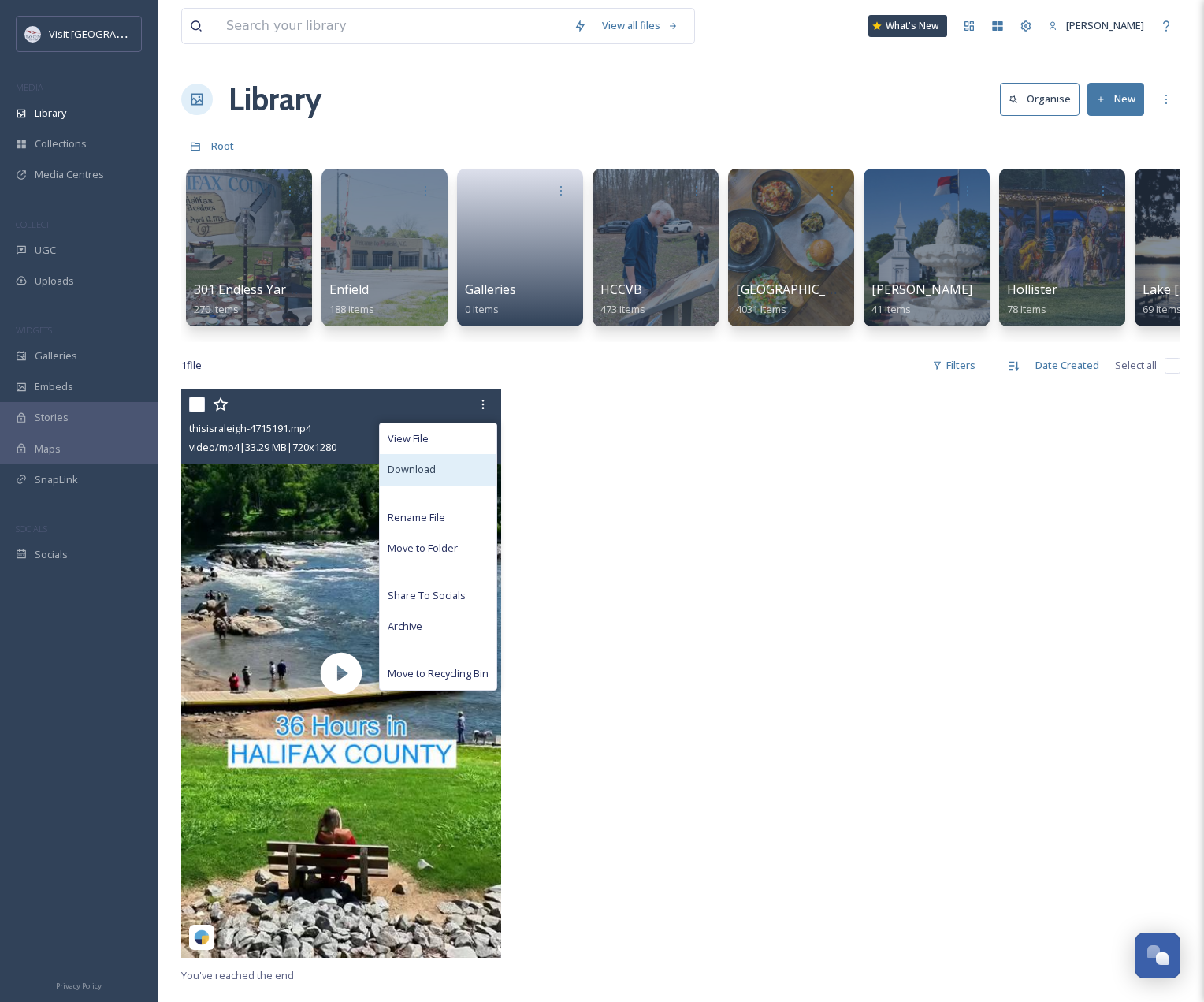
click at [463, 476] on div "Download" at bounding box center [438, 469] width 117 height 30
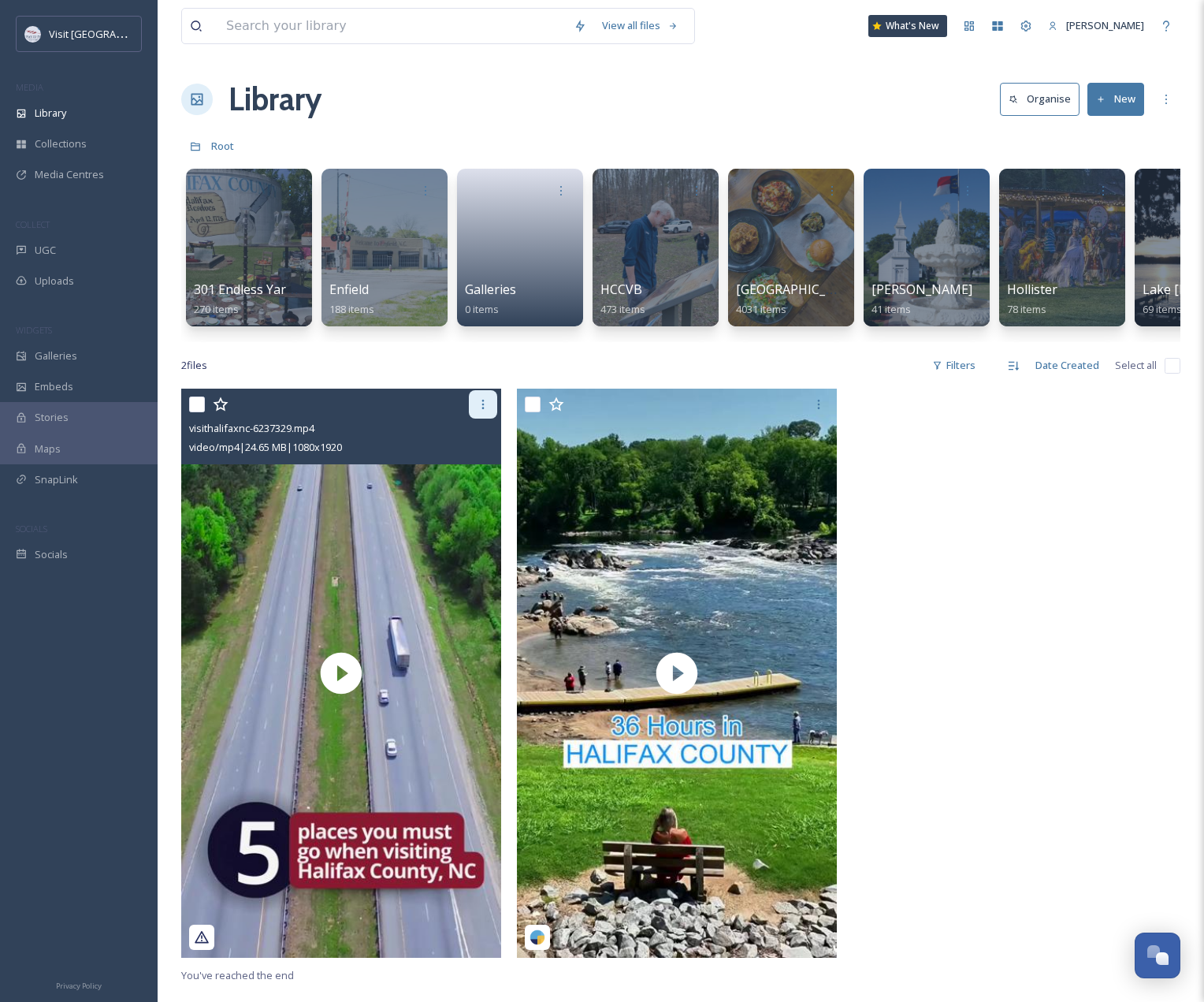
click at [479, 411] on icon at bounding box center [483, 405] width 13 height 13
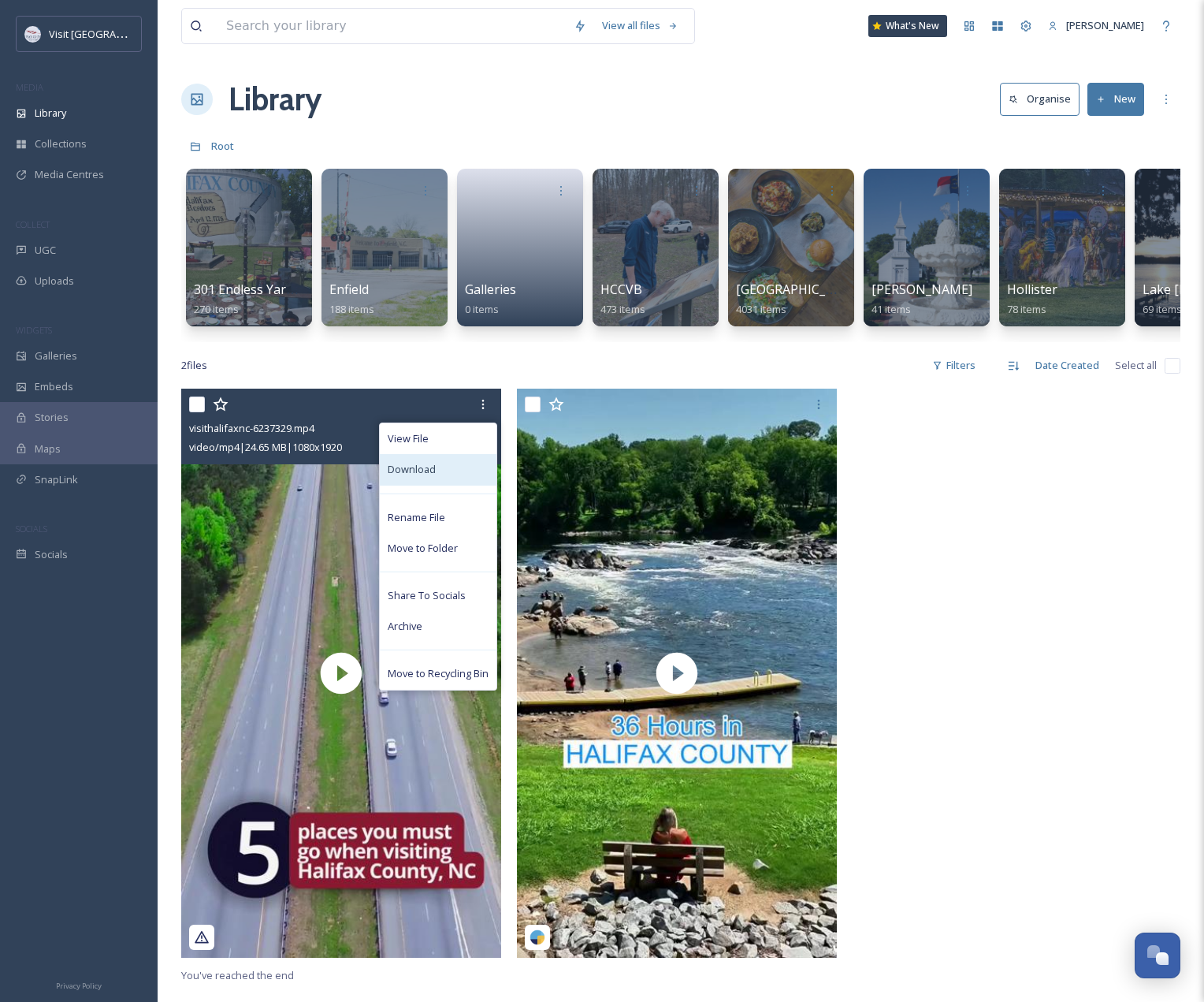
click at [450, 483] on div "Download" at bounding box center [438, 469] width 117 height 30
